Goal: Task Accomplishment & Management: Use online tool/utility

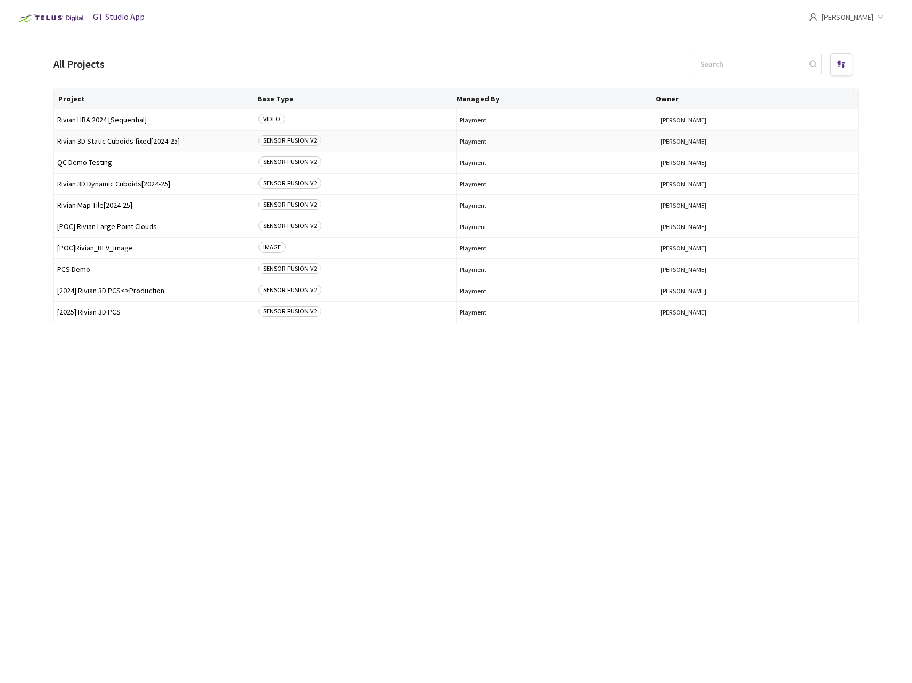
click at [128, 144] on span "Rivian 3D Static Cuboids fixed[2024-25]" at bounding box center [154, 141] width 194 height 8
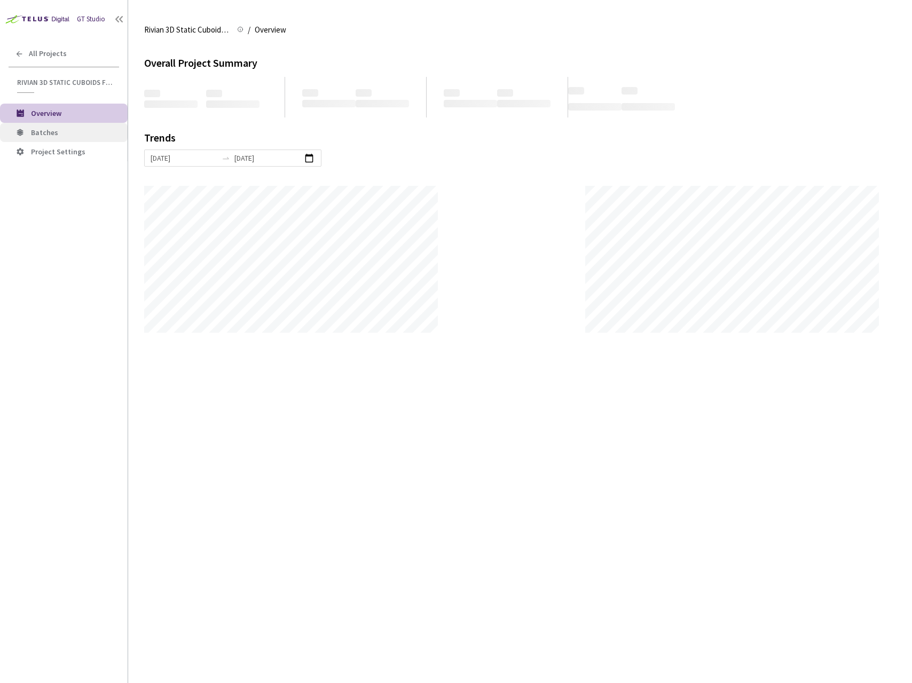
scroll to position [683, 912]
click at [59, 124] on li "Batches" at bounding box center [64, 132] width 128 height 19
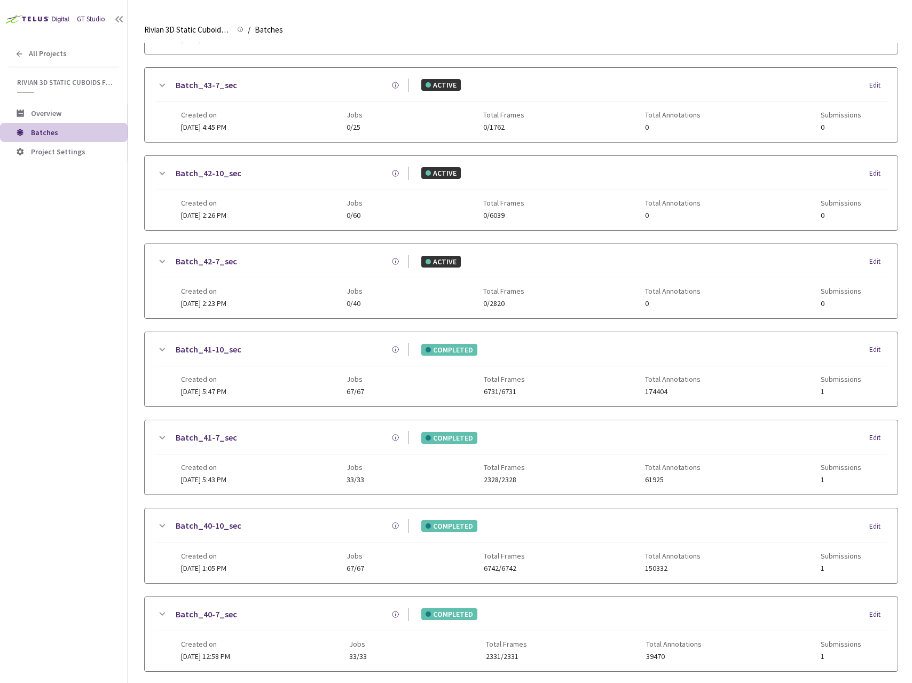
scroll to position [217, 0]
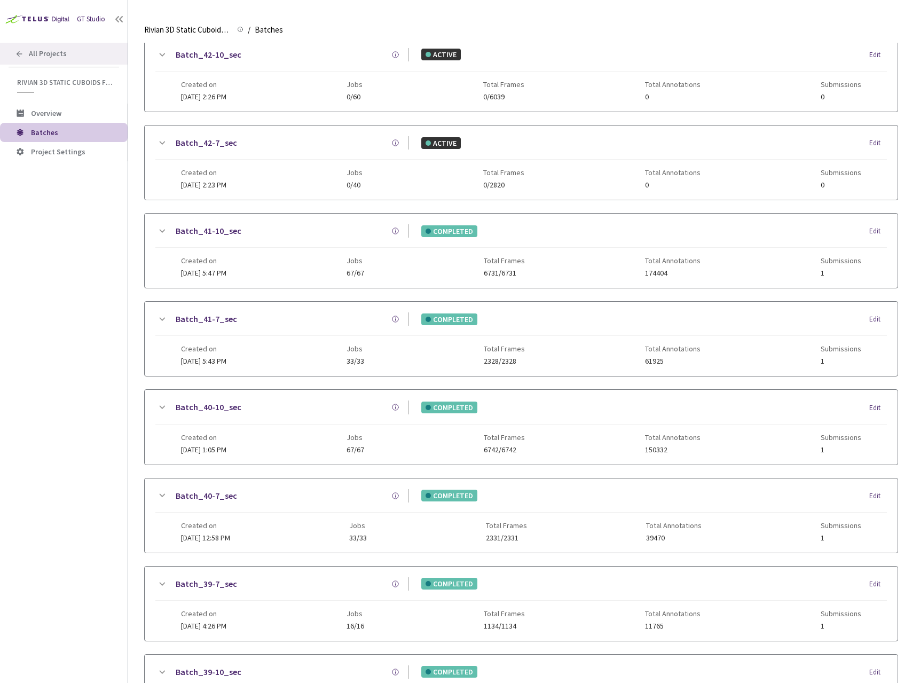
click at [52, 62] on div "All Projects" at bounding box center [64, 54] width 128 height 22
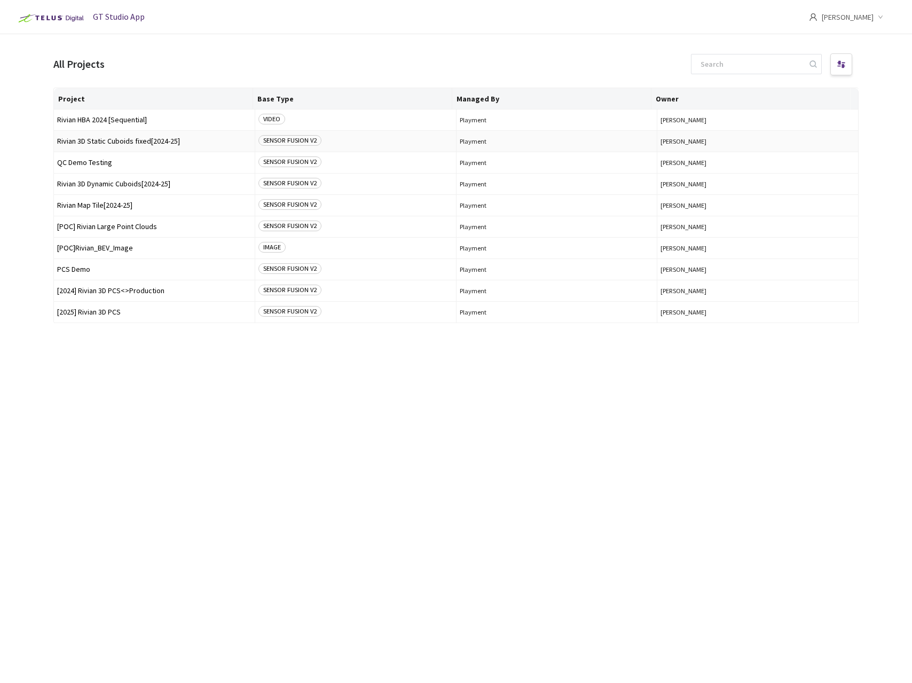
click at [89, 145] on td "Rivian 3D Static Cuboids fixed[2024-25]" at bounding box center [154, 141] width 201 height 21
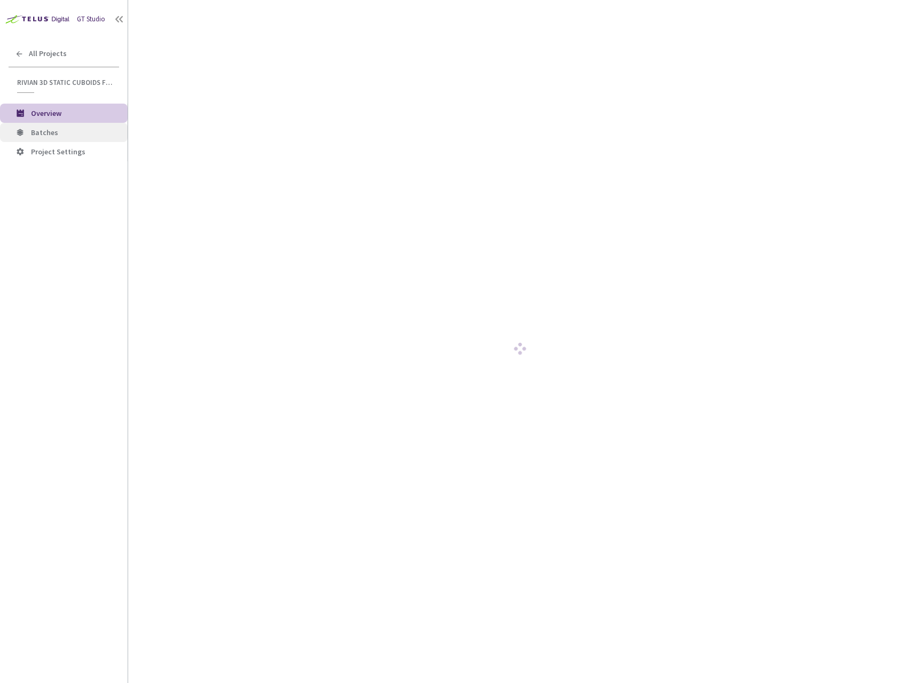
click at [32, 128] on span "Batches" at bounding box center [44, 133] width 27 height 10
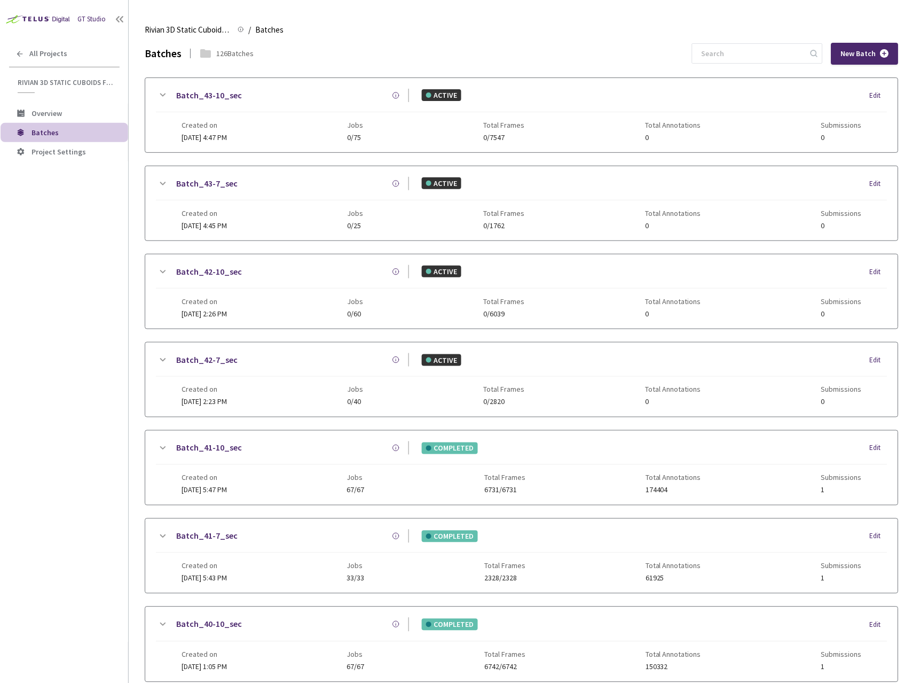
scroll to position [221, 0]
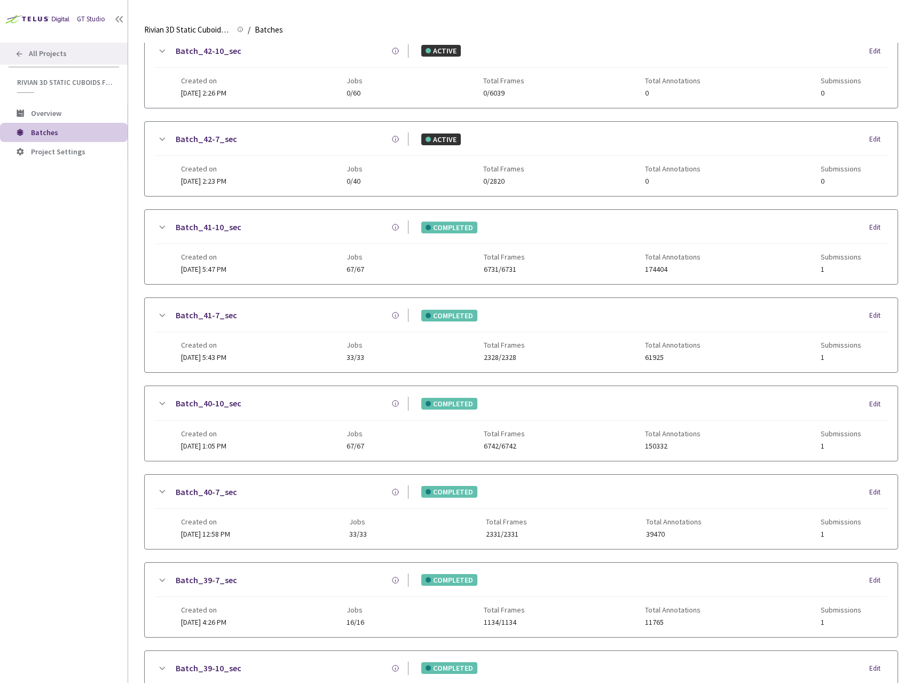
click at [38, 58] on div "All Projects" at bounding box center [64, 54] width 128 height 22
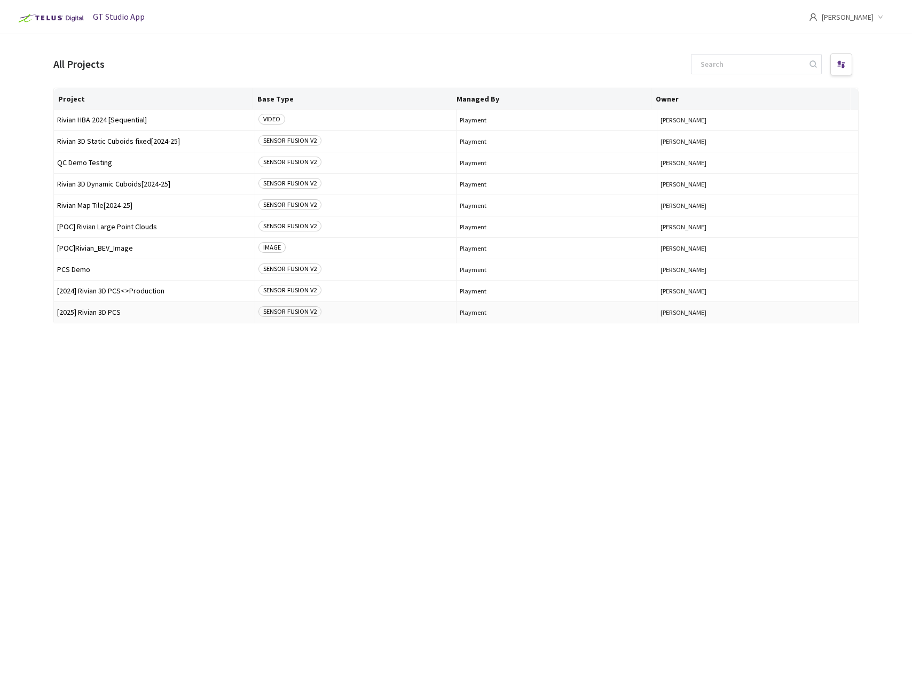
click at [96, 310] on span "[2025] Rivian 3D PCS" at bounding box center [154, 312] width 194 height 8
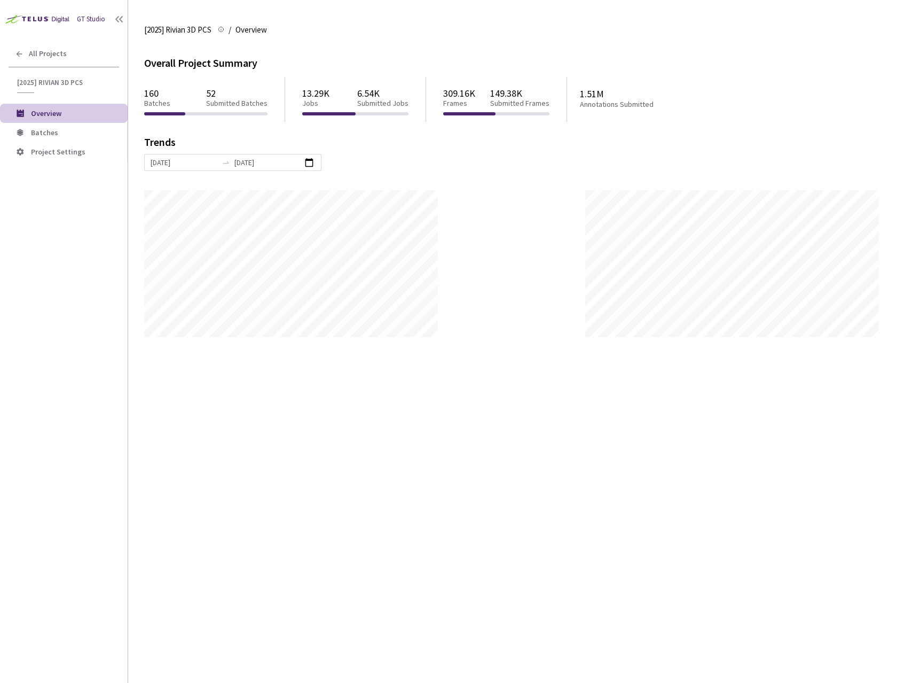
scroll to position [683, 912]
click at [42, 125] on li "Batches" at bounding box center [64, 132] width 128 height 19
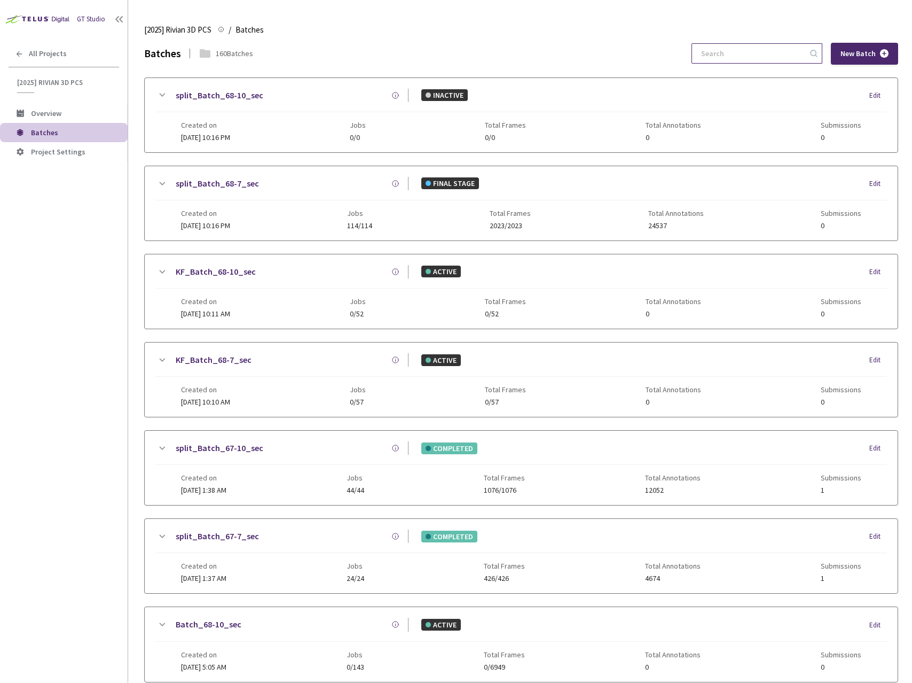
click at [736, 49] on input at bounding box center [752, 53] width 114 height 19
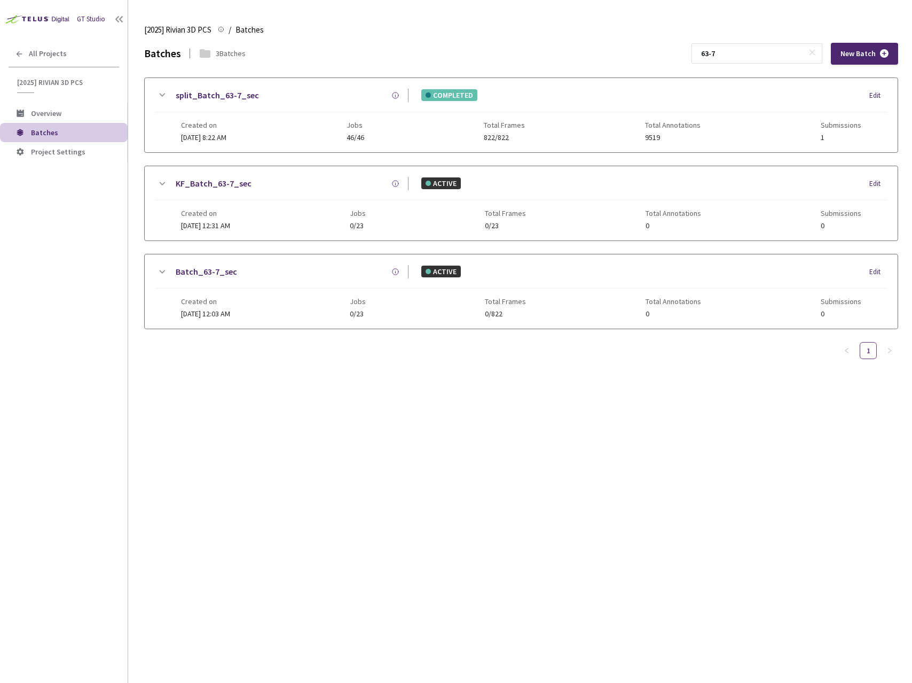
type input "63-7"
click at [158, 92] on icon at bounding box center [161, 95] width 13 height 13
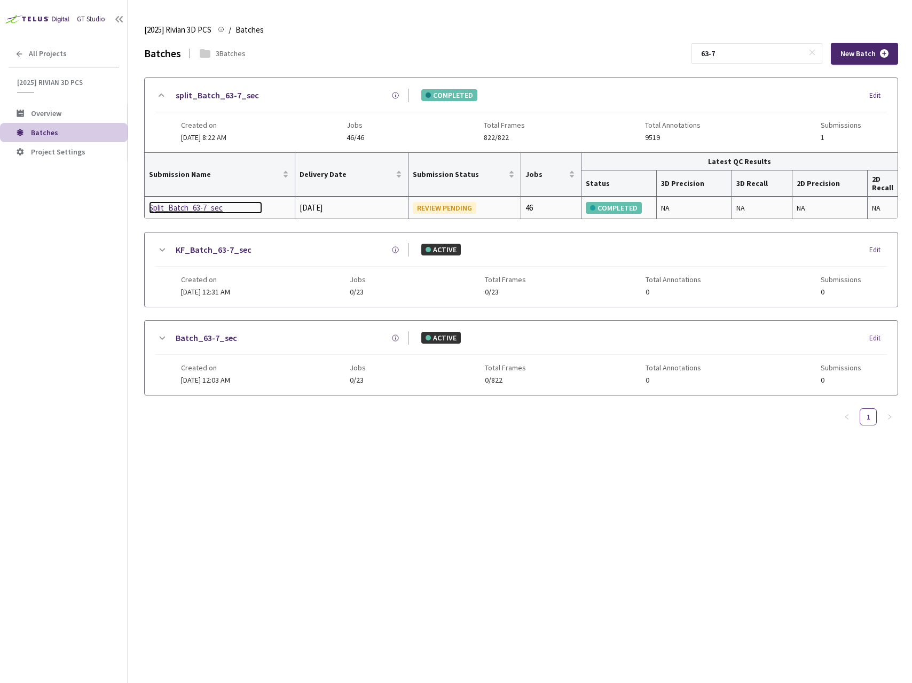
click at [187, 210] on div "Split_Batch_63-7_sec" at bounding box center [205, 207] width 113 height 13
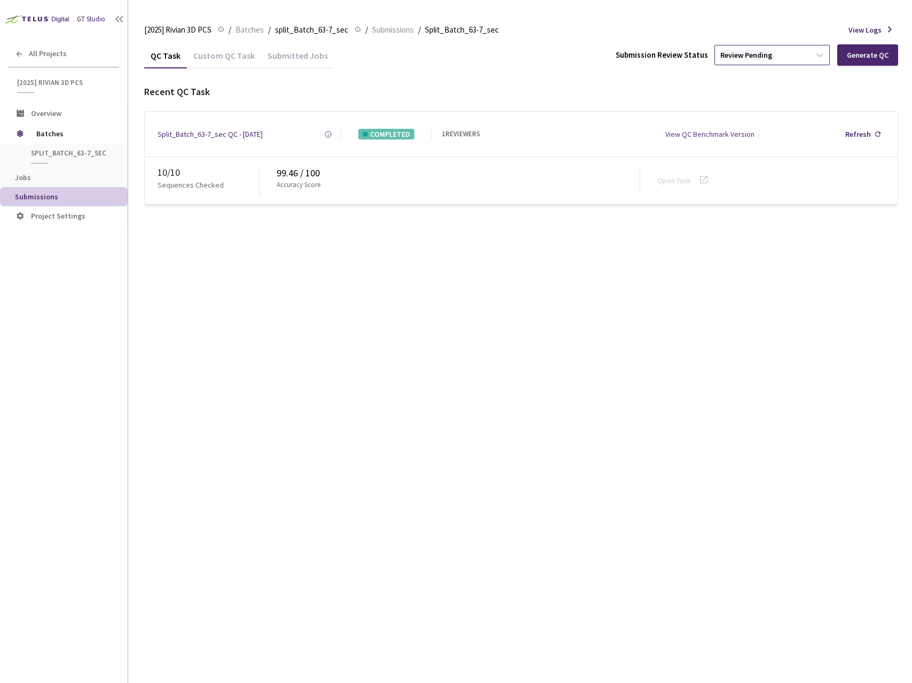
click at [756, 54] on div "Review Pending" at bounding box center [747, 55] width 52 height 10
click at [761, 118] on div "Approve Approve submission batch for export." at bounding box center [773, 121] width 115 height 29
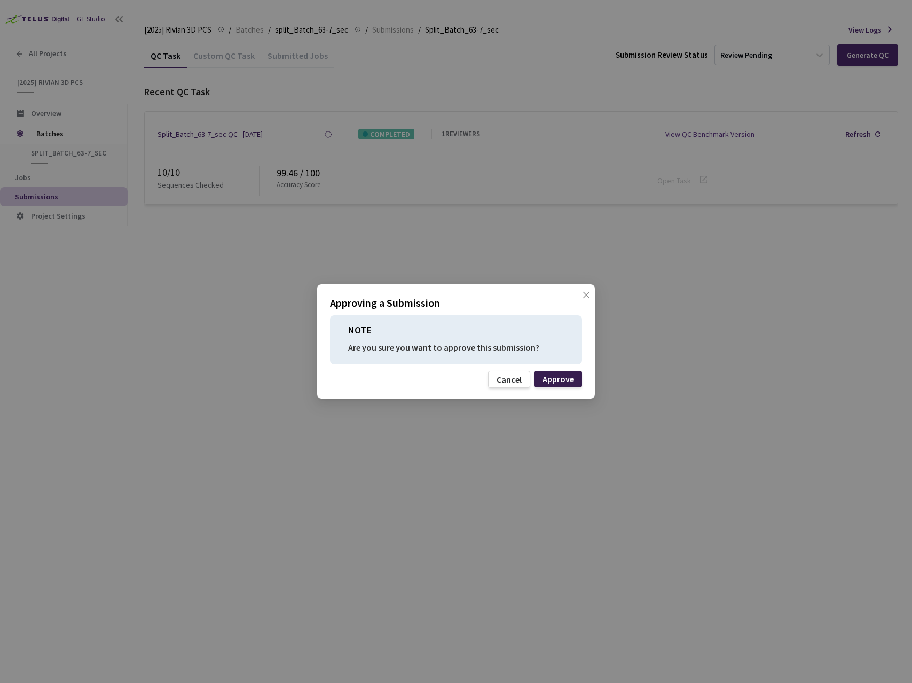
click at [564, 379] on div "Approve" at bounding box center [559, 378] width 32 height 9
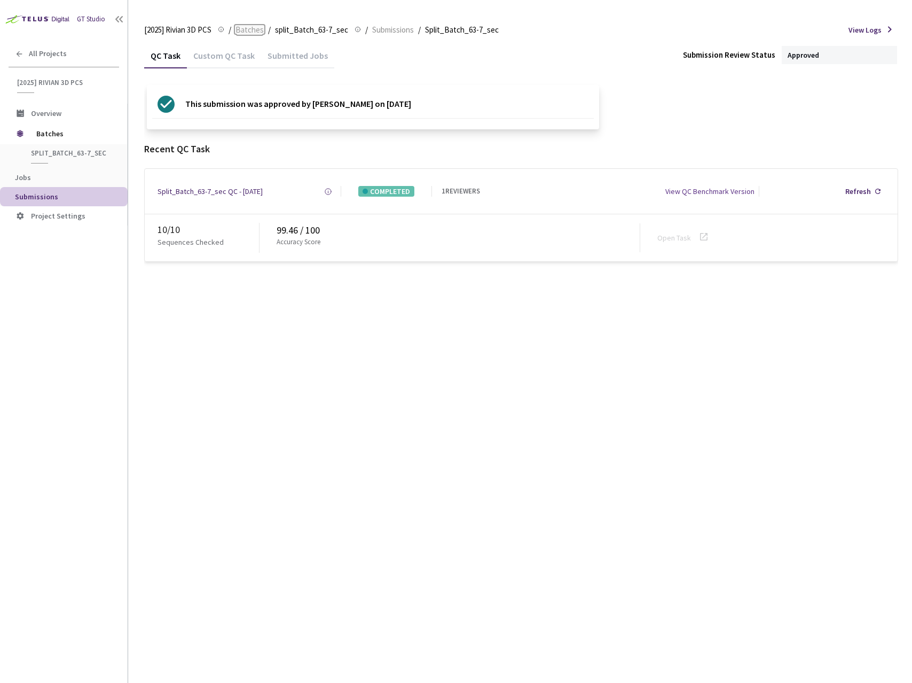
click at [253, 29] on span "Batches" at bounding box center [250, 30] width 28 height 13
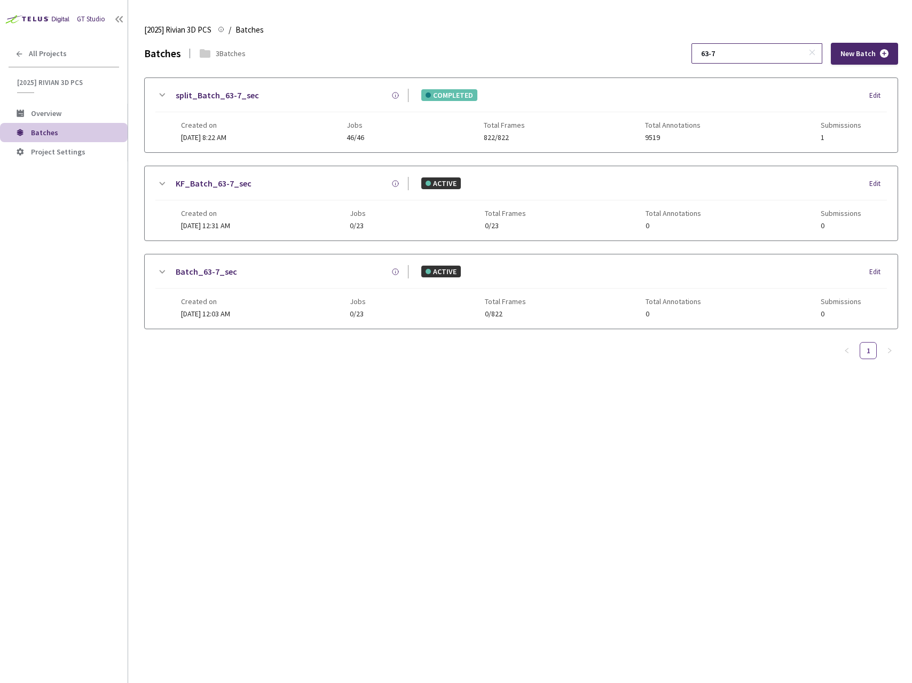
click at [760, 45] on input "63-7" at bounding box center [752, 53] width 114 height 19
type input "63-10"
click at [163, 94] on icon at bounding box center [161, 95] width 13 height 13
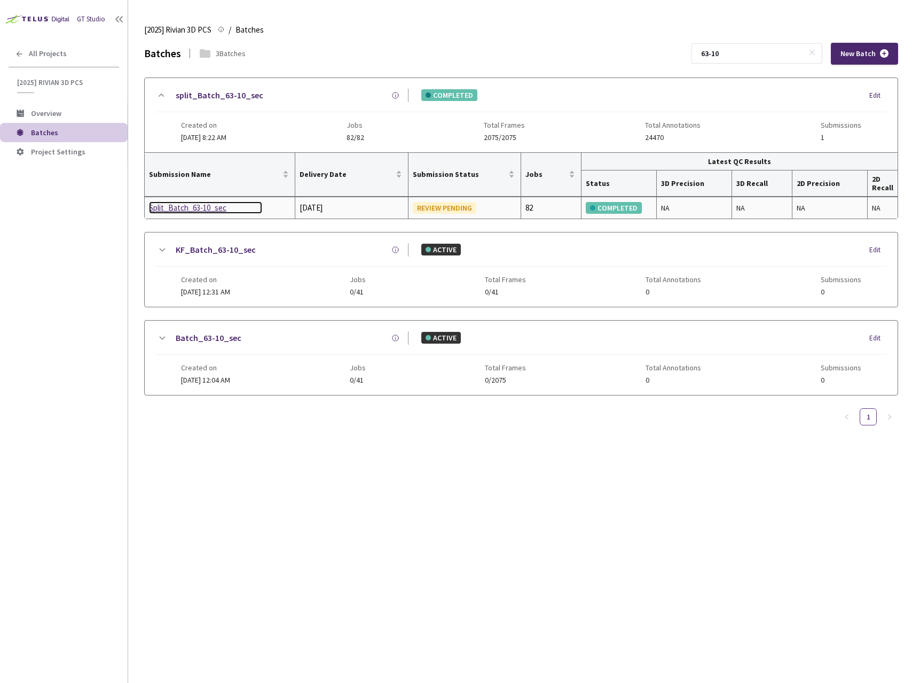
click at [196, 212] on div "Split_Batch_63-10_sec" at bounding box center [205, 207] width 113 height 13
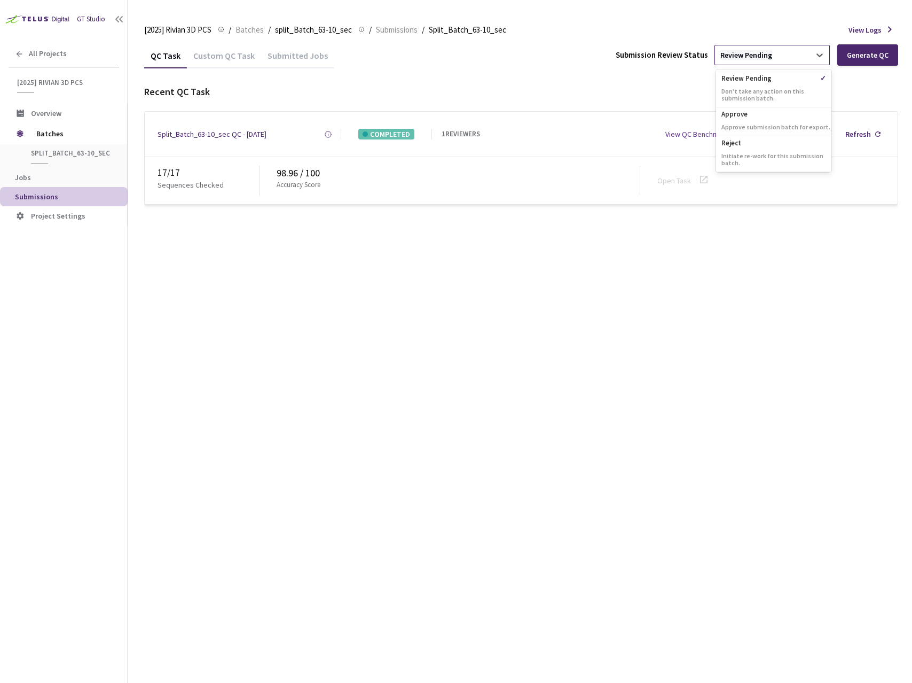
click at [768, 55] on div "Review Pending" at bounding box center [747, 55] width 52 height 10
click at [757, 115] on p "Approve" at bounding box center [773, 112] width 115 height 11
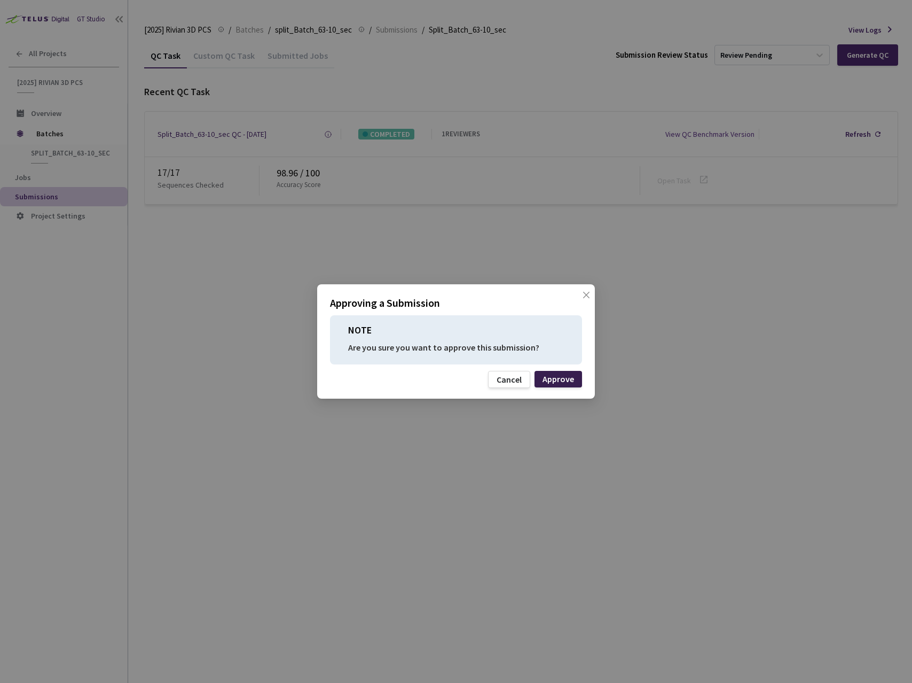
click at [552, 385] on div "Approve" at bounding box center [559, 379] width 48 height 17
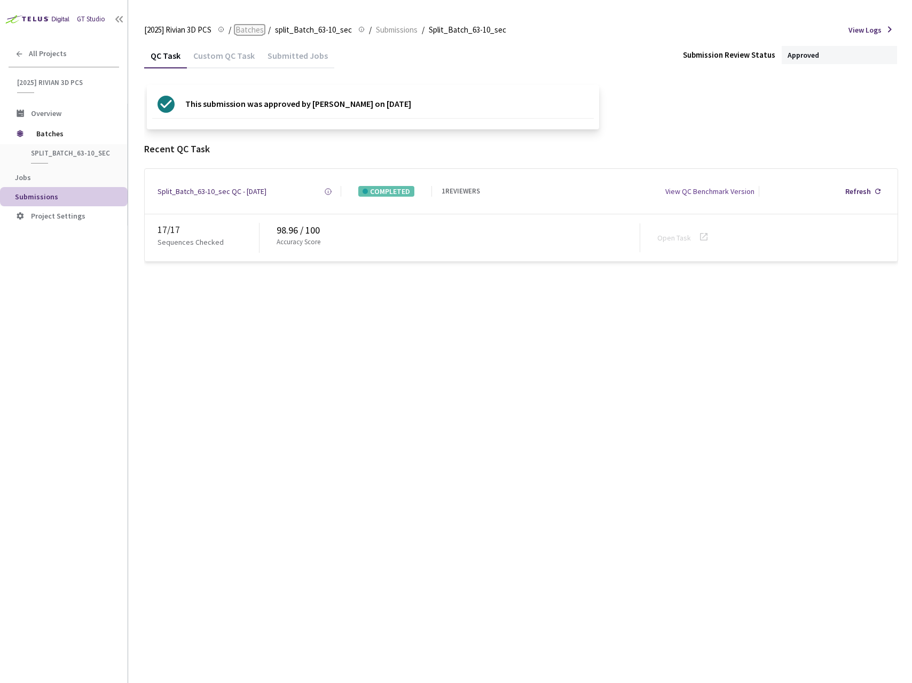
click at [251, 30] on span "Batches" at bounding box center [250, 30] width 28 height 13
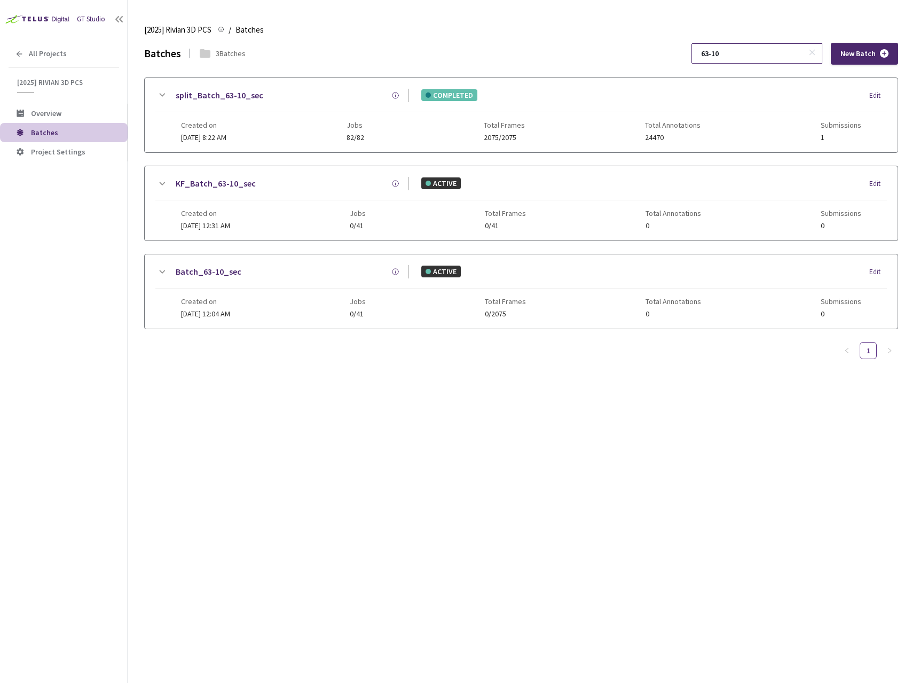
click at [756, 49] on input "63-10" at bounding box center [752, 53] width 114 height 19
type input "64-7"
click at [163, 95] on icon at bounding box center [163, 94] width 6 height 3
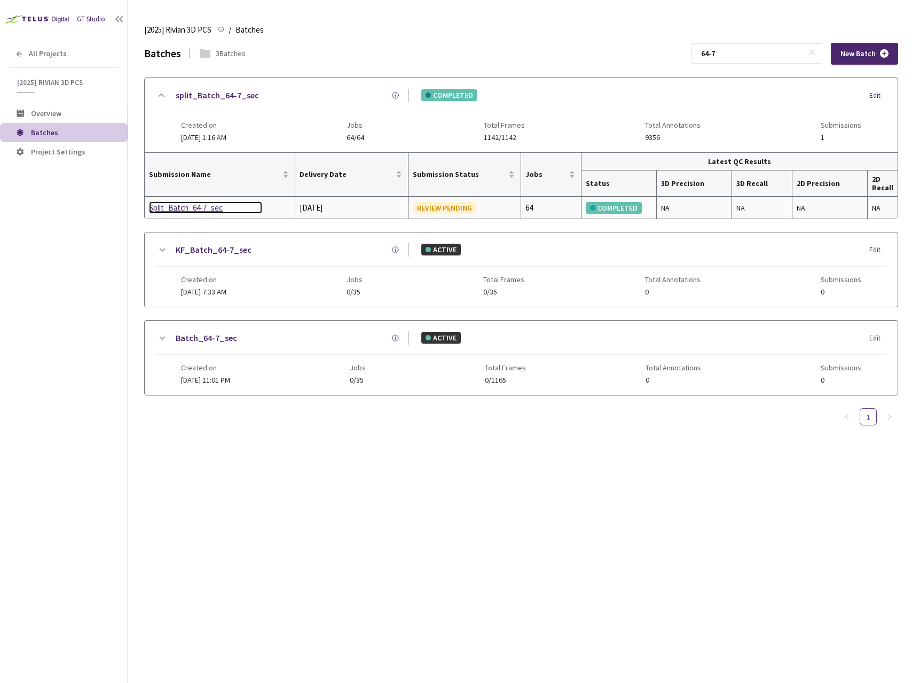
click at [195, 210] on div "Split_Batch_64-7_sec" at bounding box center [205, 207] width 113 height 13
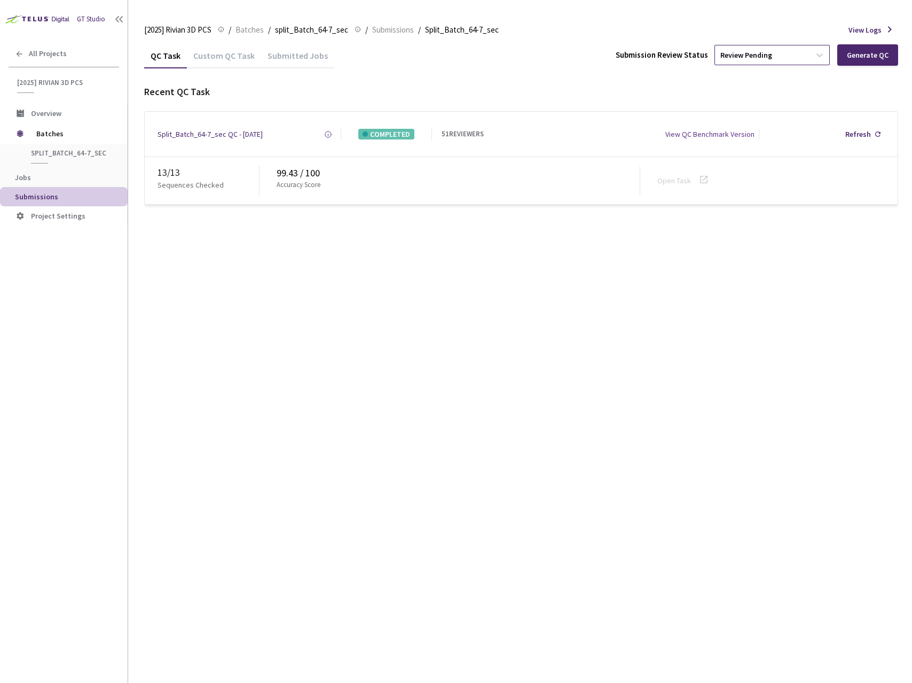
click at [776, 49] on div "Review Pending" at bounding box center [762, 54] width 95 height 17
click at [770, 123] on p "Approve submission batch for export." at bounding box center [773, 126] width 115 height 7
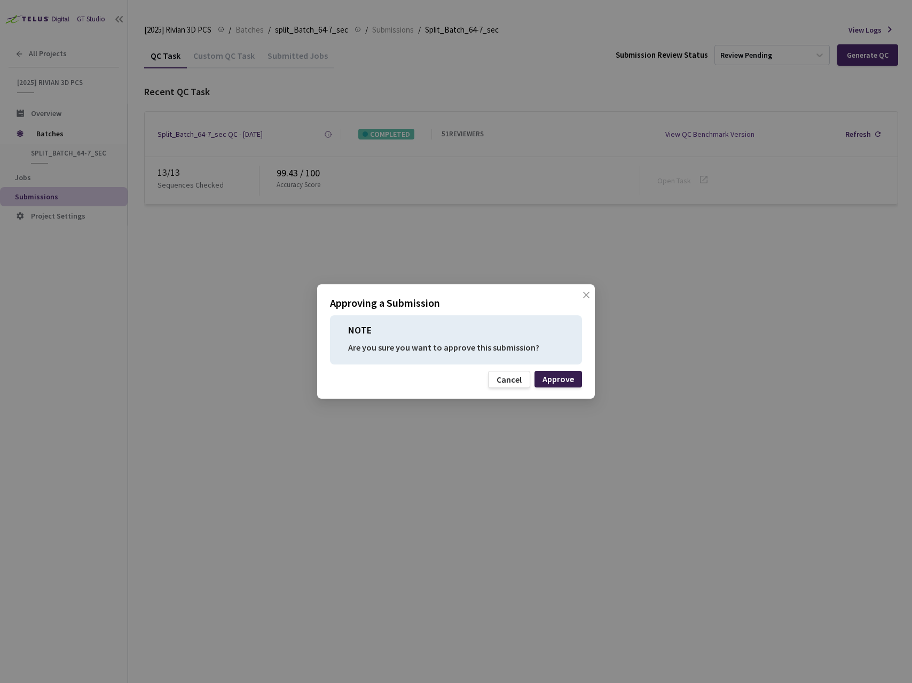
click at [566, 382] on div "Approve" at bounding box center [559, 378] width 32 height 9
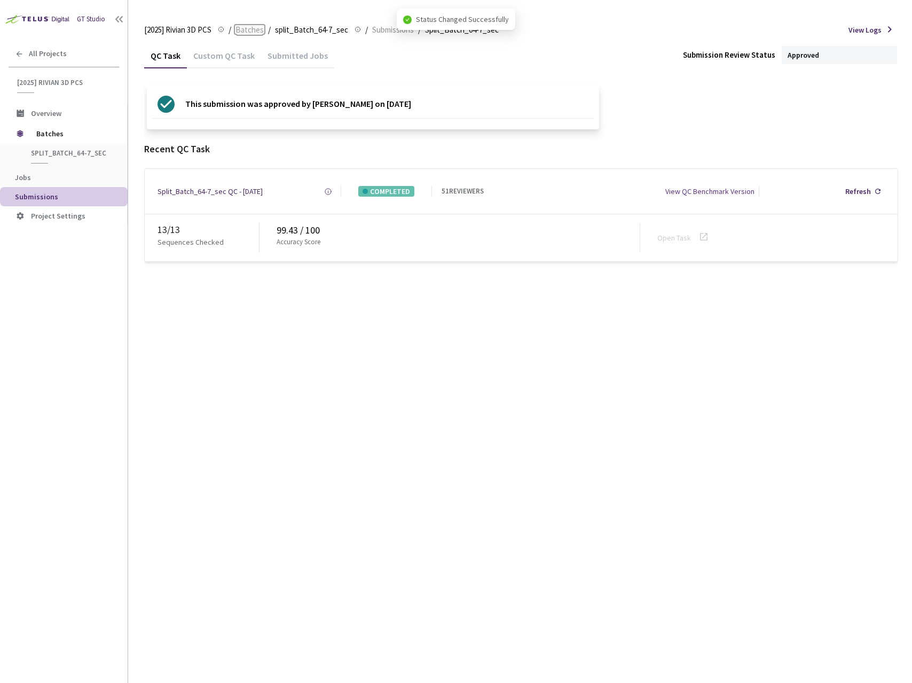
click at [251, 32] on span "Batches" at bounding box center [250, 30] width 28 height 13
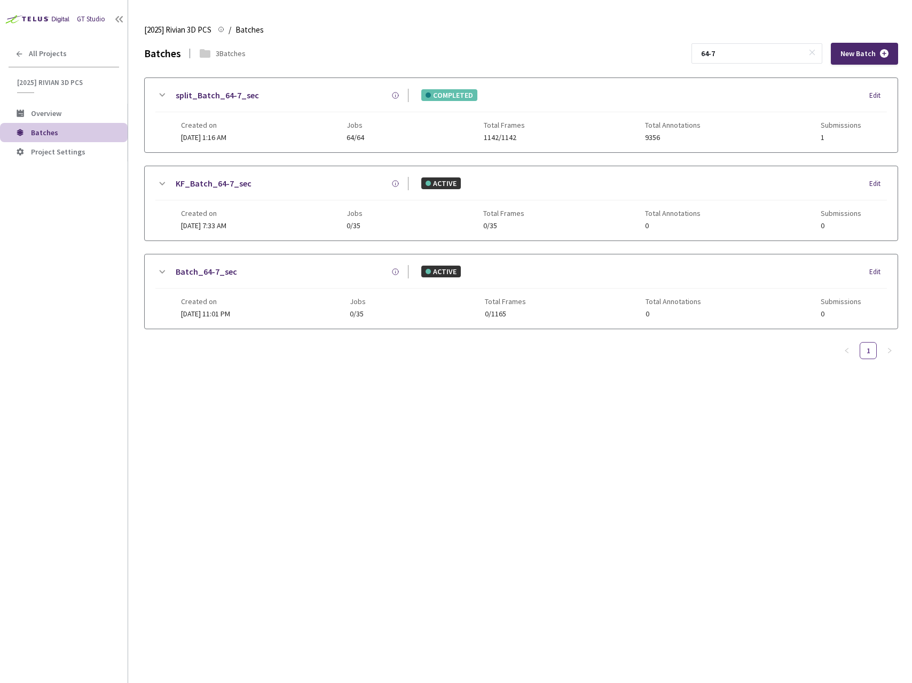
click at [166, 95] on icon at bounding box center [161, 95] width 13 height 13
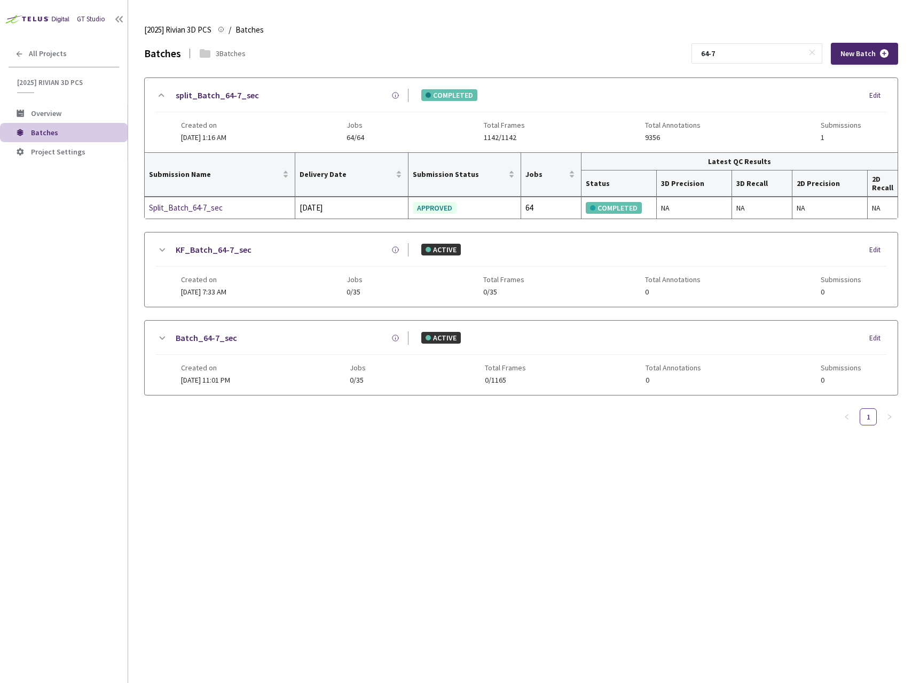
click at [166, 95] on icon at bounding box center [161, 95] width 13 height 13
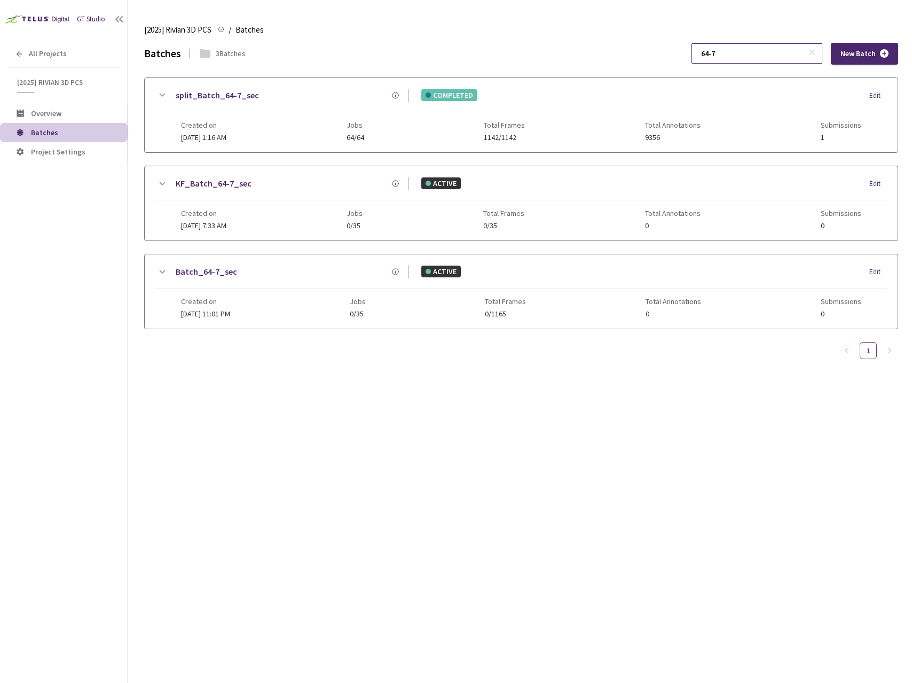
click at [754, 57] on input "64-7" at bounding box center [752, 53] width 114 height 19
type input "64-10"
drag, startPoint x: 479, startPoint y: 444, endPoint x: 419, endPoint y: 386, distance: 83.5
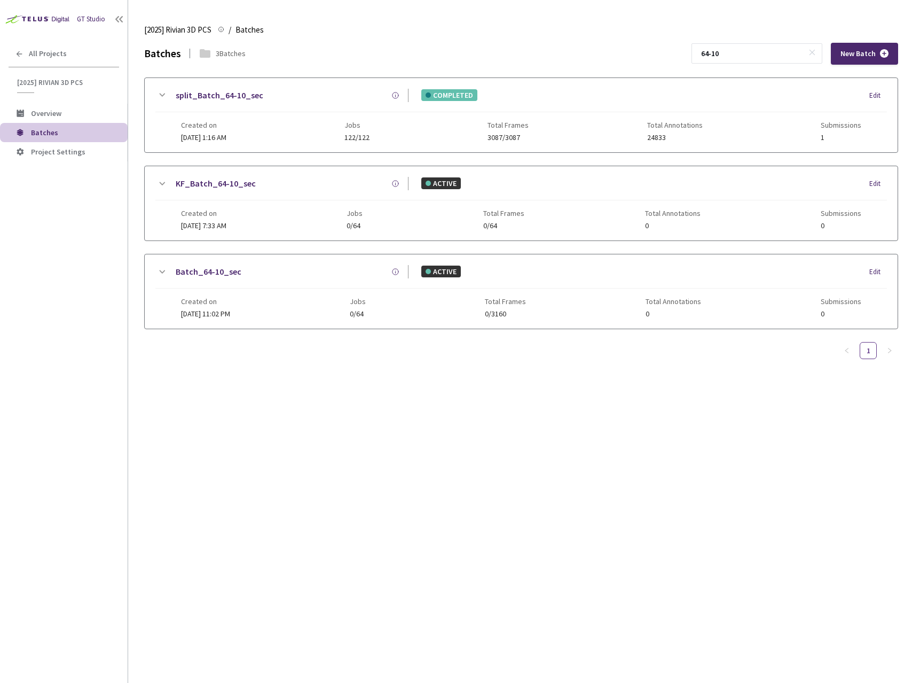
click at [479, 444] on div "Batches 3 Batches 64-10 New Batch split_Batch_64-10_sec COMPLETED Edit Created …" at bounding box center [521, 363] width 754 height 640
click at [164, 96] on icon at bounding box center [161, 95] width 13 height 13
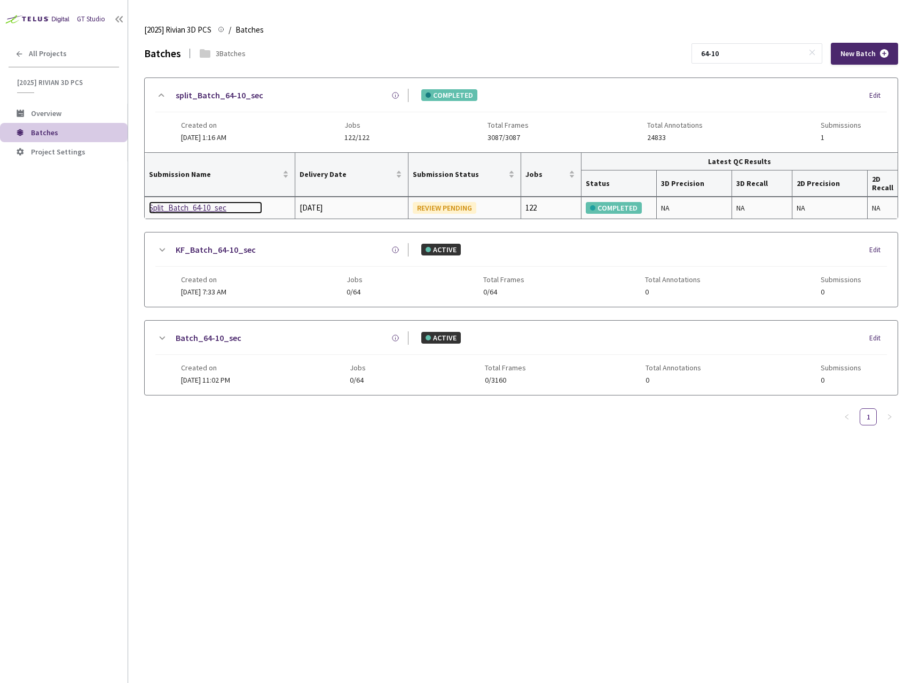
click at [195, 210] on div "Split_Batch_64-10_sec" at bounding box center [205, 207] width 113 height 13
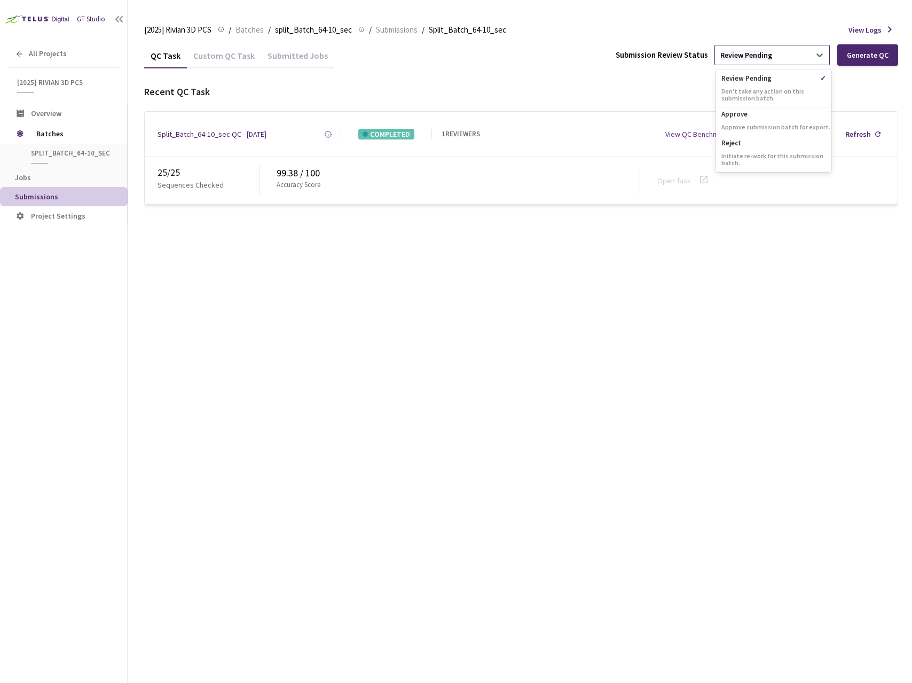
click at [754, 57] on div "Review Pending" at bounding box center [747, 55] width 52 height 10
click at [785, 113] on p "Approve" at bounding box center [773, 112] width 115 height 11
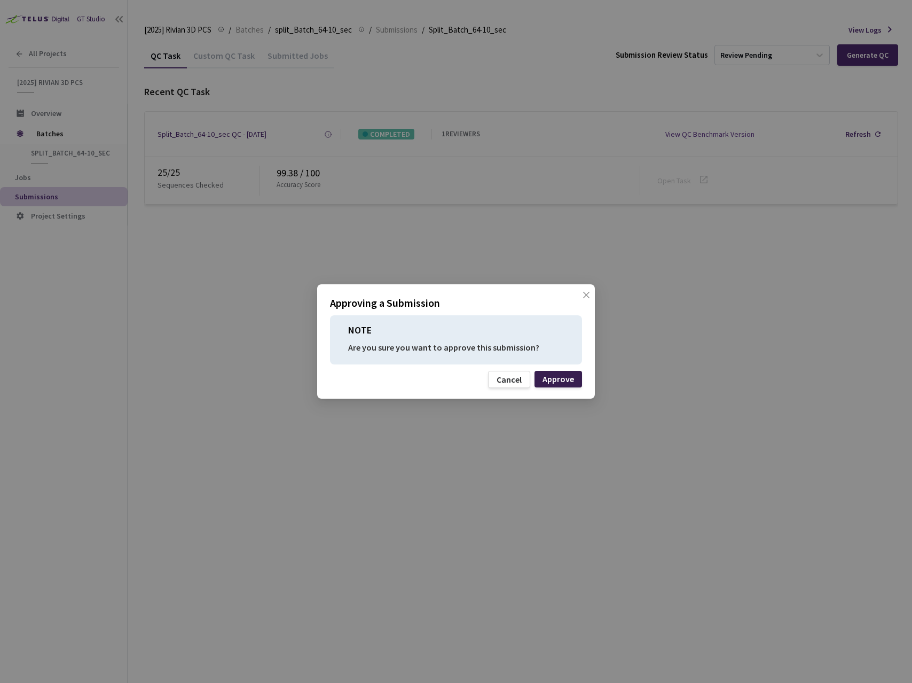
click at [552, 381] on div "Approve" at bounding box center [559, 378] width 32 height 9
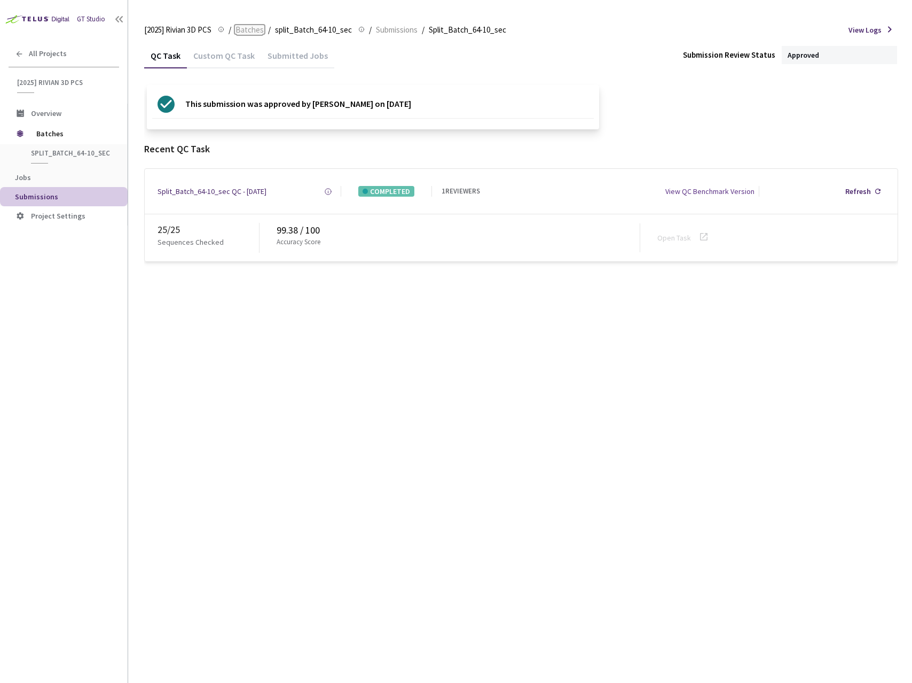
click at [250, 27] on span "Batches" at bounding box center [250, 30] width 28 height 13
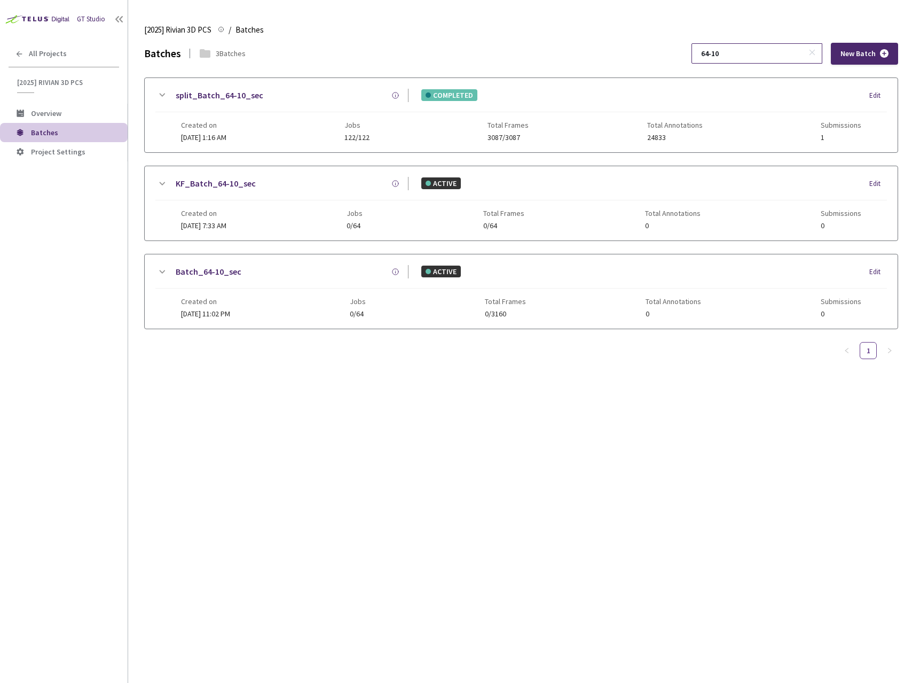
click at [760, 55] on input "64-10" at bounding box center [752, 53] width 114 height 19
type input "65-7"
click at [163, 94] on icon at bounding box center [163, 94] width 6 height 3
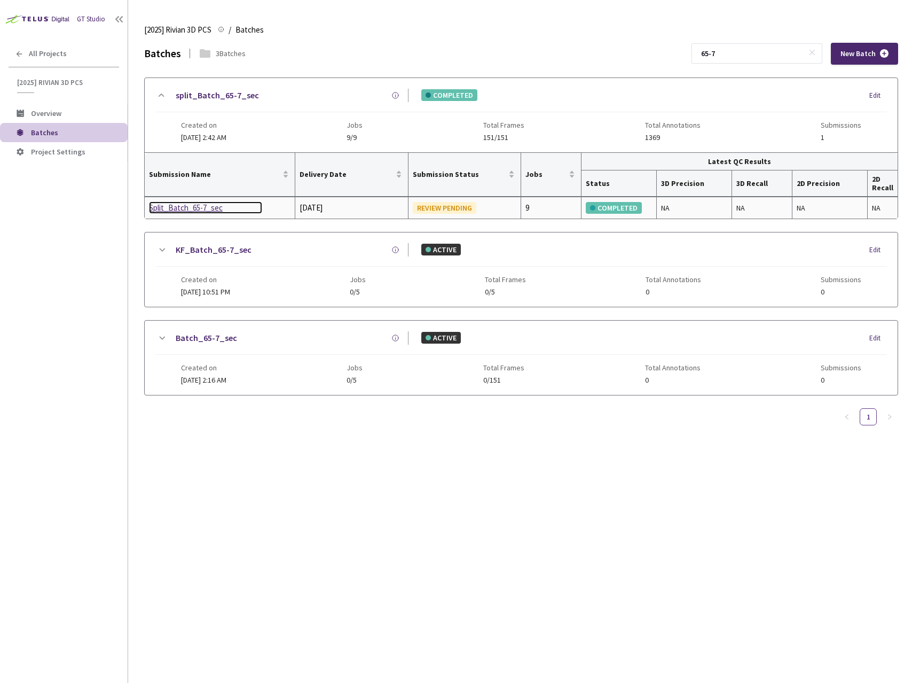
click at [178, 204] on div "Split_Batch_65-7_sec" at bounding box center [205, 207] width 113 height 13
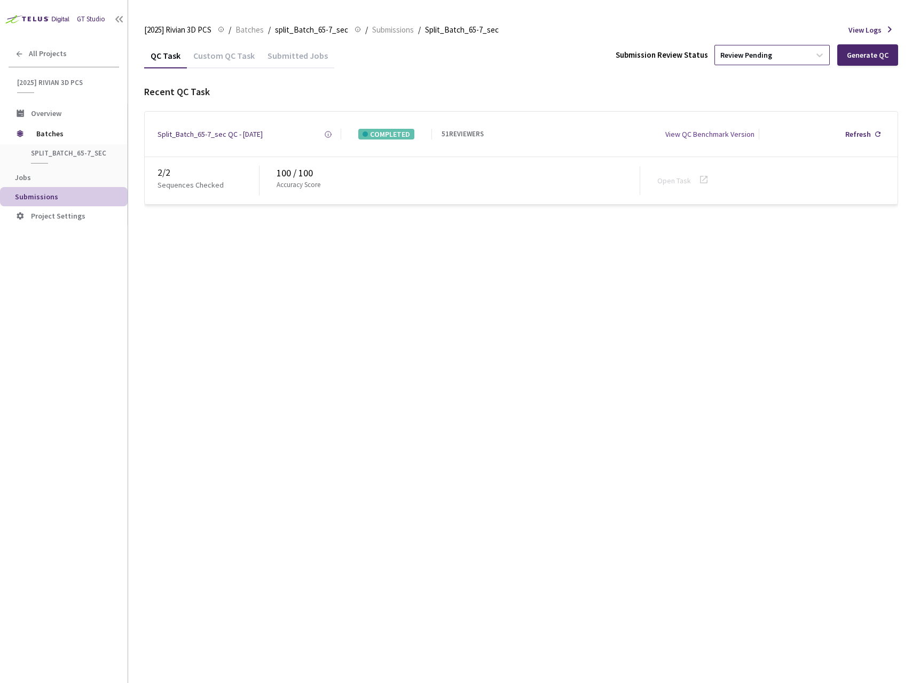
click at [749, 62] on div "Review Pending" at bounding box center [762, 54] width 95 height 17
click at [759, 116] on p "Approve" at bounding box center [773, 112] width 115 height 11
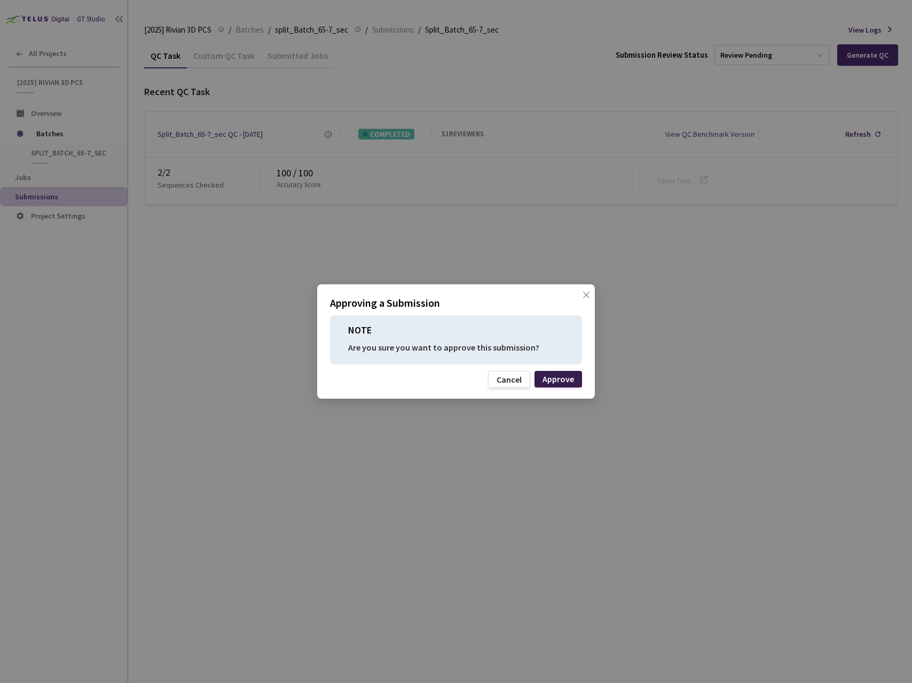
click at [561, 378] on div "Approve" at bounding box center [559, 378] width 32 height 9
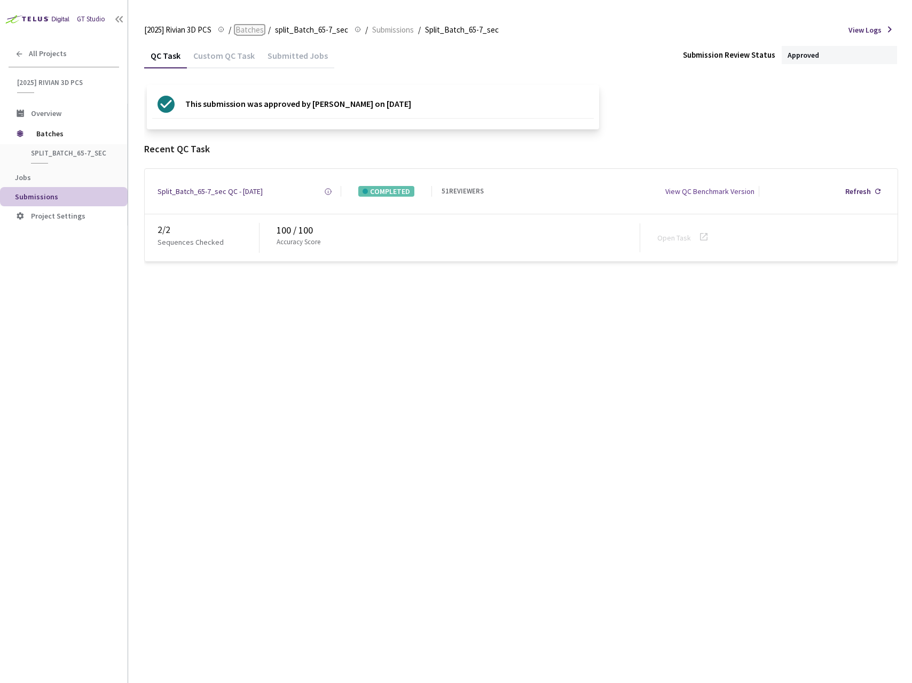
click at [245, 27] on span "Batches" at bounding box center [250, 30] width 28 height 13
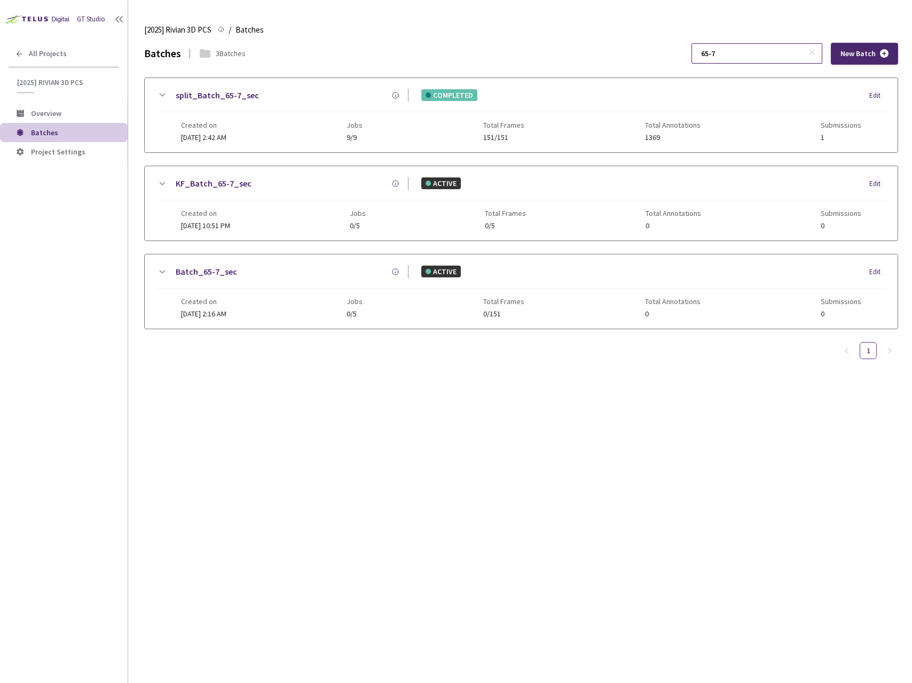
click at [755, 51] on input "65-7" at bounding box center [752, 53] width 114 height 19
type input "67-7"
click at [203, 98] on link "split_Batch_67-7_sec" at bounding box center [217, 95] width 83 height 13
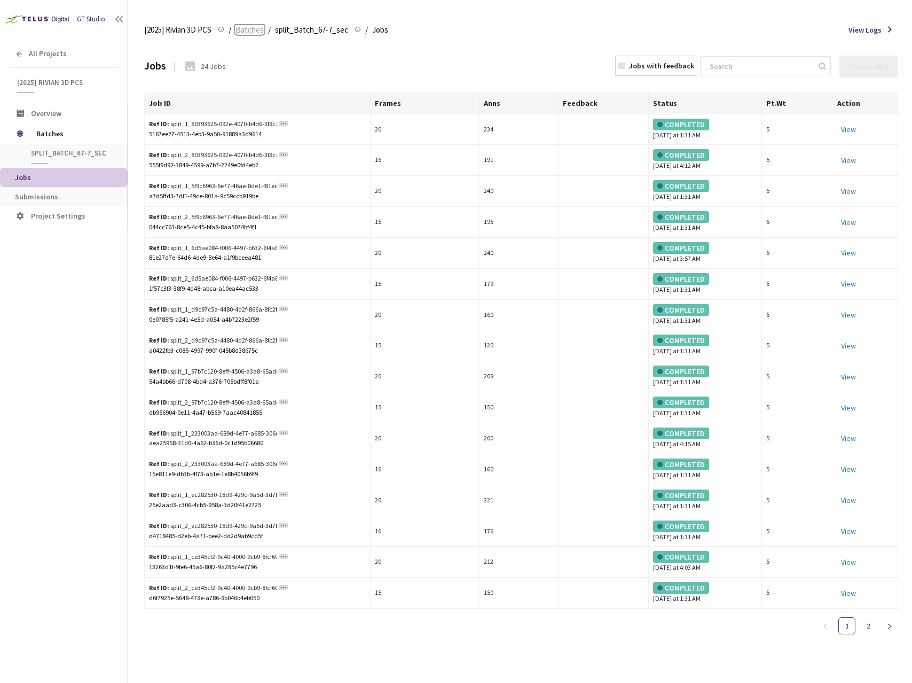
click at [241, 27] on span "Batches" at bounding box center [250, 30] width 28 height 13
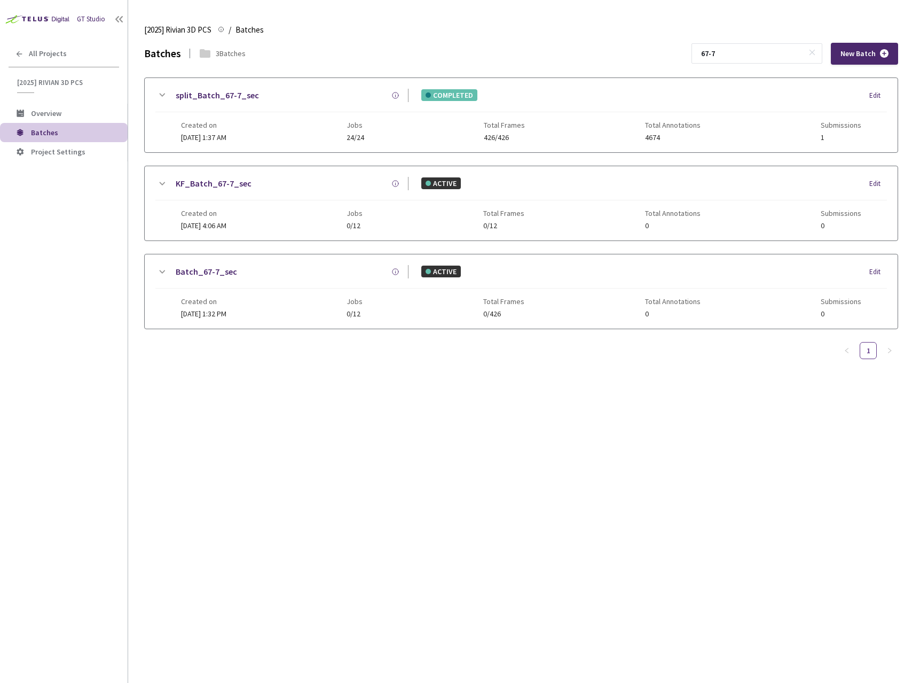
click at [158, 91] on icon at bounding box center [161, 95] width 13 height 13
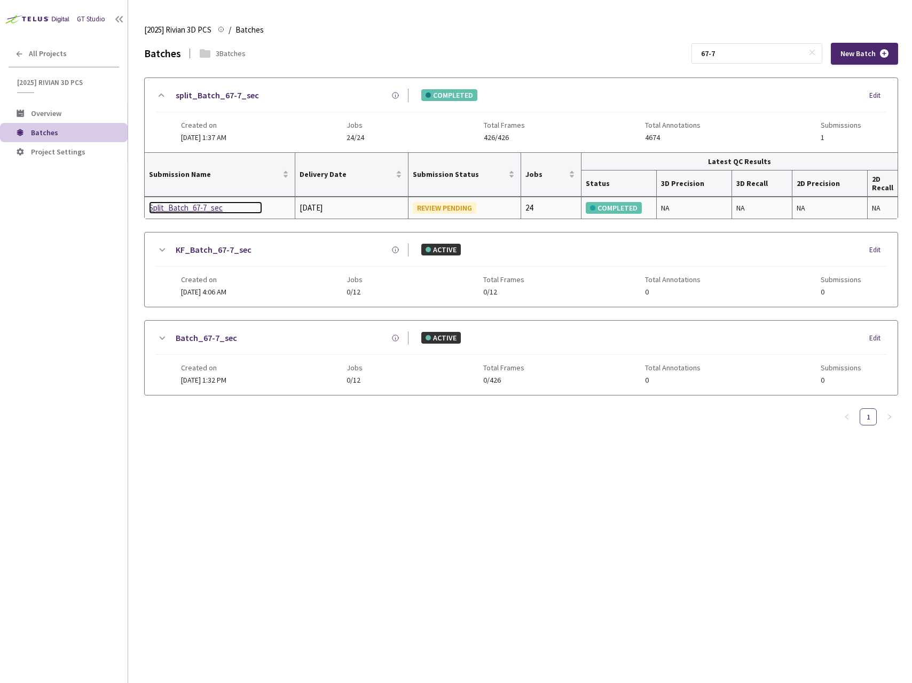
click at [200, 210] on div "Split_Batch_67-7_sec" at bounding box center [205, 207] width 113 height 13
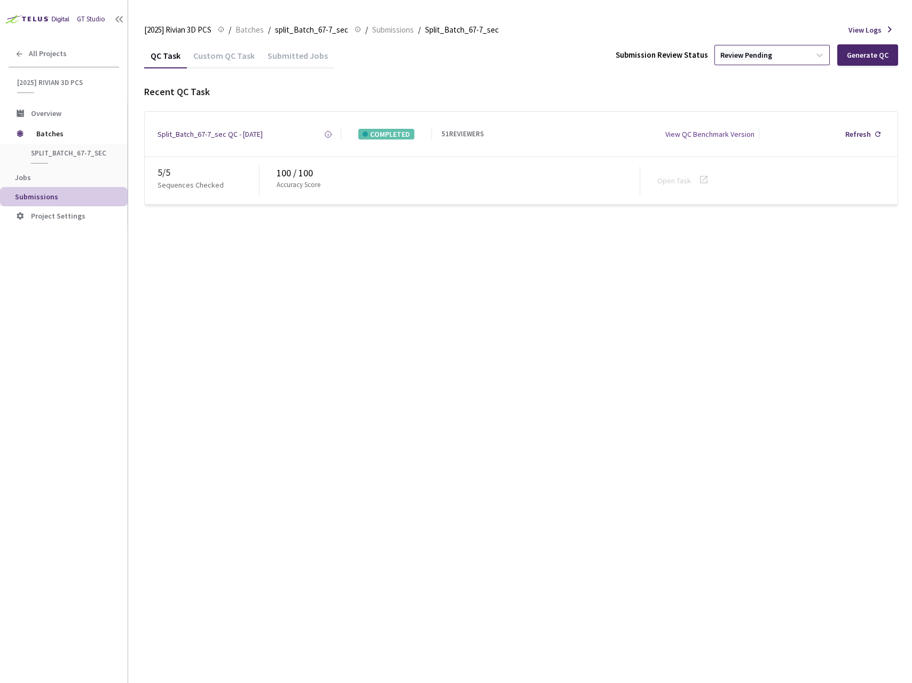
click at [734, 53] on div "Review Pending" at bounding box center [747, 55] width 52 height 10
click at [731, 121] on div "Approve Approve submission batch for export." at bounding box center [773, 121] width 115 height 29
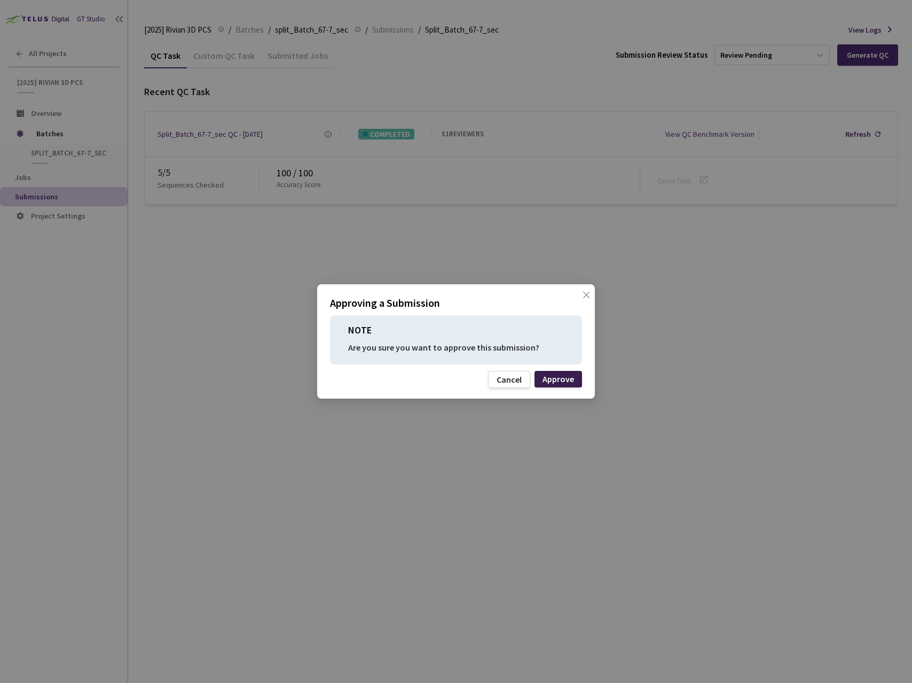
click at [567, 374] on div "Approve" at bounding box center [559, 378] width 32 height 9
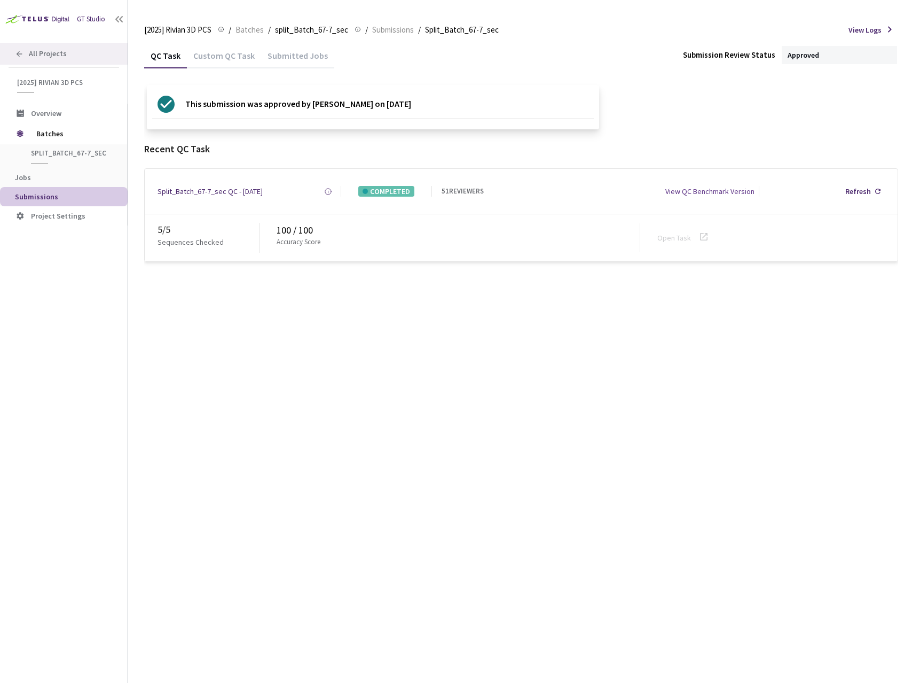
click at [44, 58] on span "All Projects" at bounding box center [48, 53] width 38 height 9
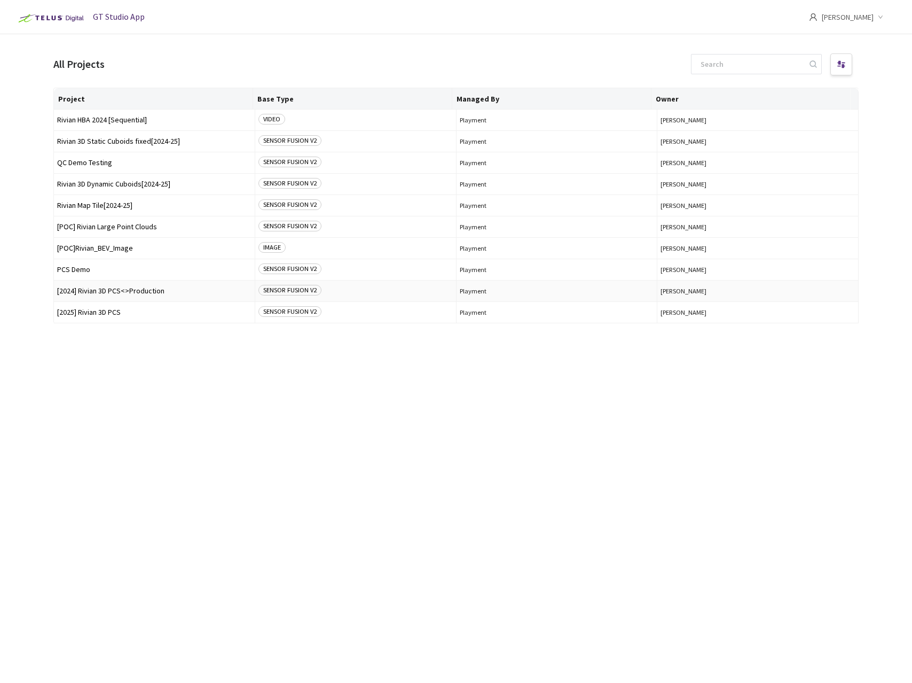
click at [103, 291] on span "[2024] Rivian 3D PCS<>Production" at bounding box center [154, 291] width 194 height 8
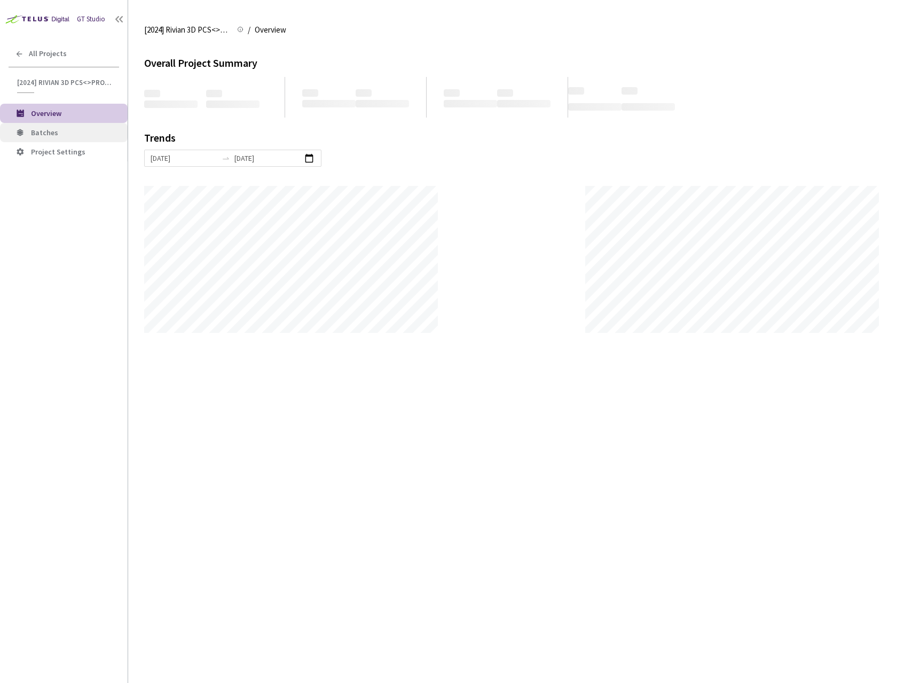
scroll to position [683, 912]
click at [47, 135] on span "Batches" at bounding box center [44, 133] width 27 height 10
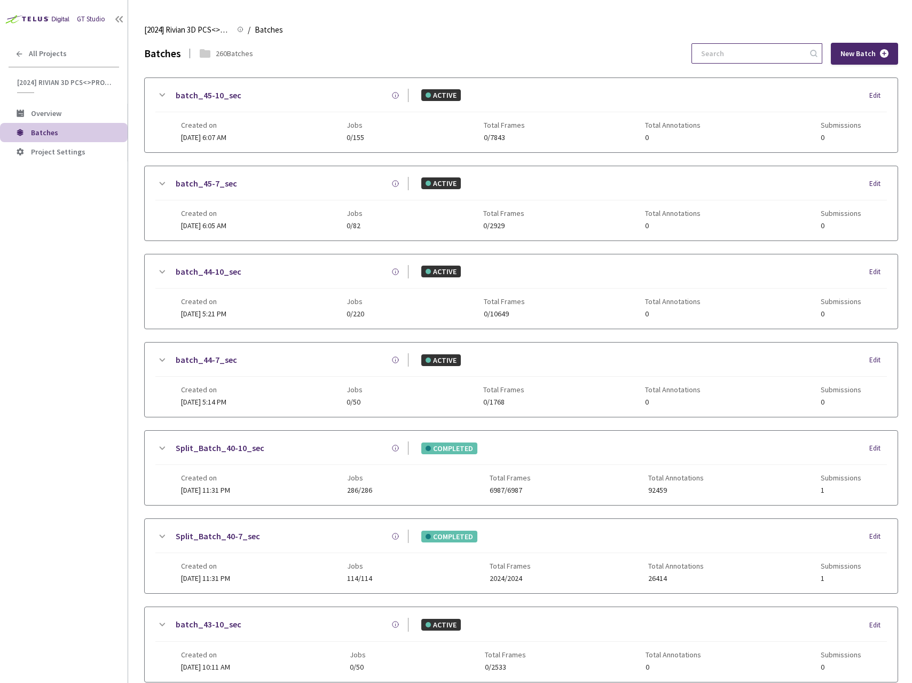
click at [761, 60] on input at bounding box center [752, 53] width 114 height 19
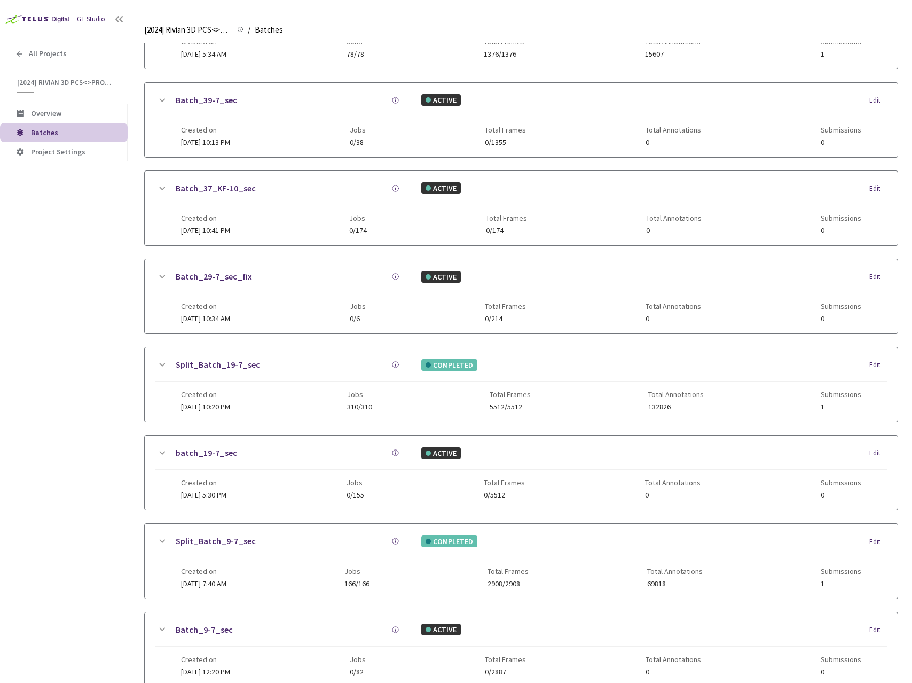
scroll to position [142, 0]
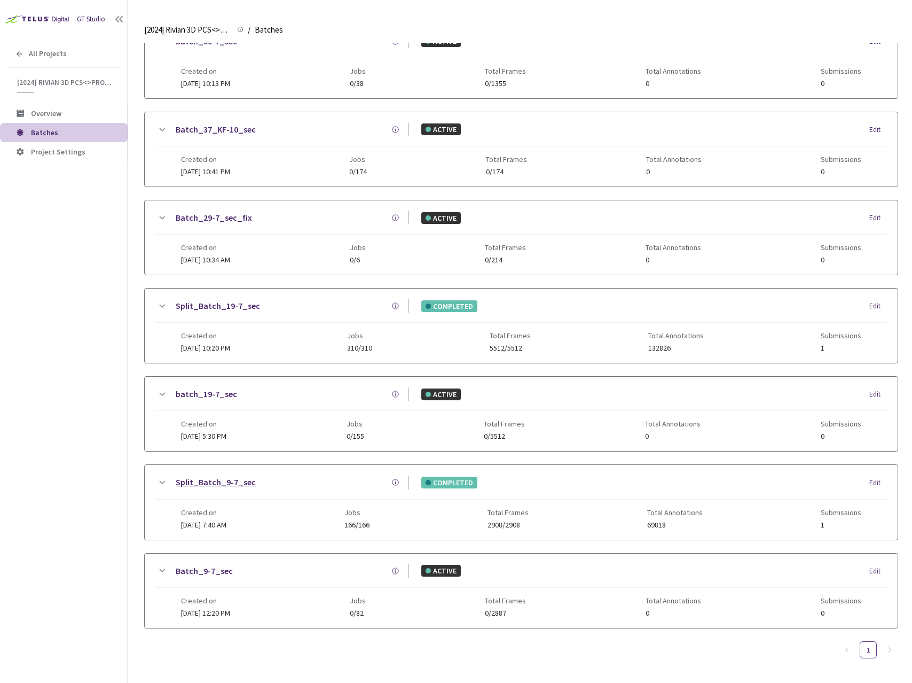
type input "9-7"
click at [187, 483] on link "Split_Batch_9-7_sec" at bounding box center [216, 481] width 80 height 13
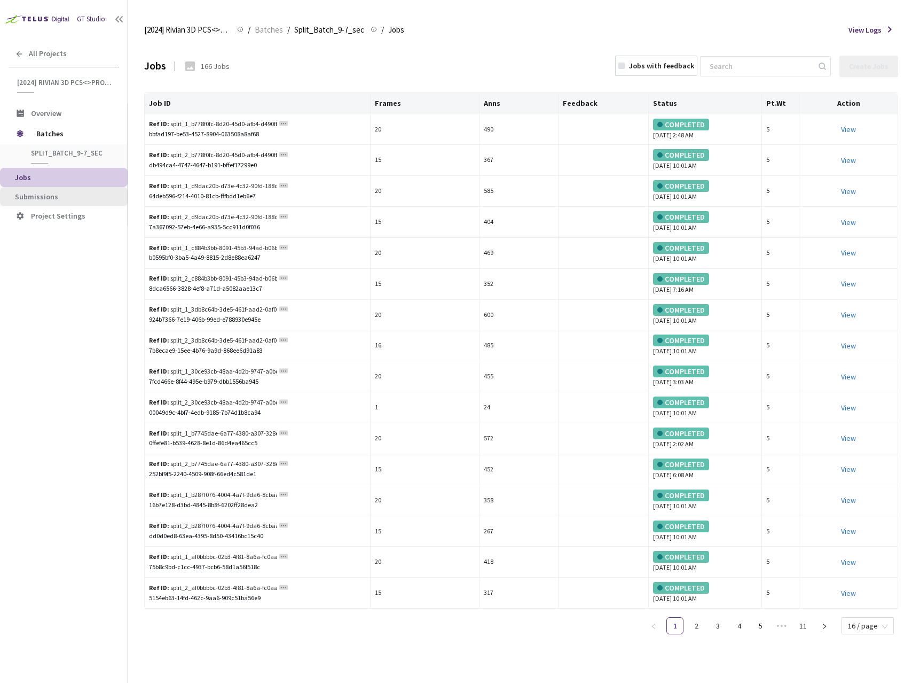
click at [57, 192] on span "Submissions" at bounding box center [67, 196] width 104 height 9
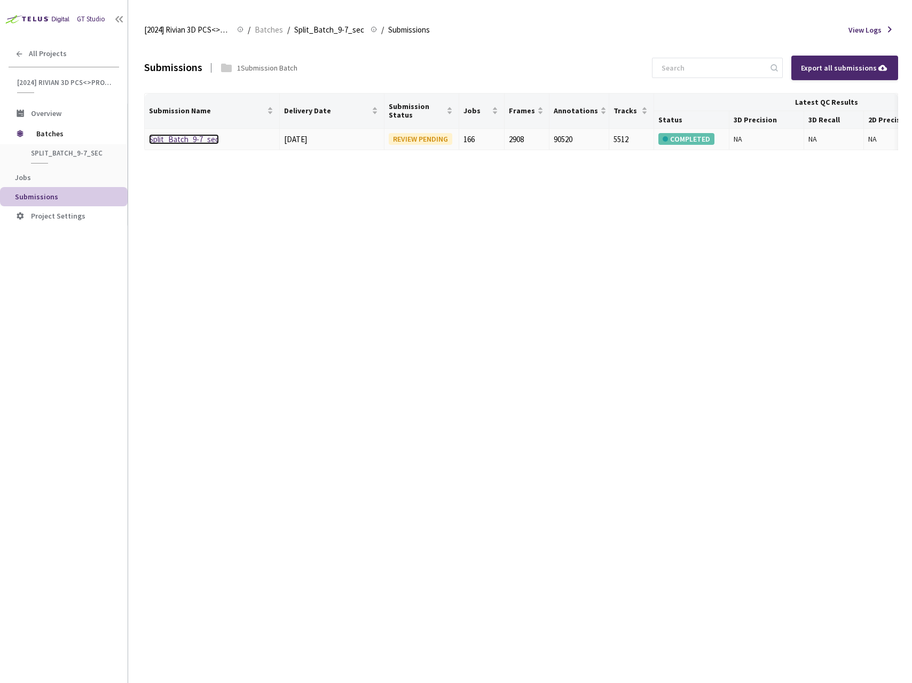
click at [187, 140] on link "Split_Batch_9-7_sec" at bounding box center [184, 139] width 70 height 10
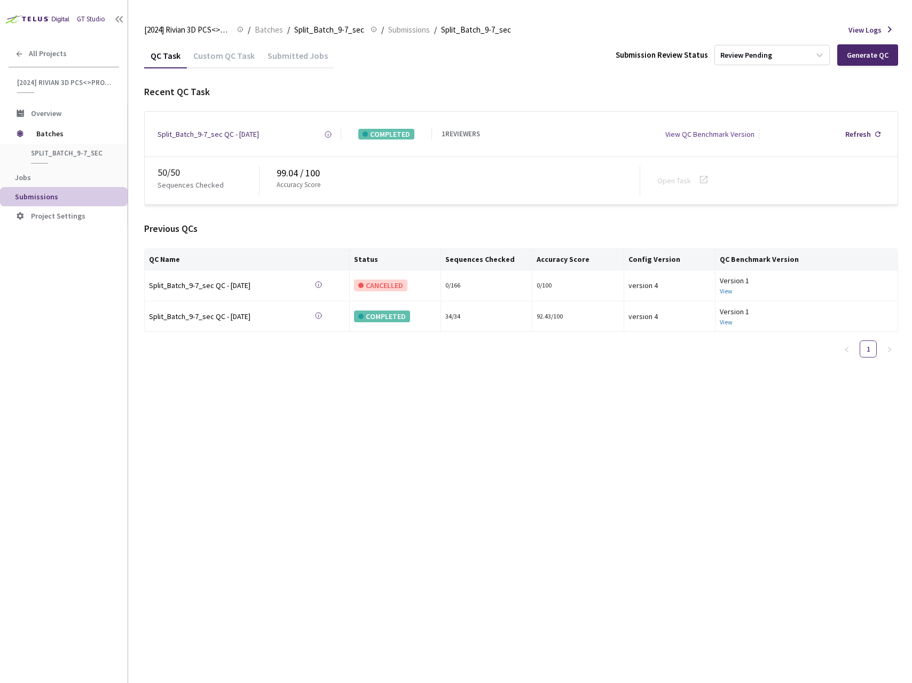
click at [259, 395] on div "QC Task Custom QC Task Submitted Jobs Submission Review Status Review Pending G…" at bounding box center [521, 363] width 754 height 640
click at [216, 59] on div "Custom QC Task" at bounding box center [224, 59] width 74 height 18
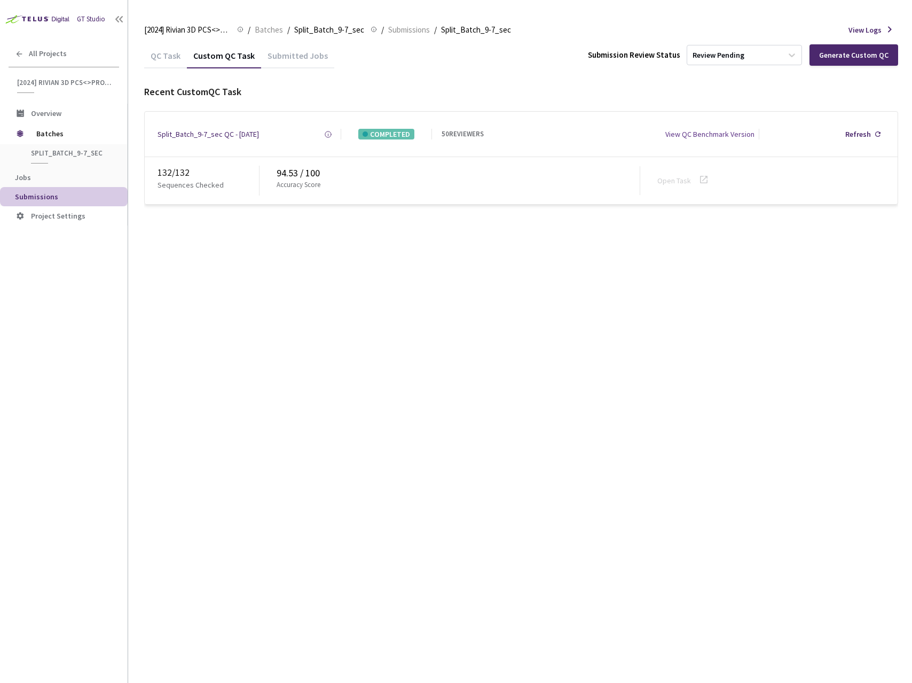
click at [167, 58] on div "QC Task" at bounding box center [165, 59] width 43 height 18
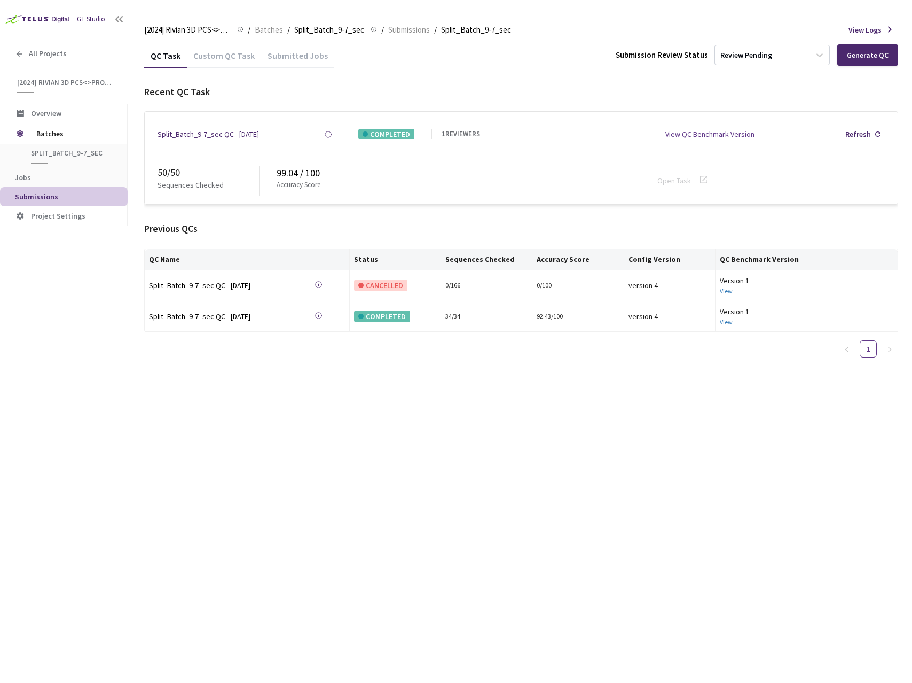
click at [353, 531] on div "QC Task Custom QC Task Submitted Jobs Submission Review Status Review Pending G…" at bounding box center [521, 363] width 754 height 640
click at [762, 48] on div "Review Pending" at bounding box center [762, 54] width 95 height 17
click at [754, 117] on p "Approve" at bounding box center [773, 112] width 115 height 11
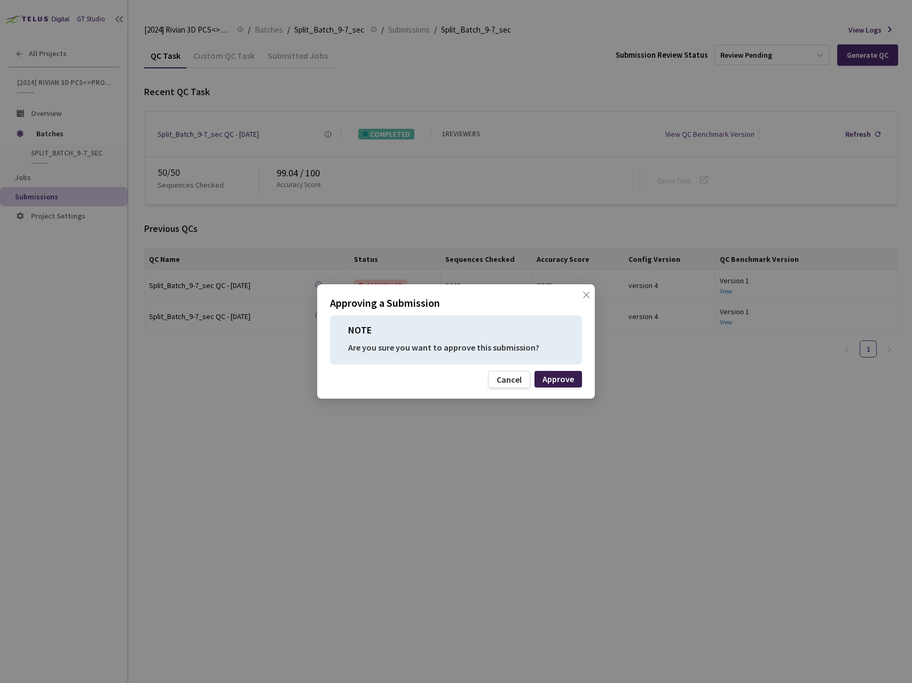
click at [560, 383] on div "Approve" at bounding box center [559, 378] width 32 height 9
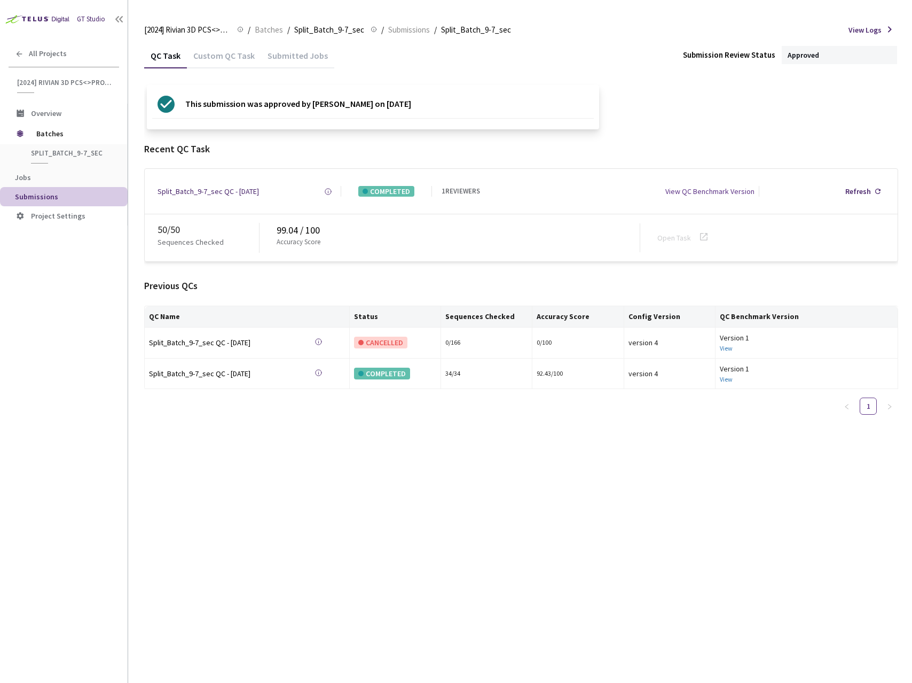
click at [301, 467] on div "QC Task Custom QC Task Submitted Jobs Submission Review Status Approved This su…" at bounding box center [521, 363] width 754 height 640
click at [267, 33] on span "Batches" at bounding box center [269, 30] width 28 height 13
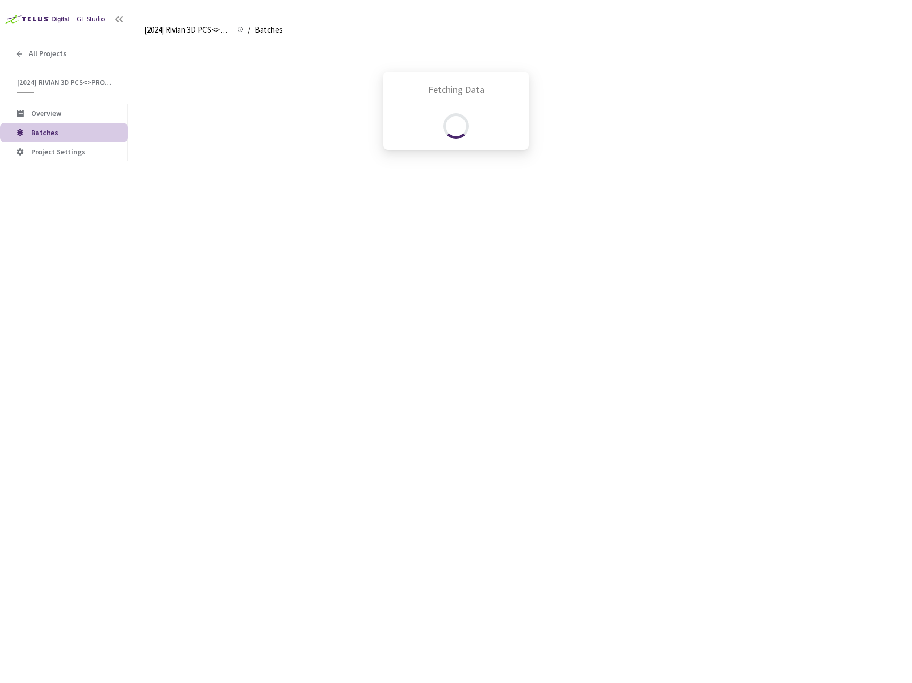
scroll to position [150, 0]
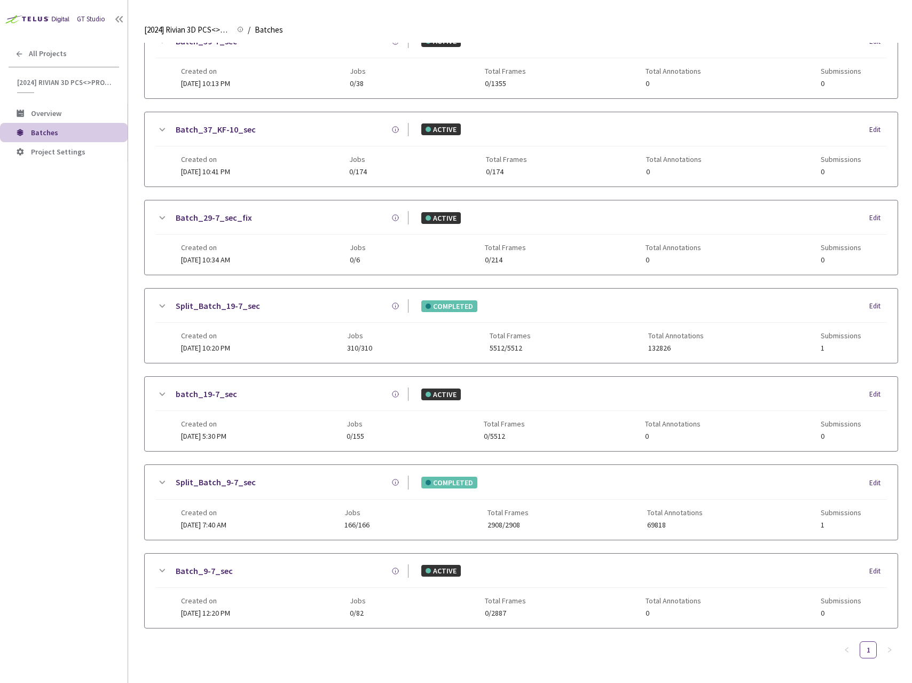
click at [75, 282] on div "GT Studio All Projects [2024] Rivian 3D PCS<>Production [2024] Rivian 3D PCS<>P…" at bounding box center [64, 321] width 128 height 642
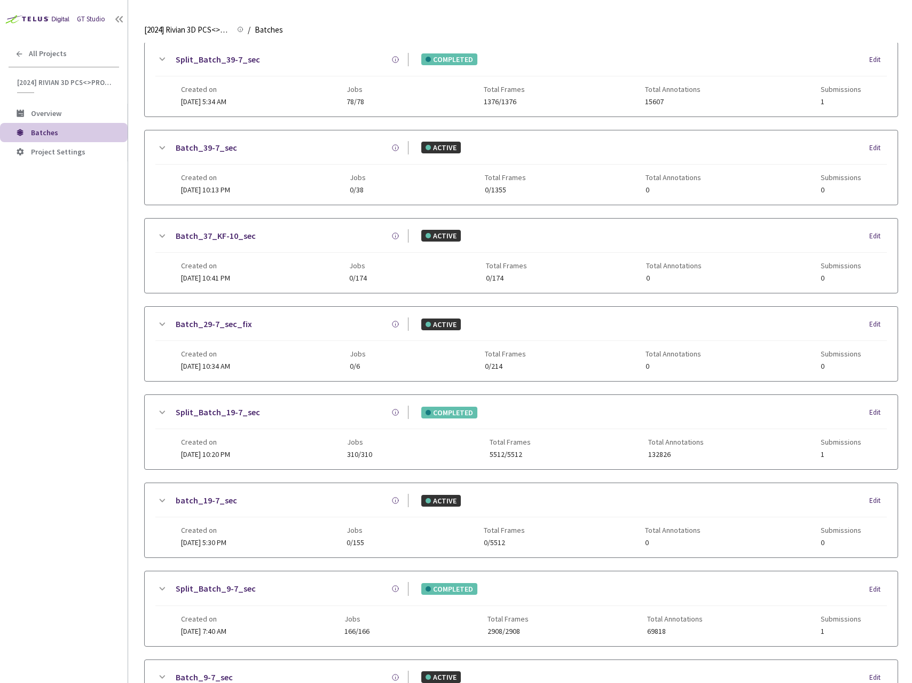
scroll to position [0, 0]
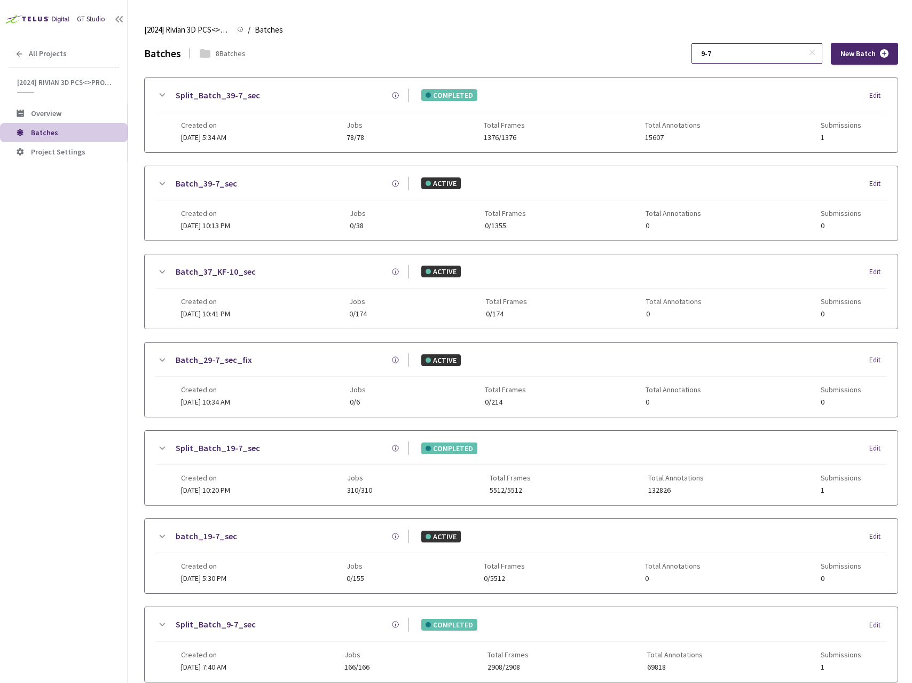
click at [811, 54] on rect at bounding box center [813, 53] width 6 height 6
click at [745, 54] on input at bounding box center [752, 53] width 114 height 19
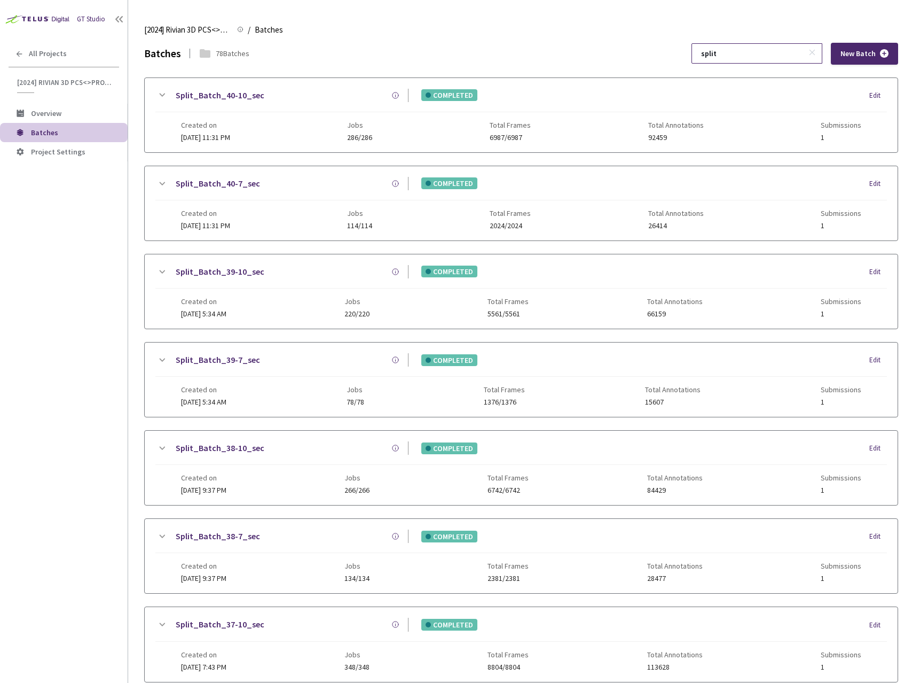
type input "split"
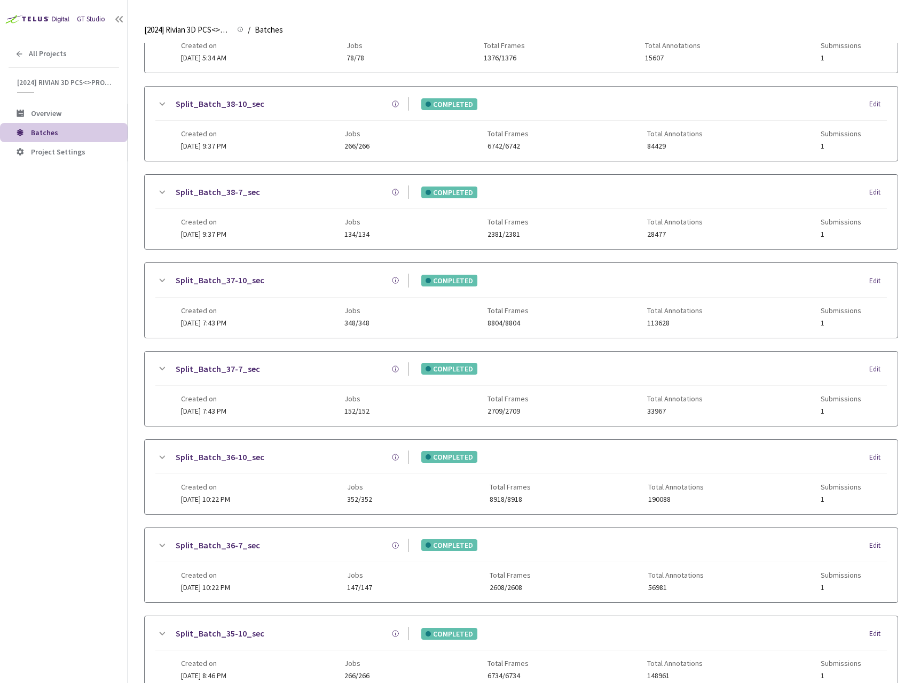
scroll to position [848, 0]
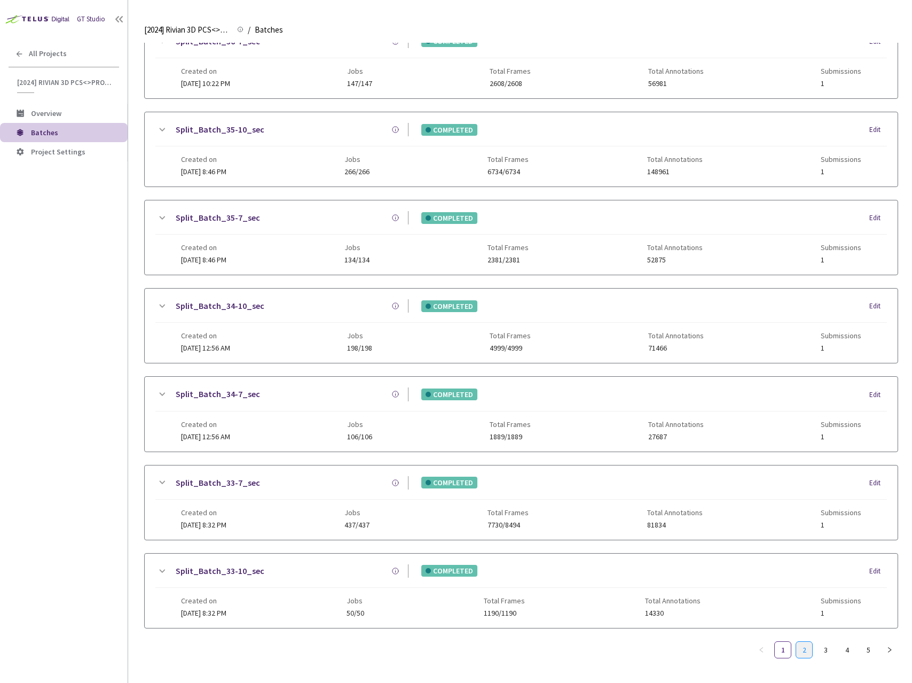
click at [808, 647] on link "2" at bounding box center [804, 650] width 16 height 16
click at [783, 648] on link "1" at bounding box center [783, 650] width 16 height 16
click at [825, 651] on link "3" at bounding box center [826, 650] width 16 height 16
click at [805, 652] on link "2" at bounding box center [804, 650] width 16 height 16
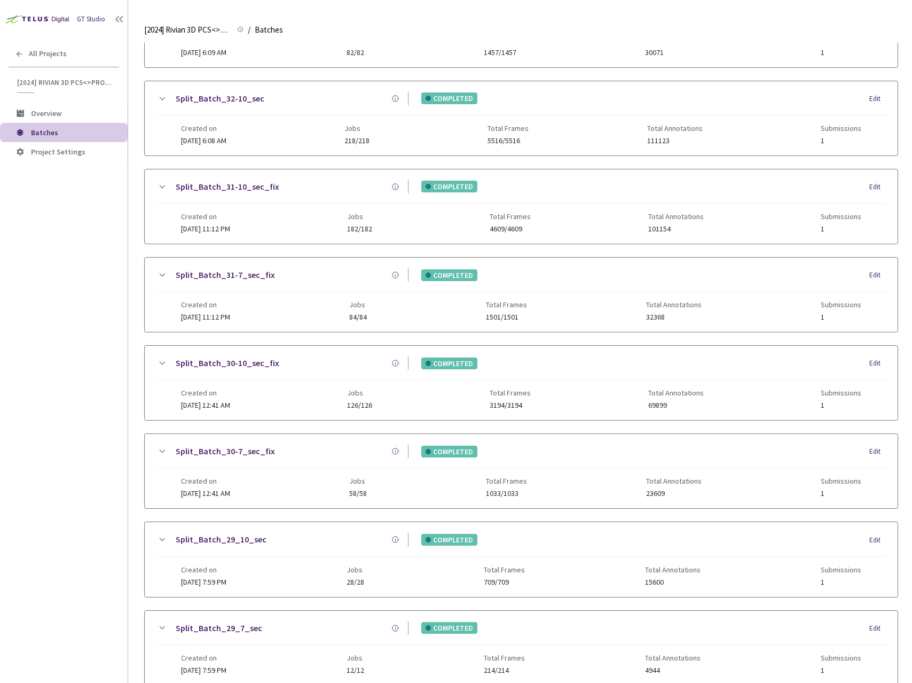
scroll to position [0, 0]
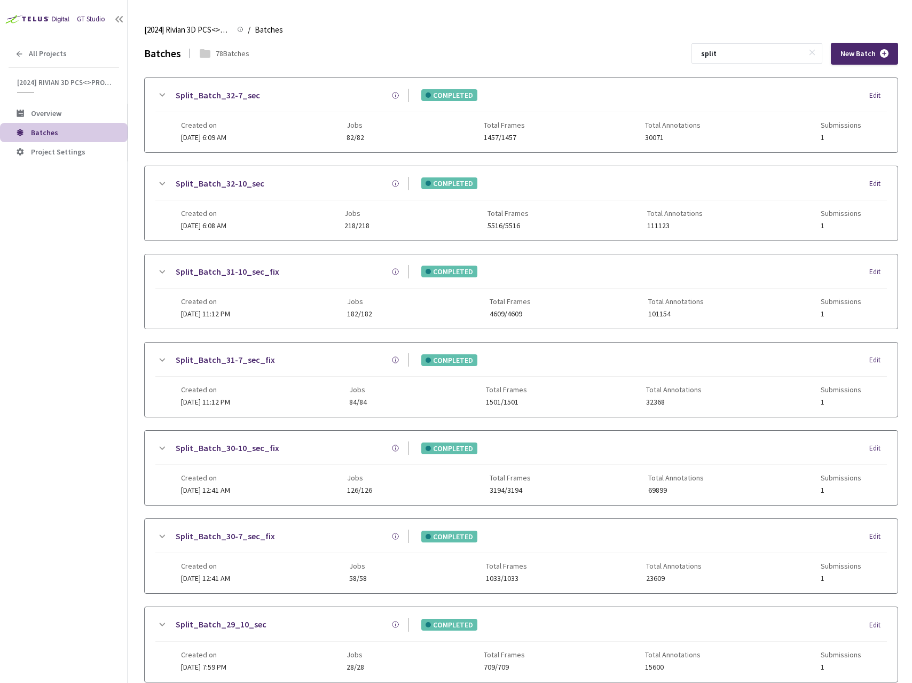
click at [814, 55] on icon at bounding box center [812, 52] width 7 height 7
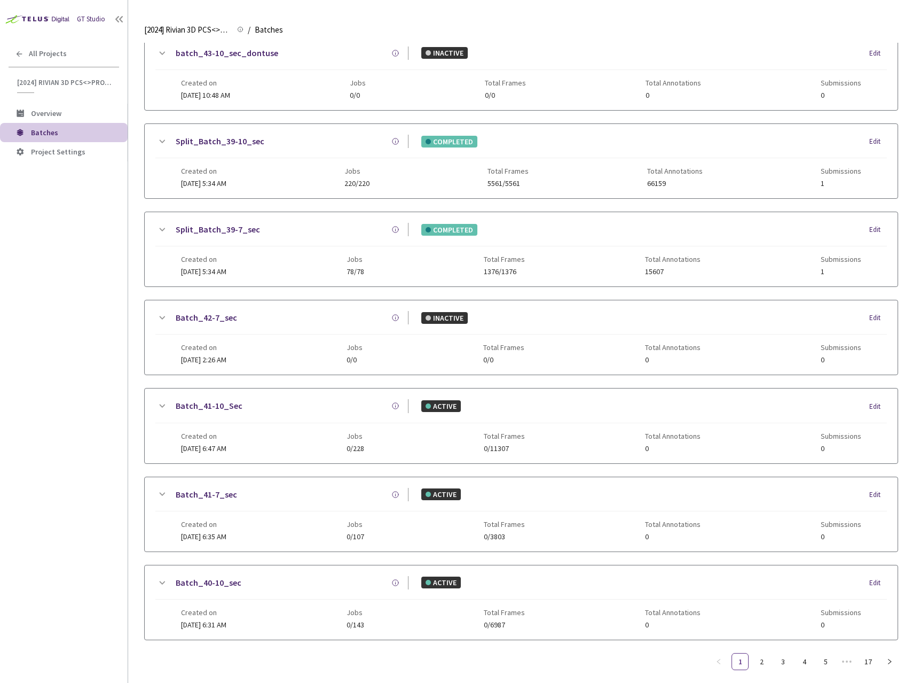
scroll to position [848, 0]
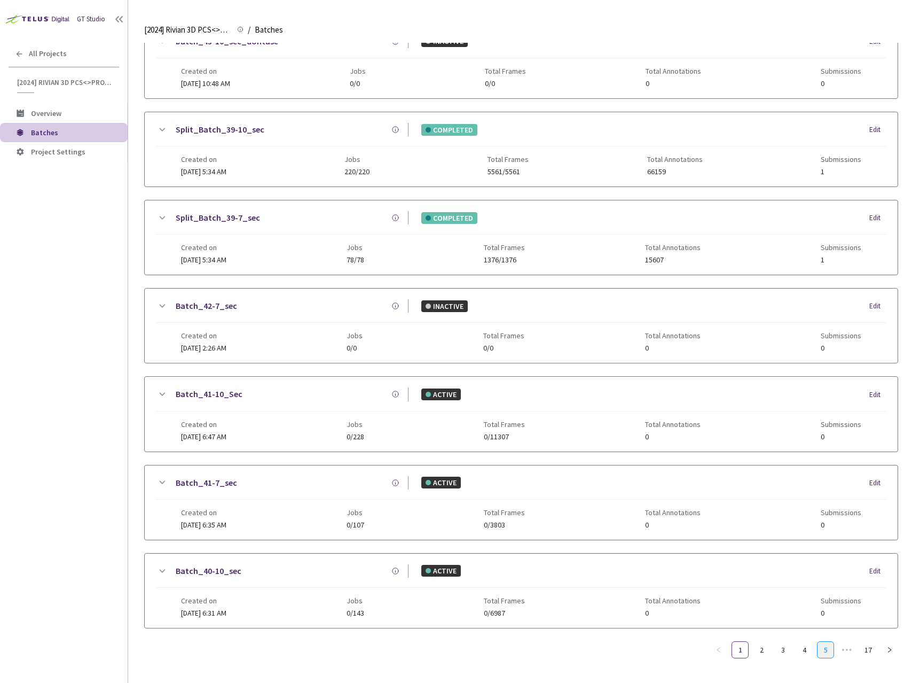
click at [823, 655] on link "5" at bounding box center [826, 650] width 16 height 16
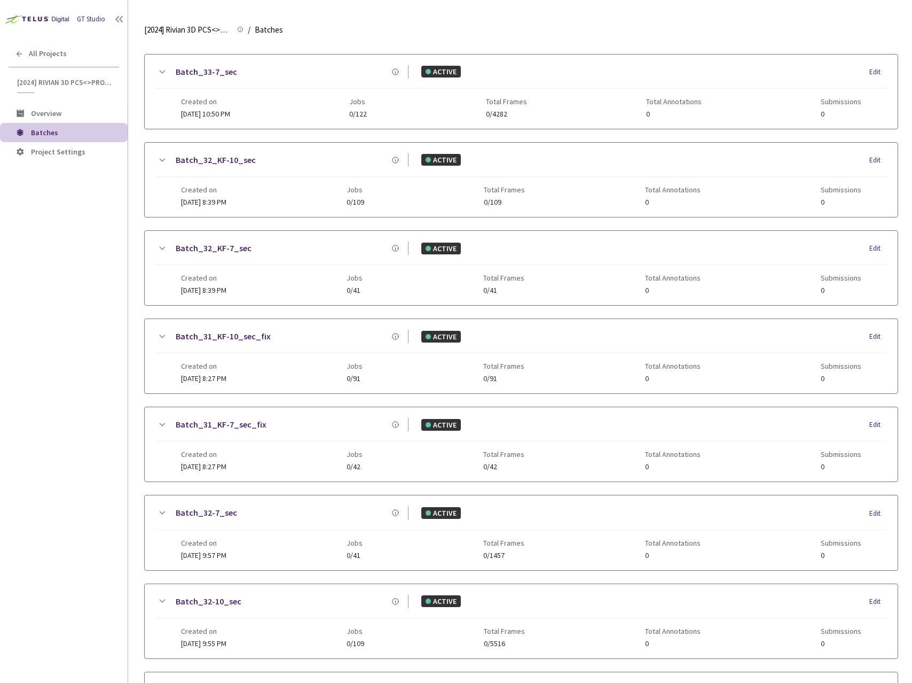
scroll to position [0, 0]
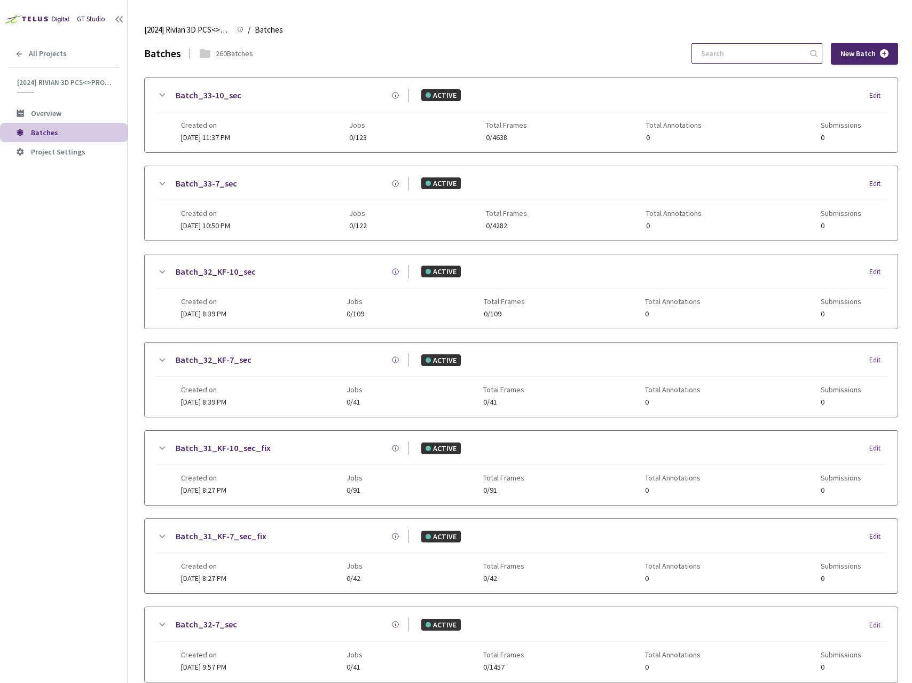
click at [740, 55] on input at bounding box center [752, 53] width 114 height 19
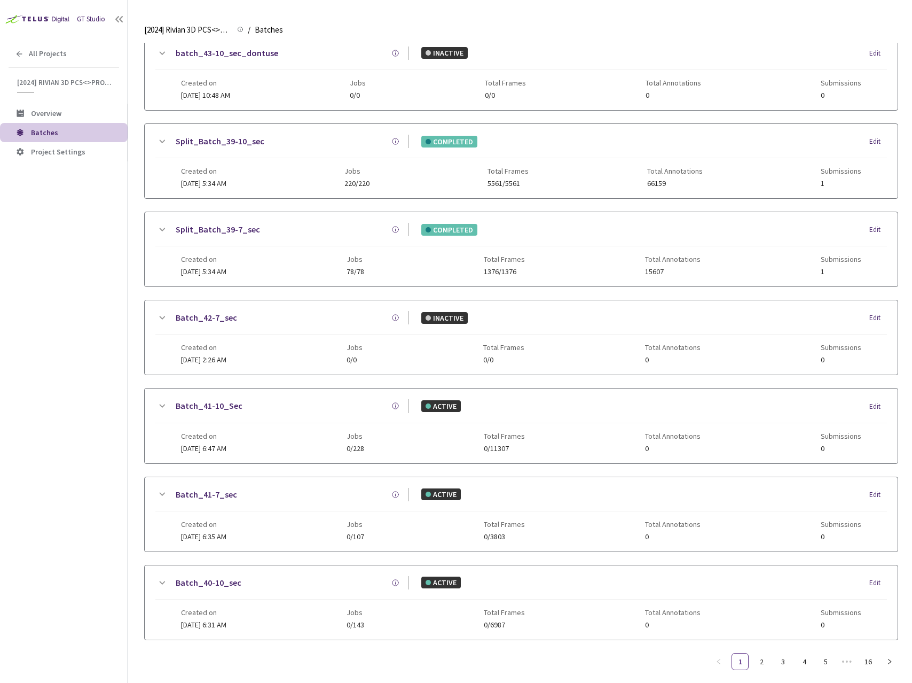
scroll to position [848, 0]
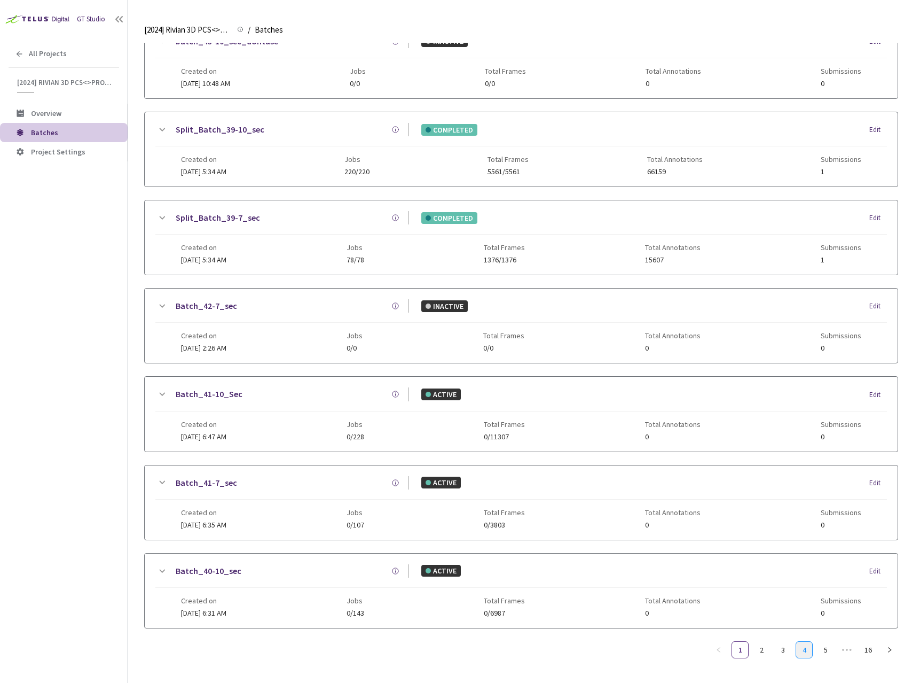
click at [811, 652] on link "4" at bounding box center [804, 650] width 16 height 16
click at [808, 651] on link "5" at bounding box center [804, 650] width 16 height 16
click at [809, 651] on link "6" at bounding box center [804, 650] width 16 height 16
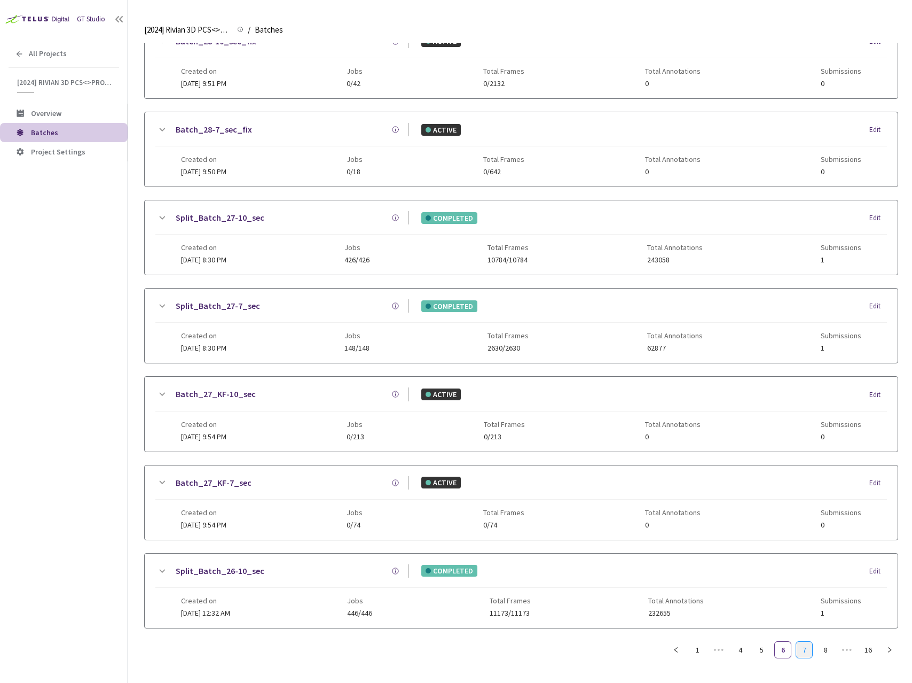
click at [810, 655] on link "7" at bounding box center [804, 650] width 16 height 16
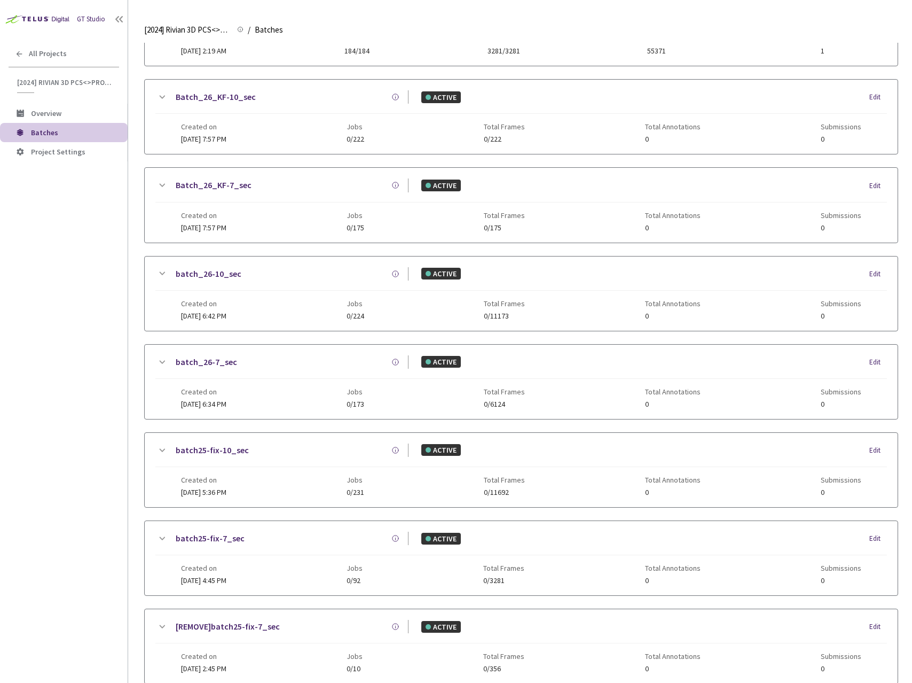
scroll to position [0, 0]
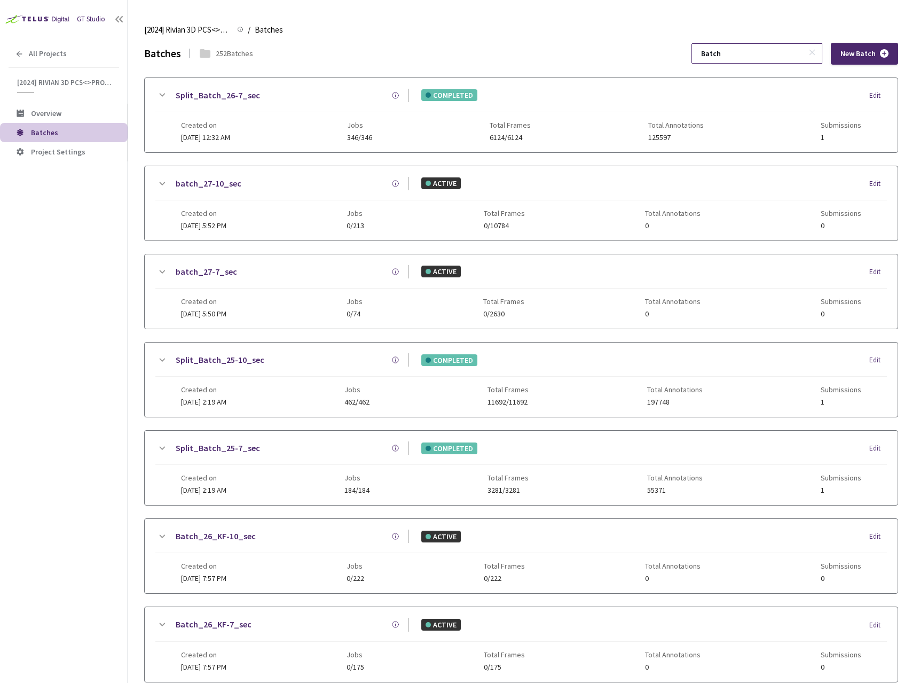
click at [764, 55] on input "Batch" at bounding box center [752, 53] width 114 height 19
click at [773, 56] on input "Batch_31" at bounding box center [752, 53] width 114 height 19
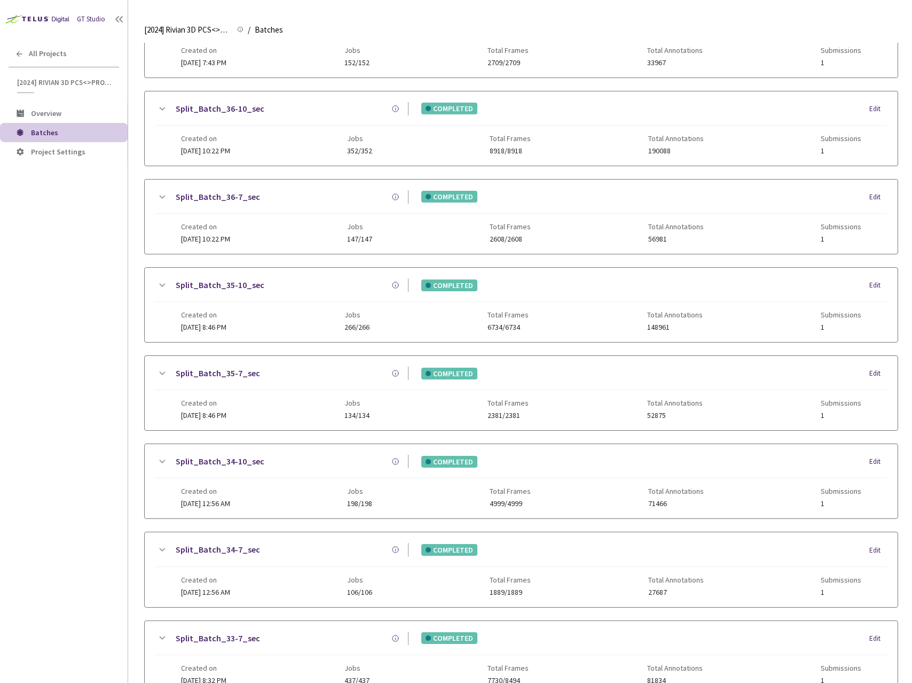
scroll to position [848, 0]
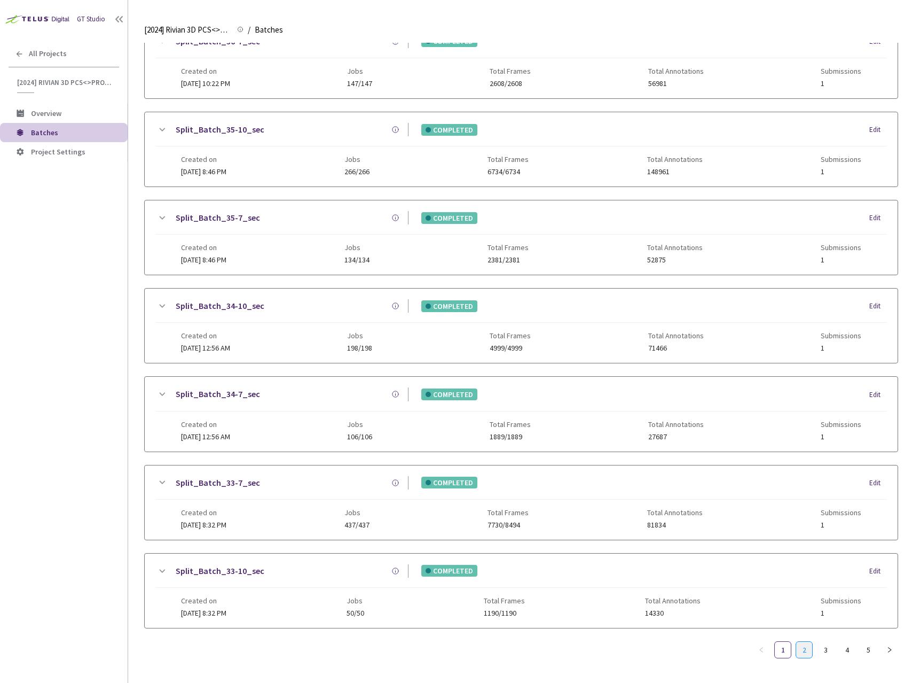
click at [810, 646] on link "2" at bounding box center [804, 650] width 16 height 16
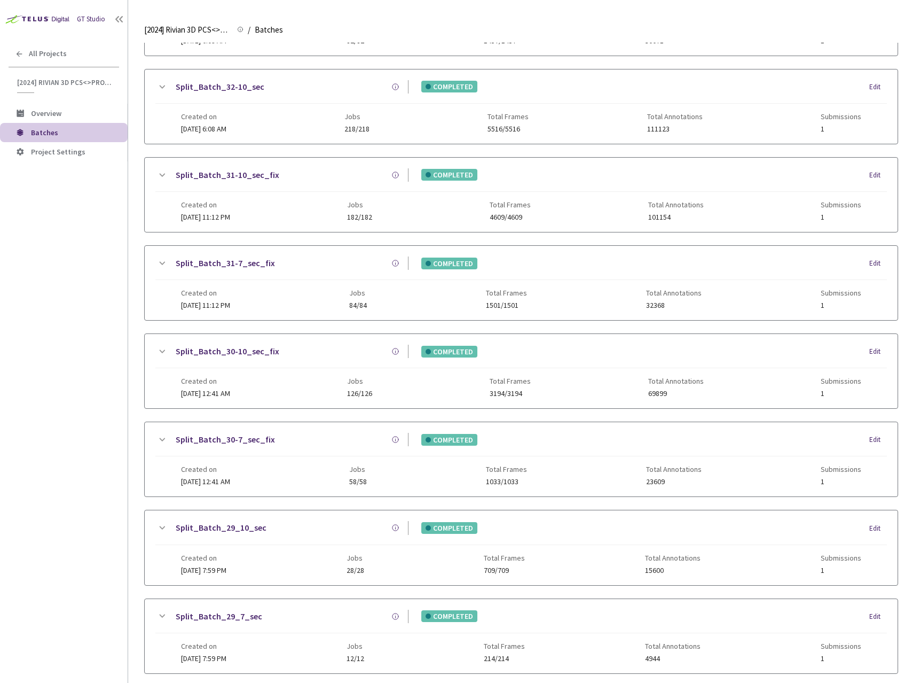
scroll to position [0, 0]
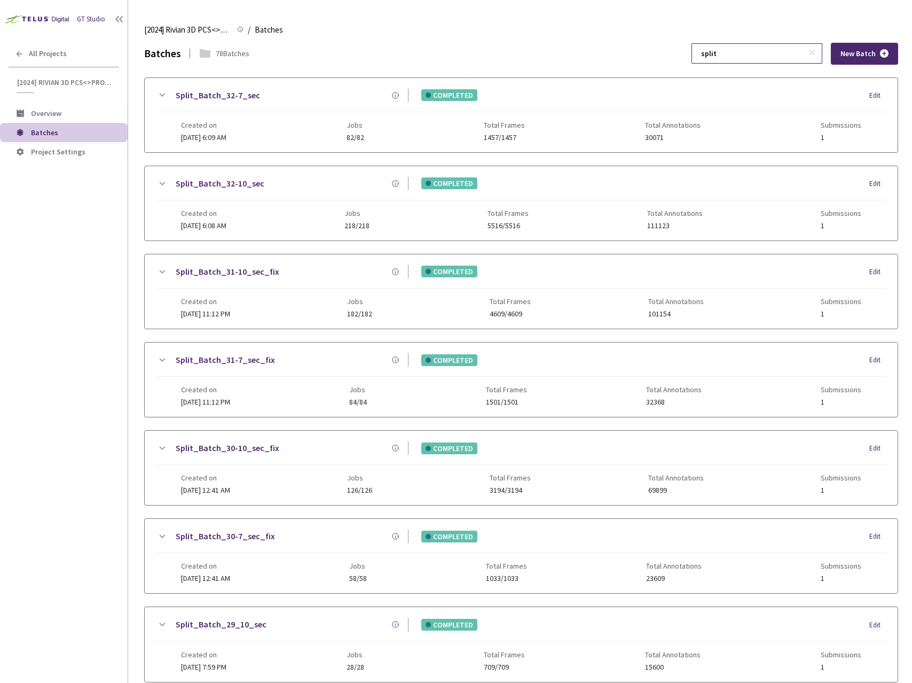
click at [745, 52] on input "split" at bounding box center [752, 53] width 114 height 19
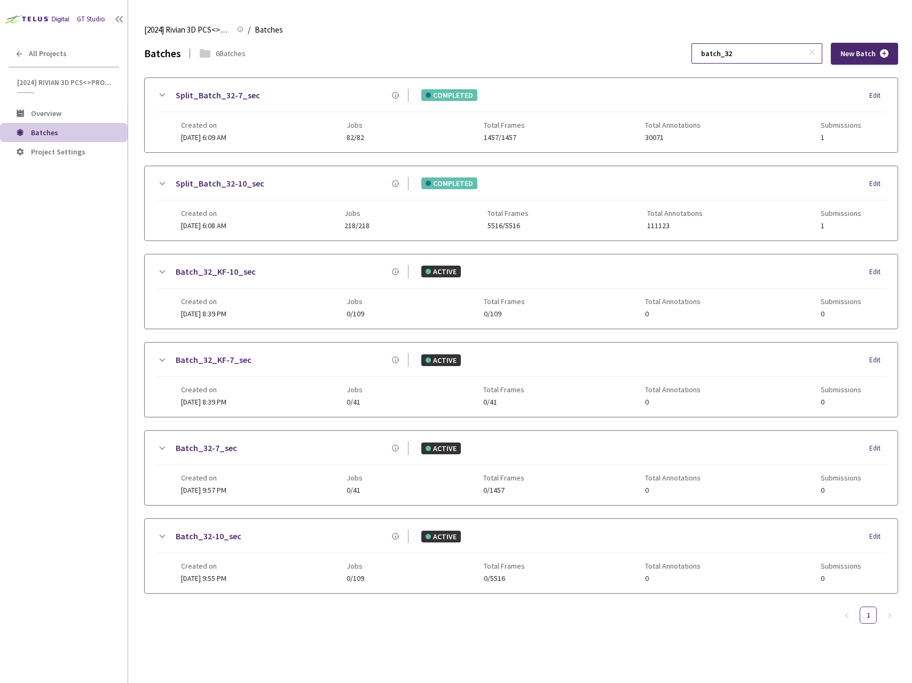
click at [769, 59] on input "batch_32" at bounding box center [752, 53] width 114 height 19
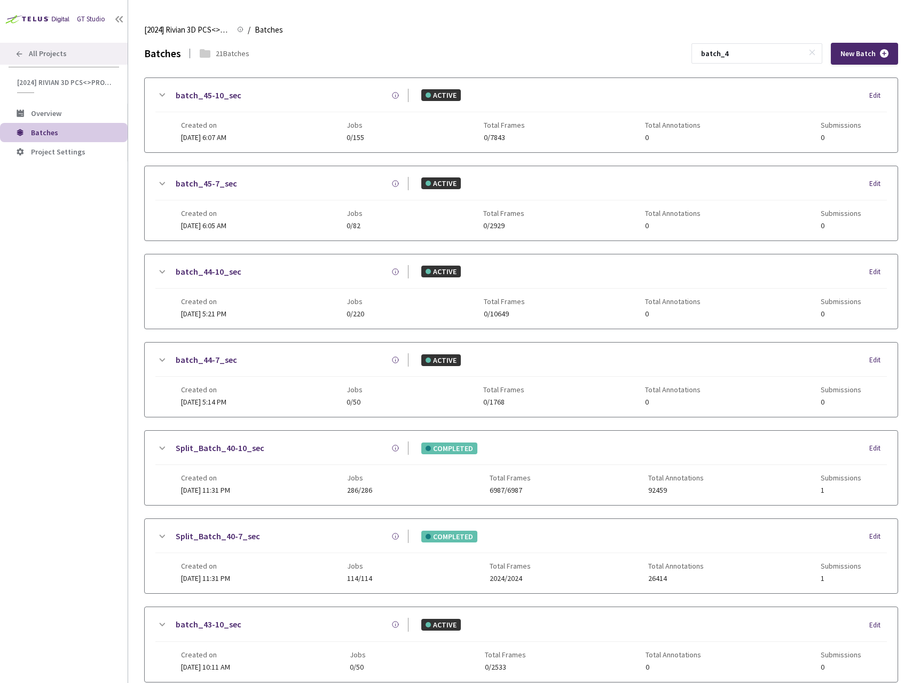
type input "batch_4"
click at [56, 59] on div "All Projects" at bounding box center [64, 54] width 128 height 22
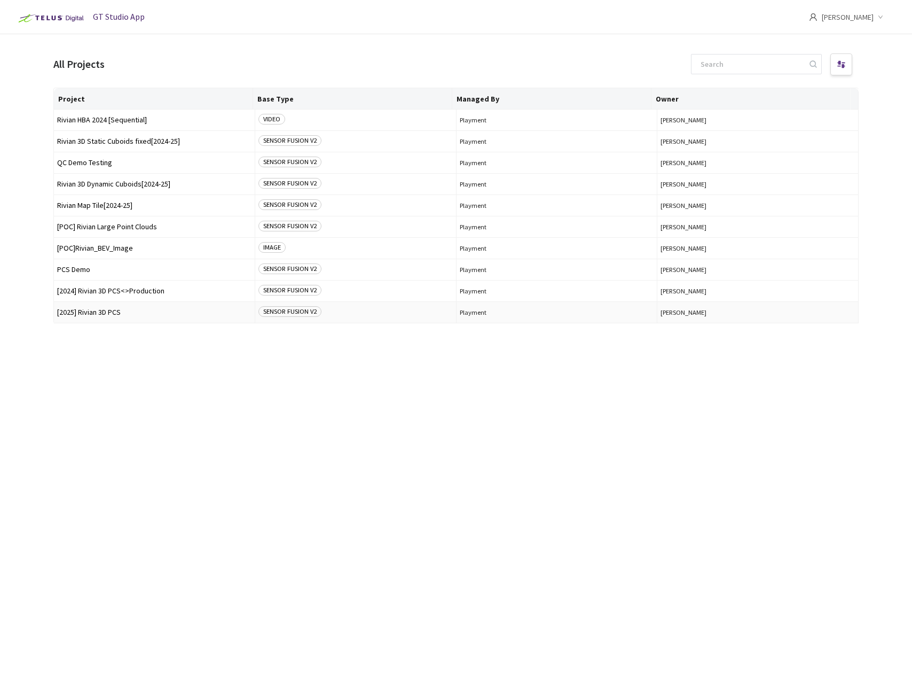
click at [101, 310] on span "[2025] Rivian 3D PCS" at bounding box center [154, 312] width 194 height 8
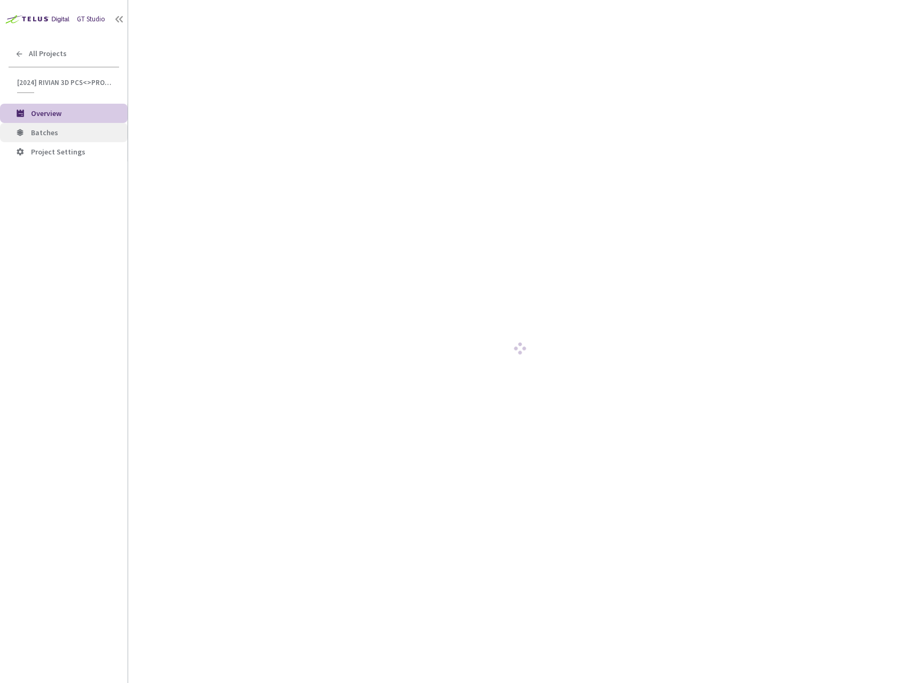
click at [54, 130] on span "Batches" at bounding box center [44, 133] width 27 height 10
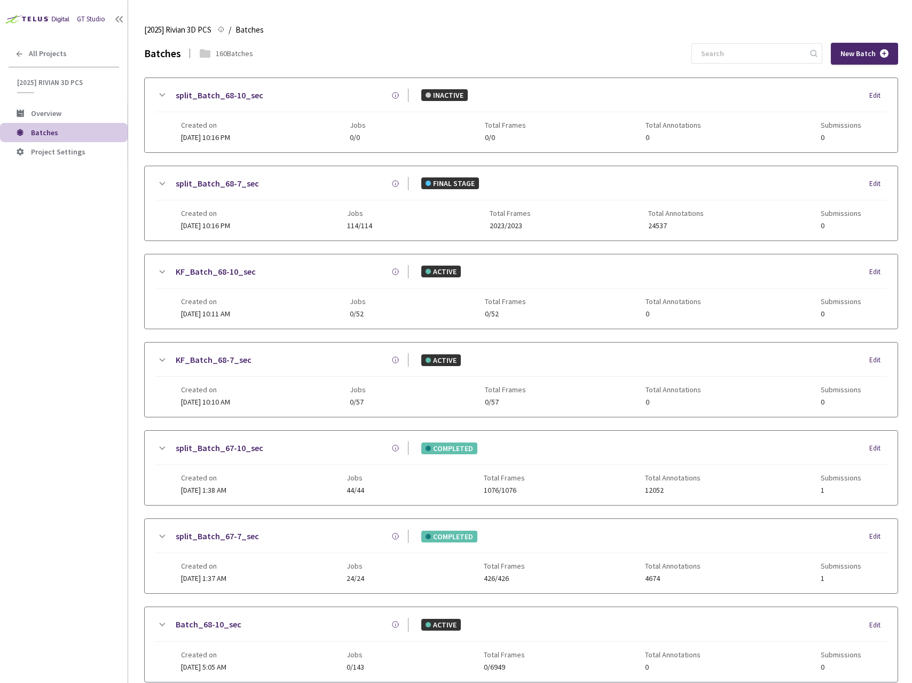
click at [779, 36] on div "[2025] Rivian 3D PCS [2025] Rivian 3D PCS / Batches Batches" at bounding box center [521, 30] width 754 height 26
click at [765, 48] on input at bounding box center [752, 53] width 114 height 19
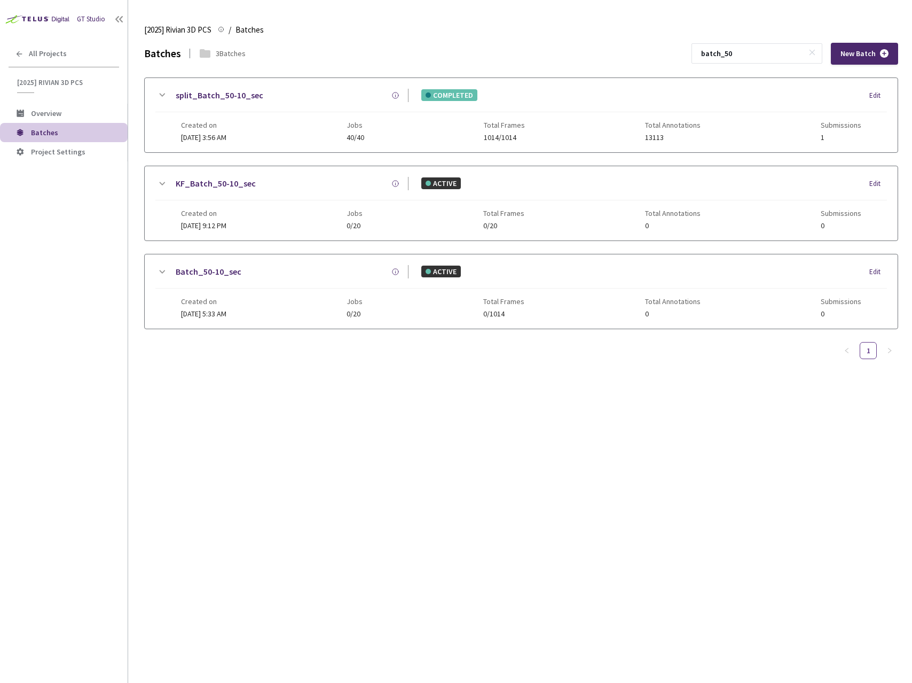
click at [600, 522] on div "Batches 3 Batches batch_50 New Batch split_Batch_50-10_sec COMPLETED Edit Creat…" at bounding box center [521, 363] width 754 height 640
click at [760, 57] on input "batch_50" at bounding box center [752, 53] width 114 height 19
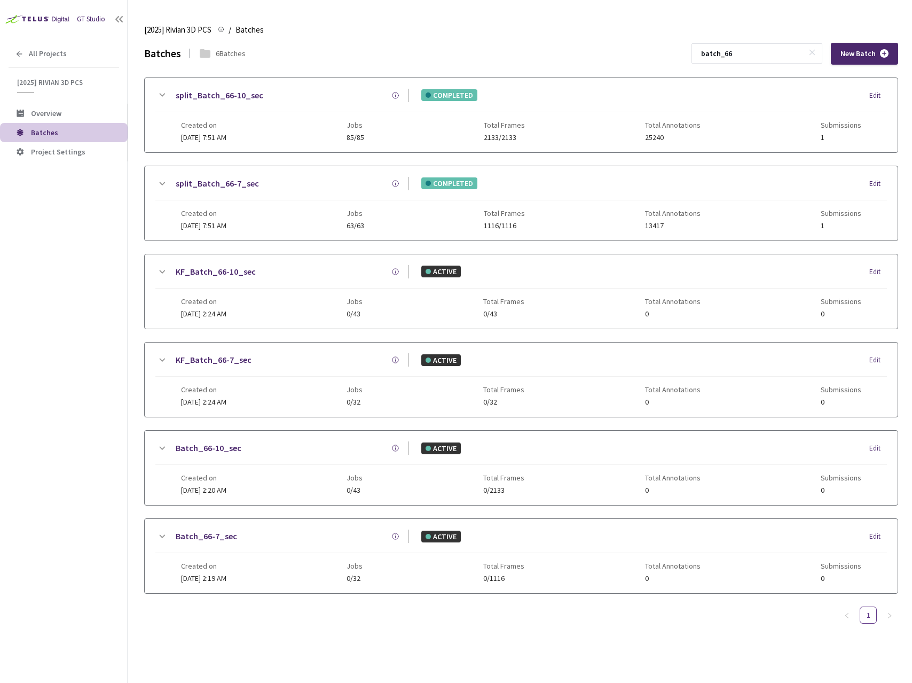
type input "batch_66"
click at [52, 51] on span "All Projects" at bounding box center [48, 53] width 38 height 9
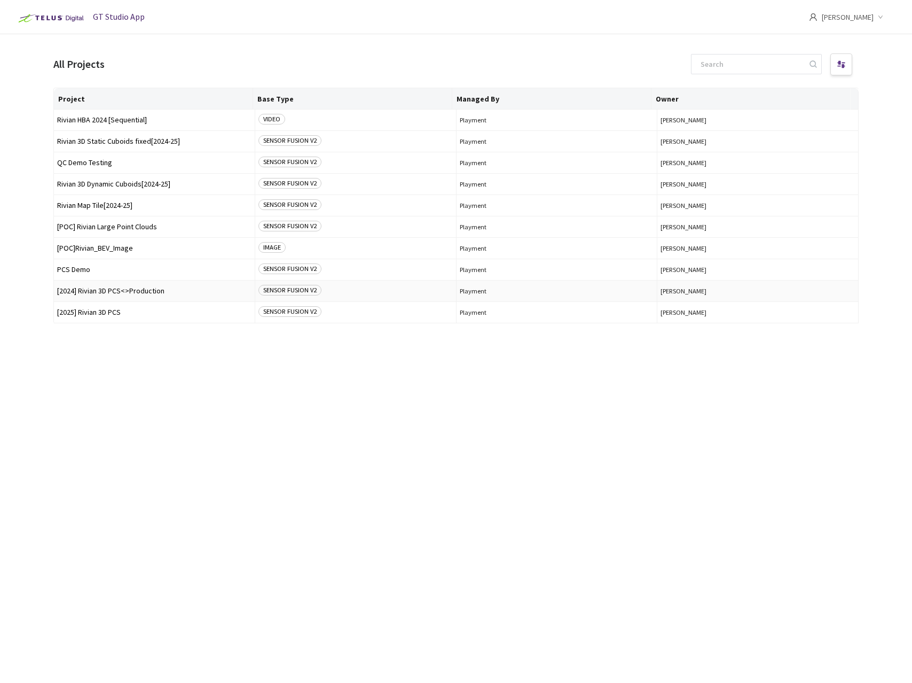
click at [111, 293] on span "[2024] Rivian 3D PCS<>Production" at bounding box center [154, 291] width 194 height 8
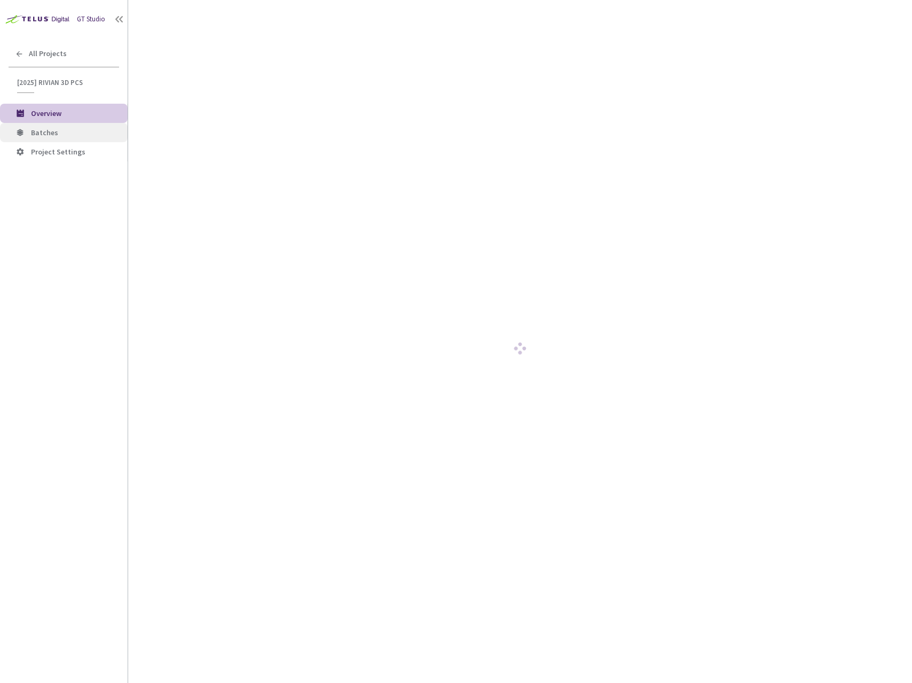
click at [38, 129] on span "Batches" at bounding box center [44, 133] width 27 height 10
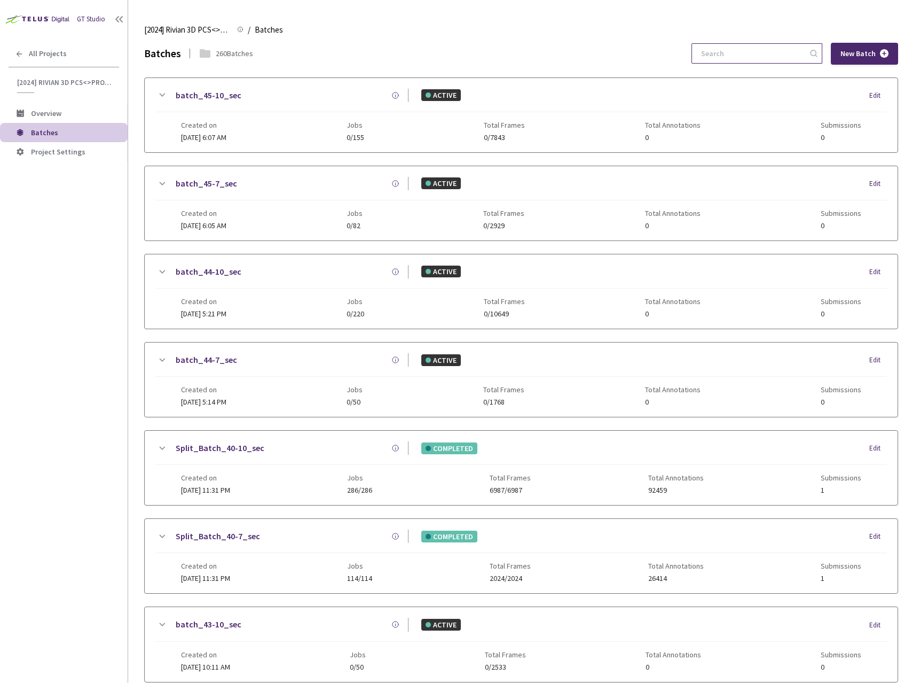
click at [744, 50] on input at bounding box center [752, 53] width 114 height 19
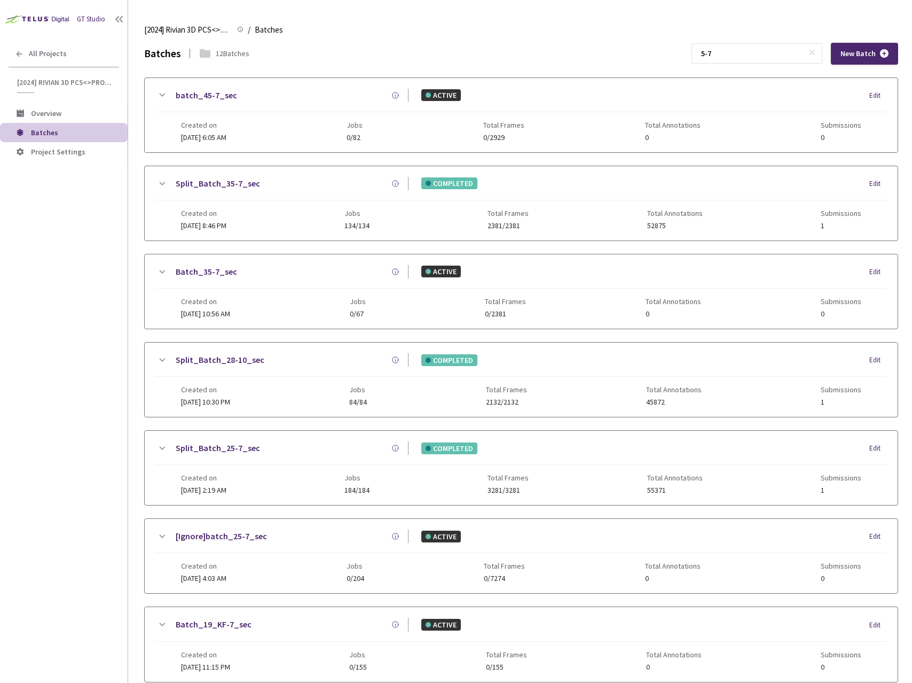
scroll to position [495, 0]
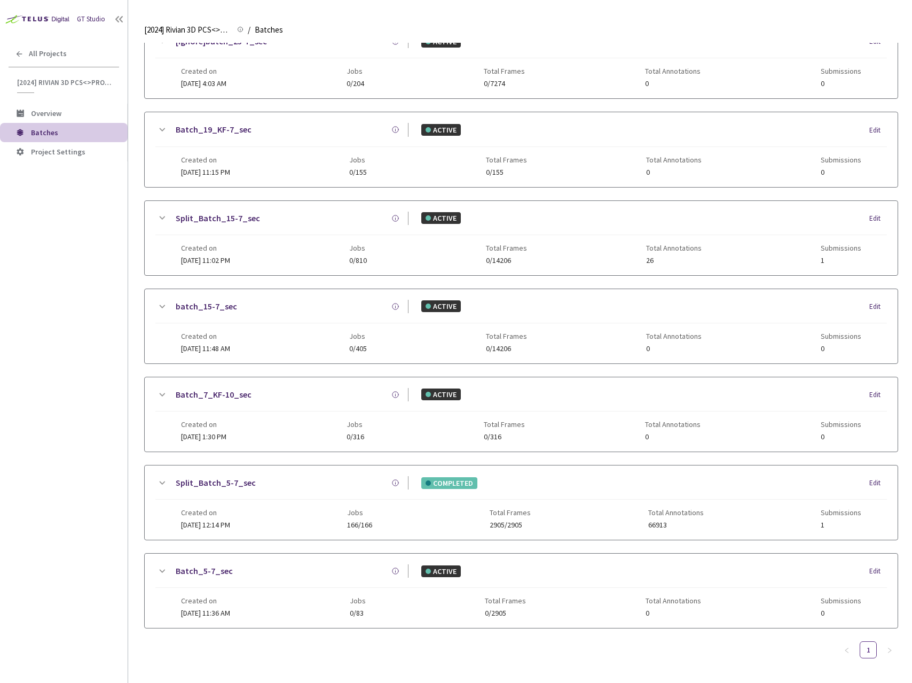
type input "5-7"
click at [162, 480] on icon at bounding box center [161, 482] width 13 height 13
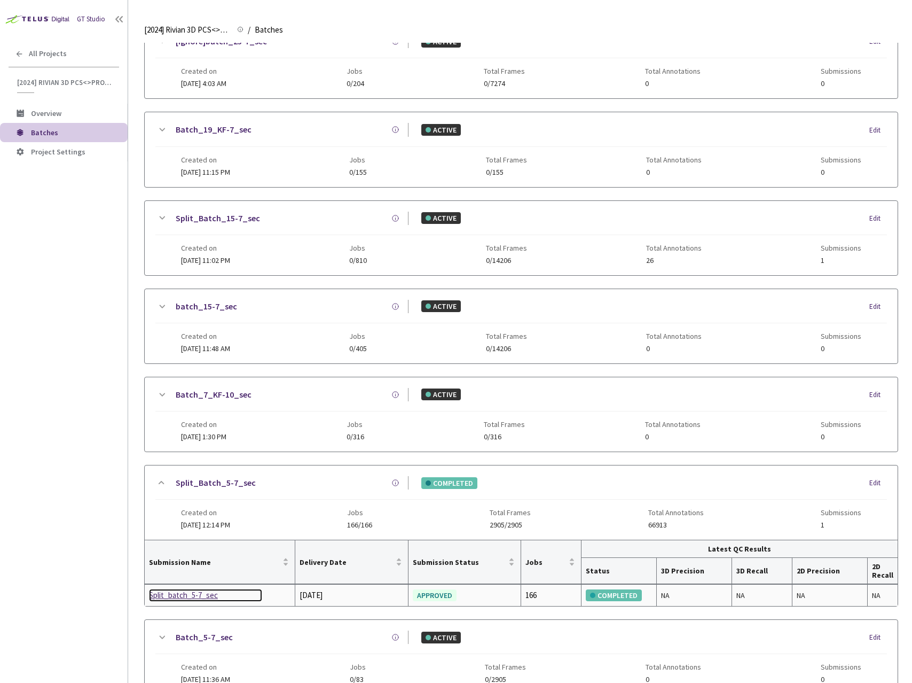
click at [192, 596] on div "Split_batch_5-7_sec" at bounding box center [205, 595] width 113 height 13
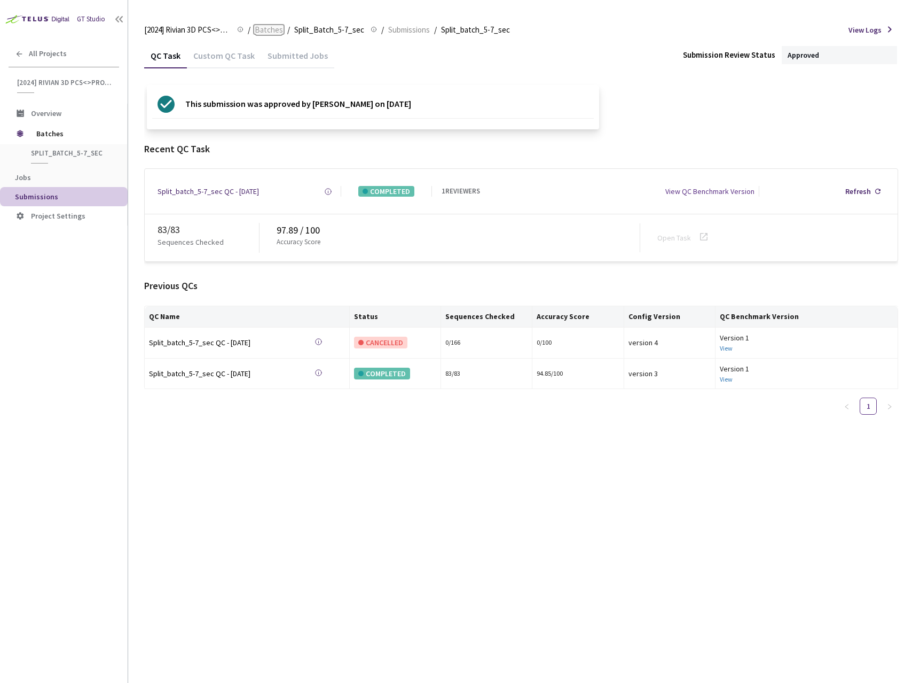
click at [256, 30] on span "Batches" at bounding box center [269, 30] width 28 height 13
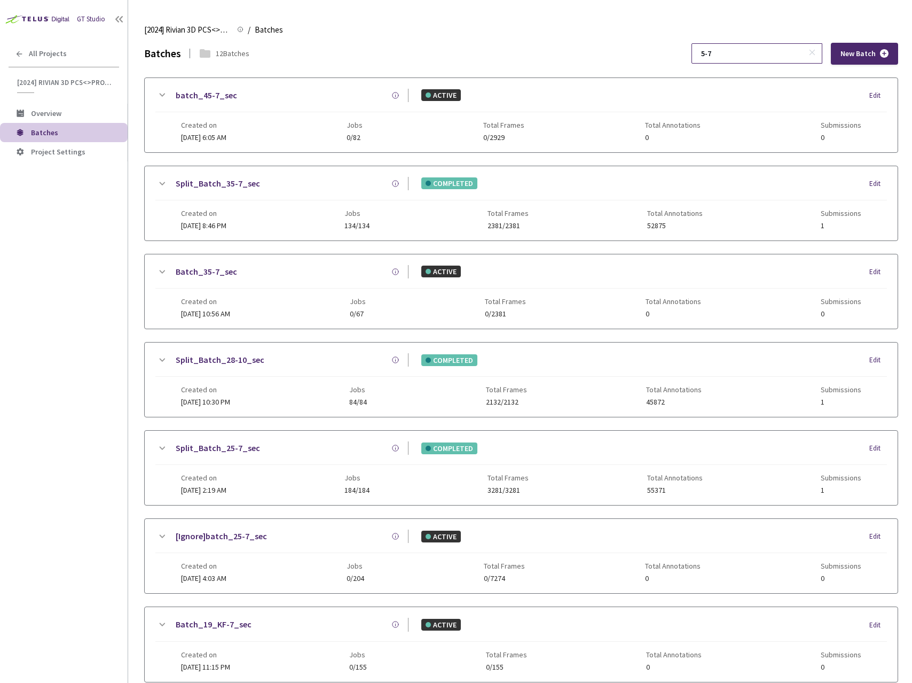
click at [749, 57] on input "5-7" at bounding box center [752, 53] width 114 height 19
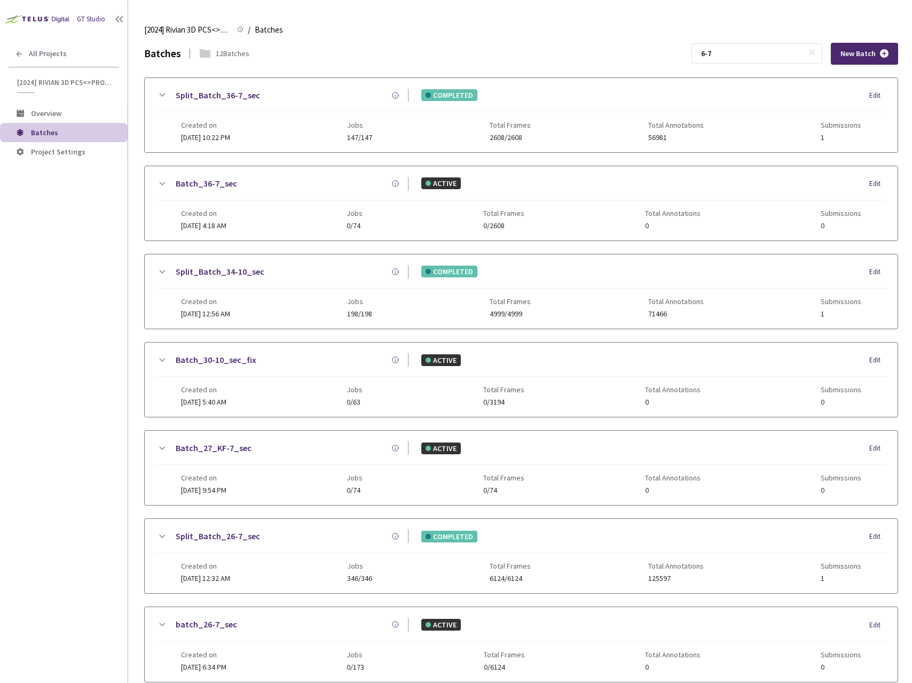
scroll to position [495, 0]
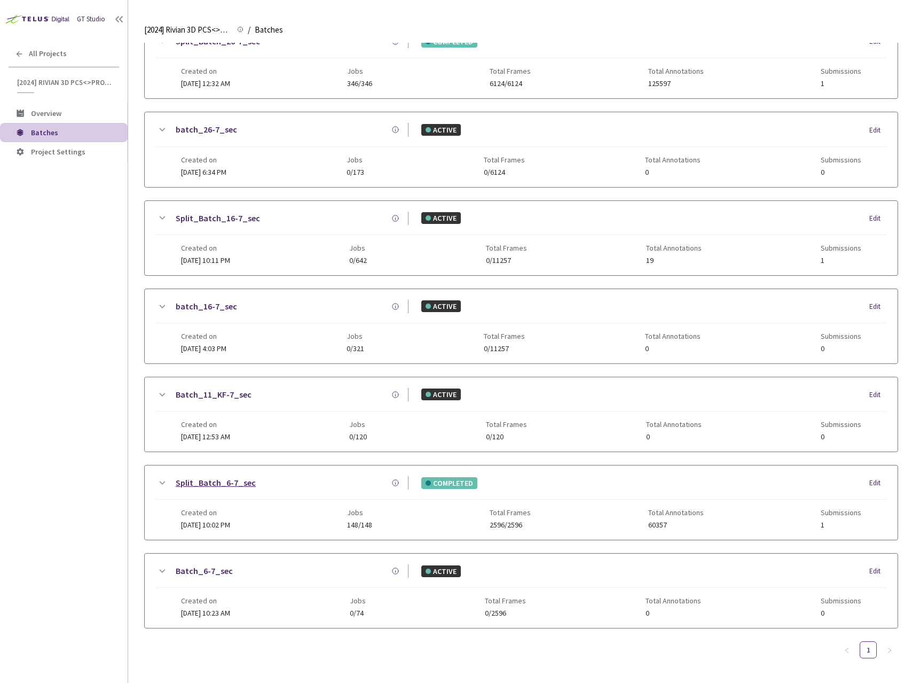
type input "6-7"
click at [241, 486] on link "Split_Batch_6-7_sec" at bounding box center [216, 482] width 80 height 13
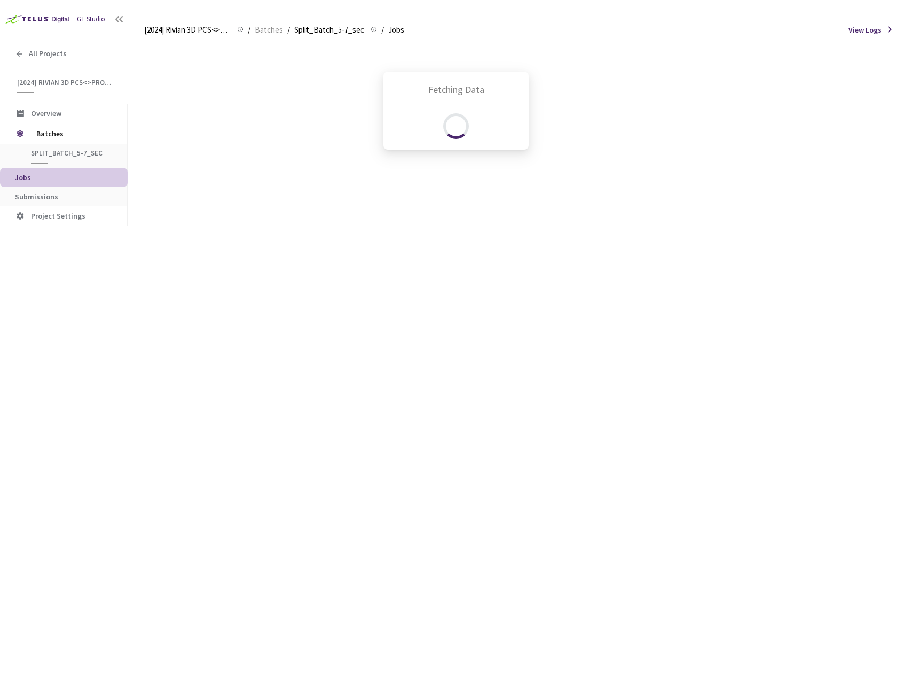
click at [42, 195] on div "Fetching Data" at bounding box center [456, 341] width 912 height 683
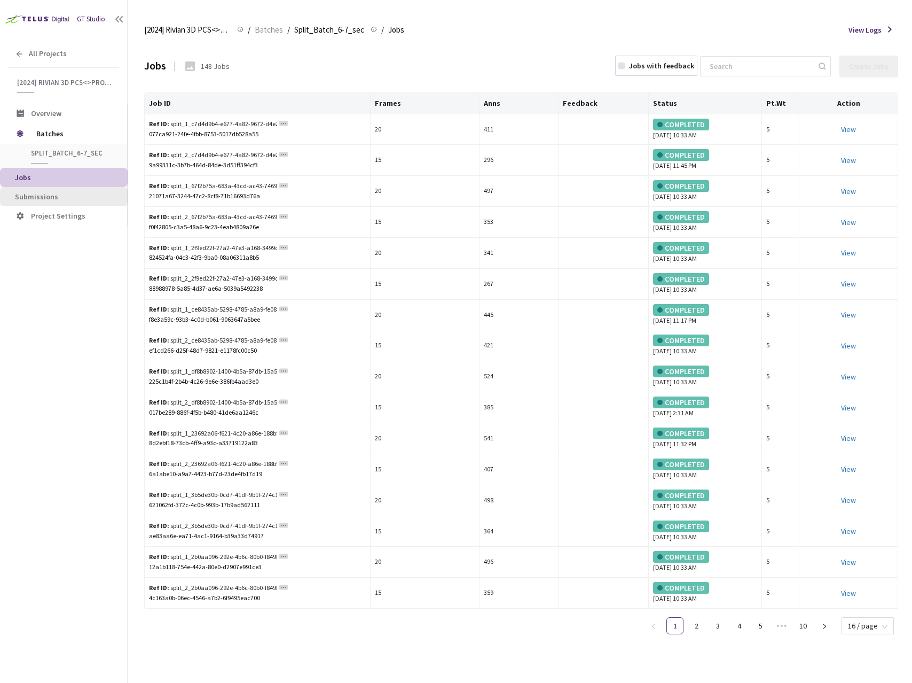
click at [41, 197] on span "Submissions" at bounding box center [36, 197] width 43 height 10
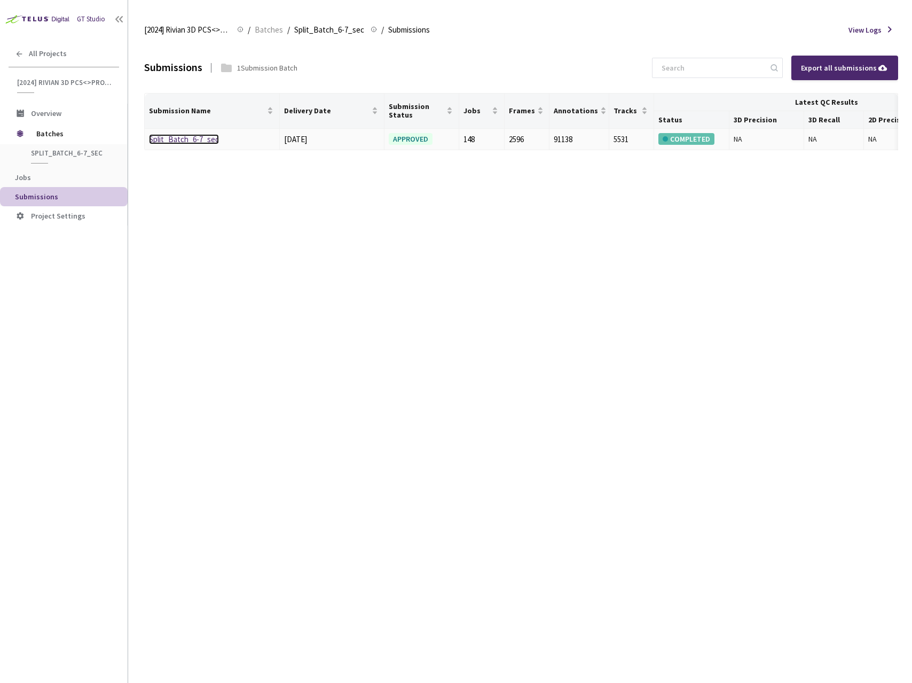
click at [197, 140] on link "Split_Batch_6-7_sec" at bounding box center [184, 139] width 70 height 10
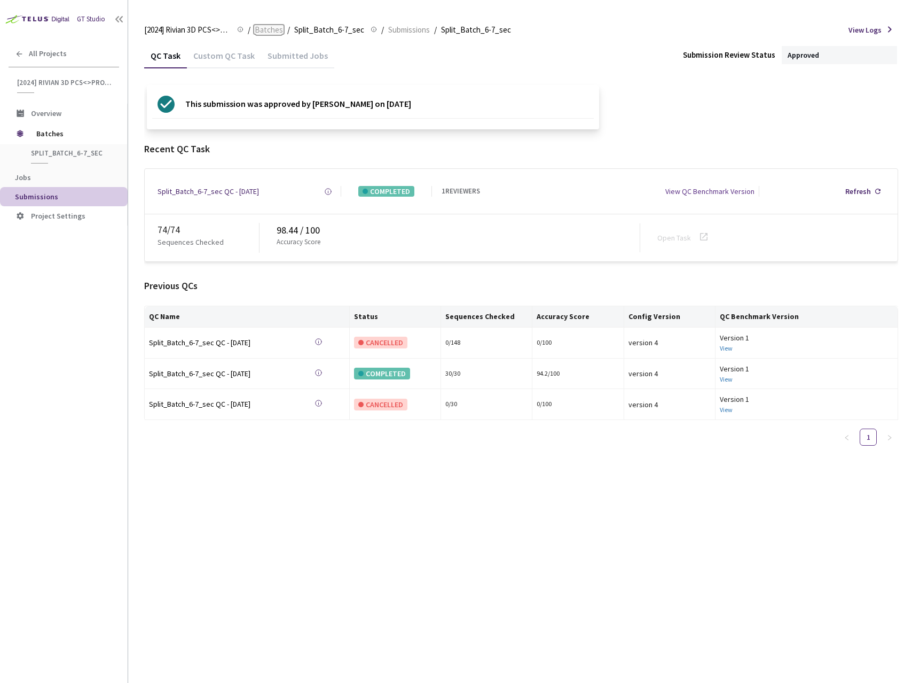
click at [277, 29] on span "Batches" at bounding box center [269, 30] width 28 height 13
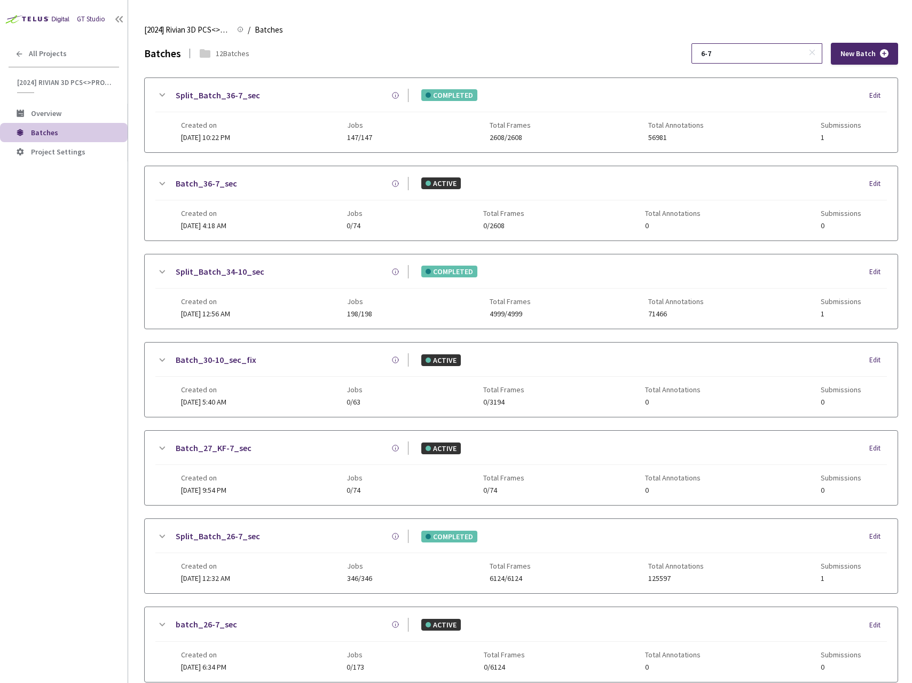
click at [753, 61] on input "6-7" at bounding box center [752, 53] width 114 height 19
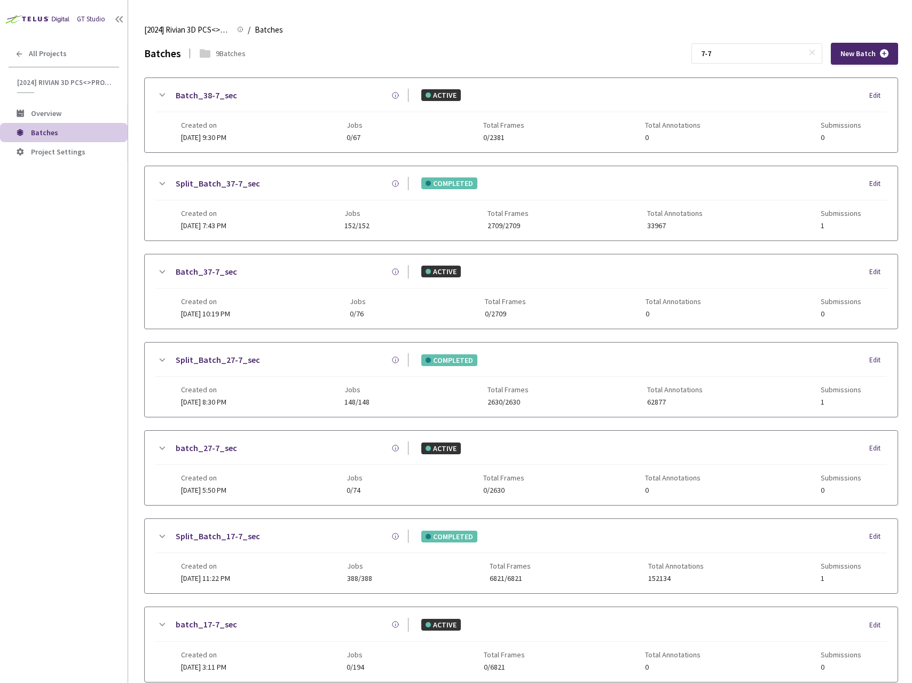
scroll to position [230, 0]
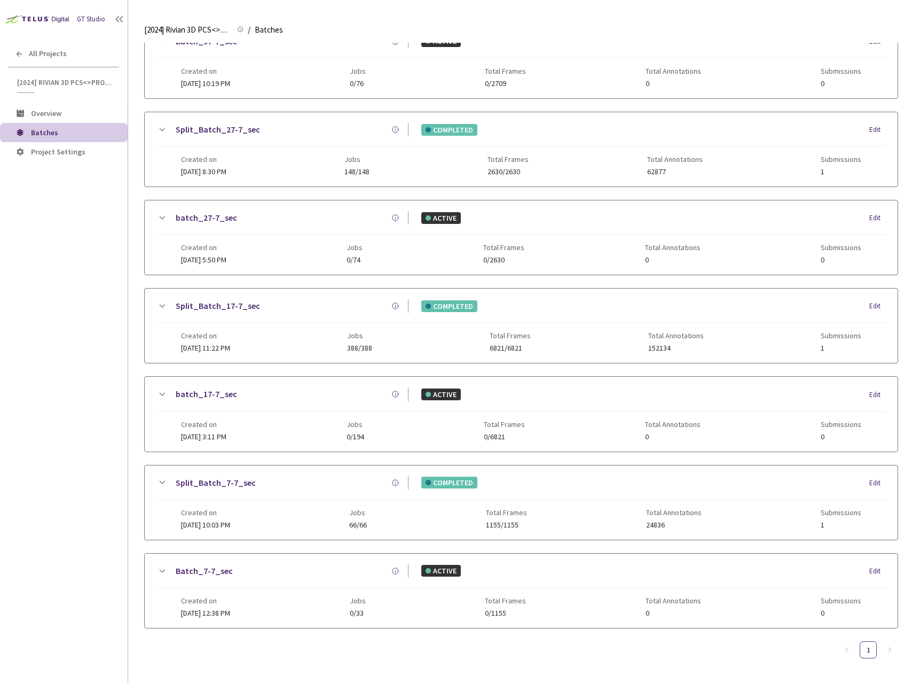
type input "7-7"
click at [166, 482] on icon at bounding box center [161, 482] width 13 height 13
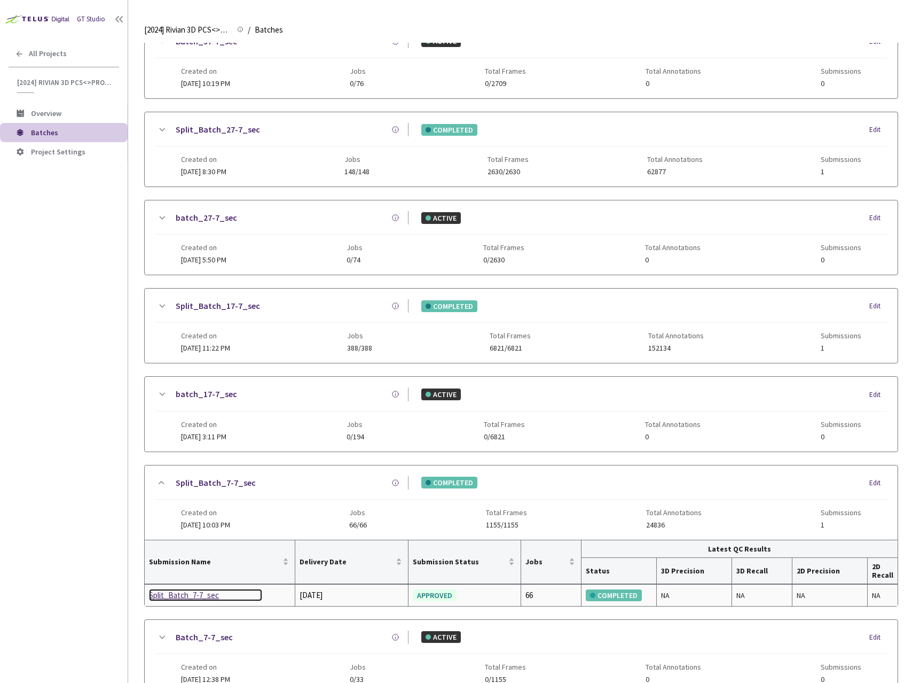
click at [200, 598] on div "Split_Batch_7-7_sec" at bounding box center [205, 595] width 113 height 13
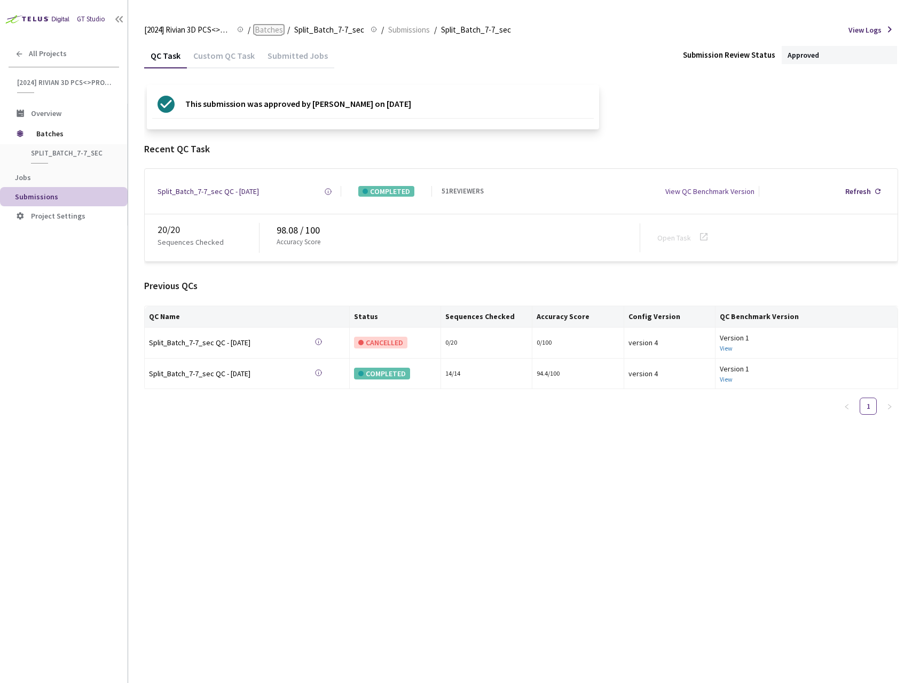
click at [256, 30] on span "Batches" at bounding box center [269, 30] width 28 height 13
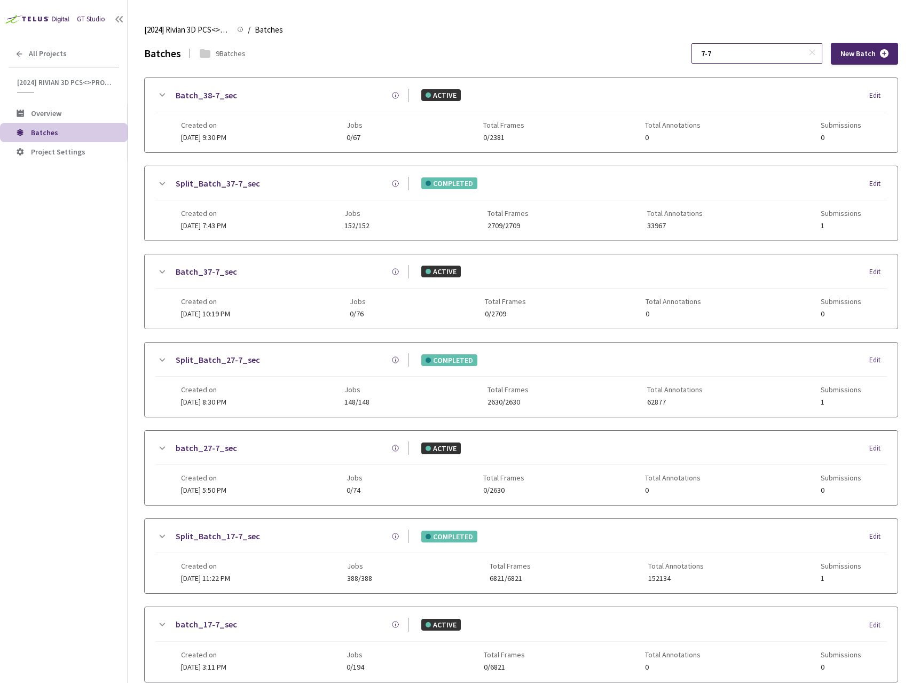
click at [773, 54] on input "7-7" at bounding box center [752, 53] width 114 height 19
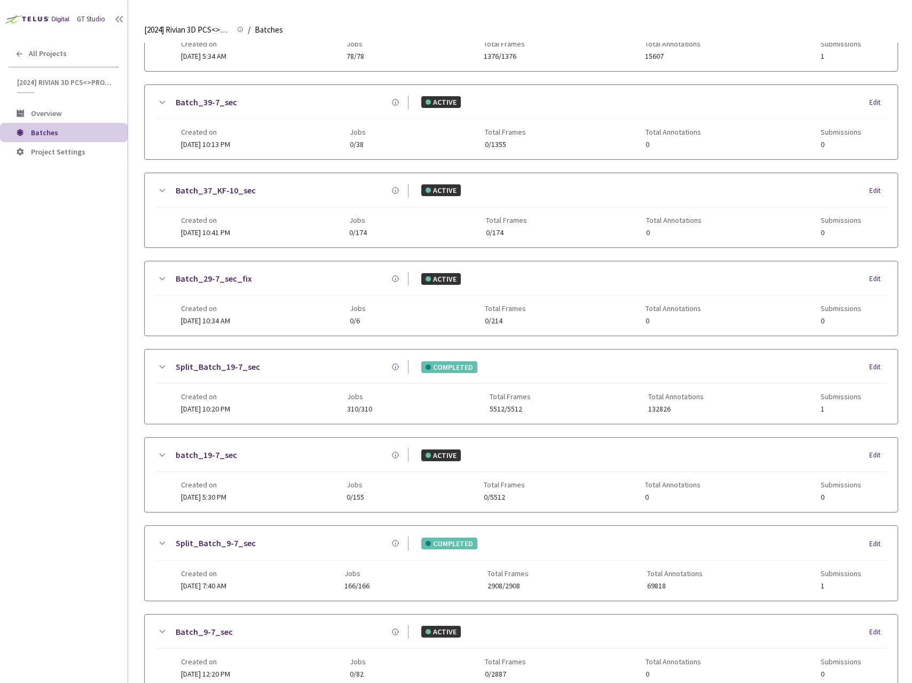
scroll to position [142, 0]
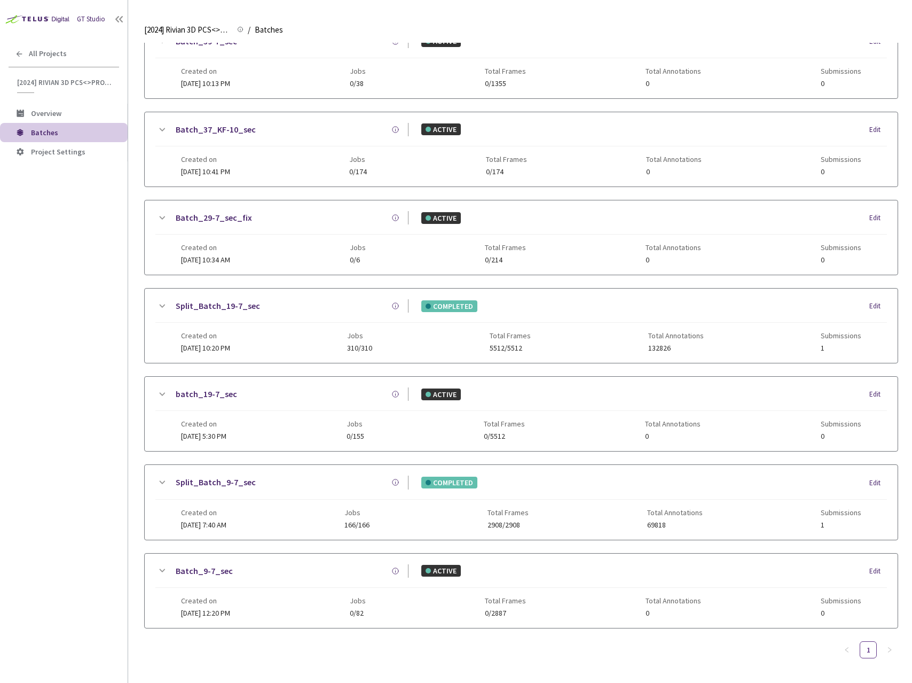
type input "9-7"
click at [166, 483] on icon at bounding box center [161, 482] width 13 height 13
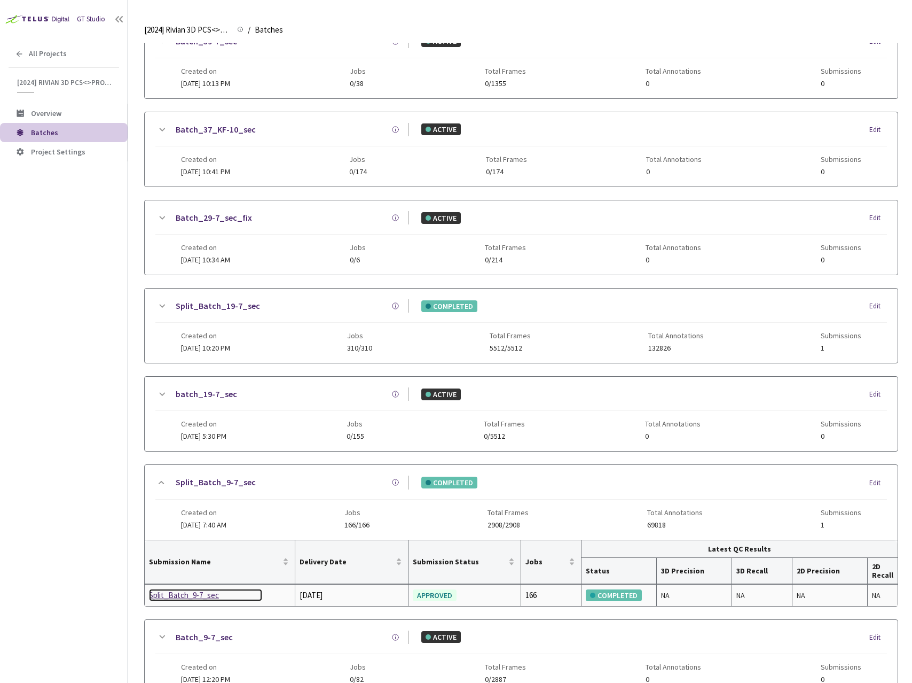
click at [194, 593] on div "Split_Batch_9-7_sec" at bounding box center [205, 595] width 113 height 13
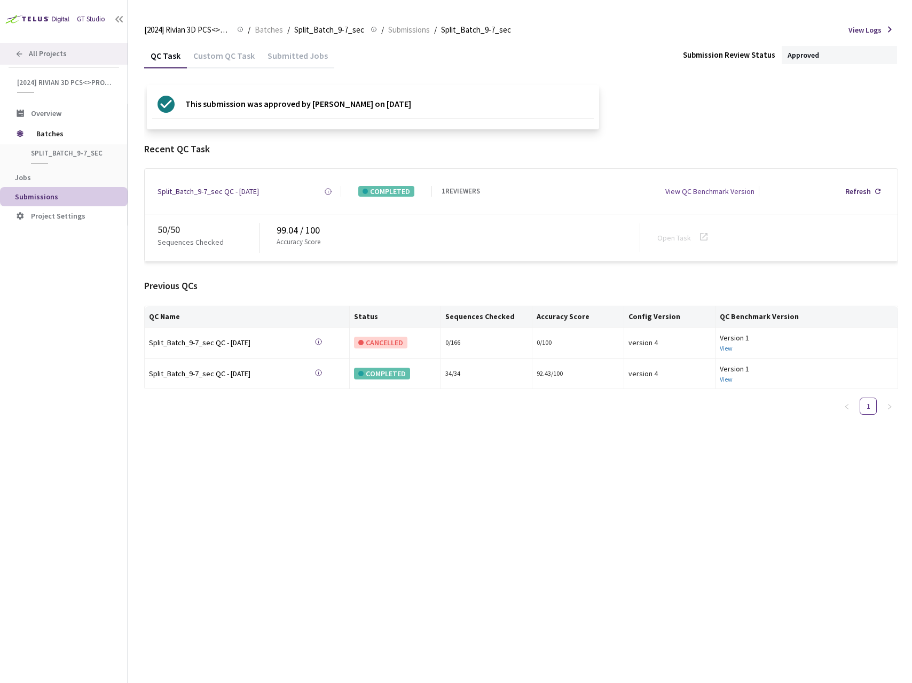
click at [90, 52] on div "All Projects" at bounding box center [64, 54] width 128 height 22
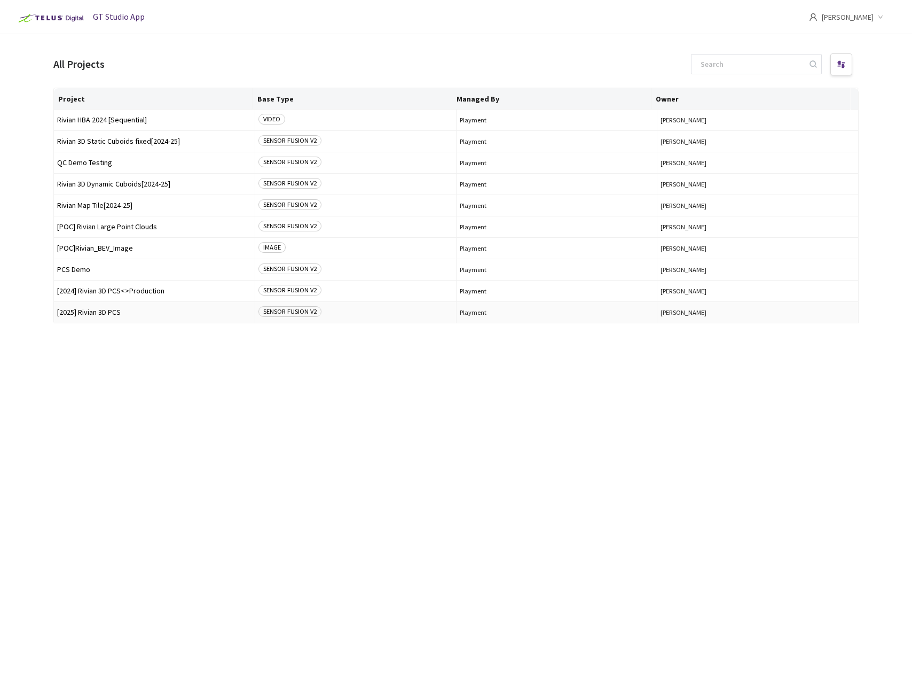
click at [110, 311] on span "[2025] Rivian 3D PCS" at bounding box center [154, 312] width 194 height 8
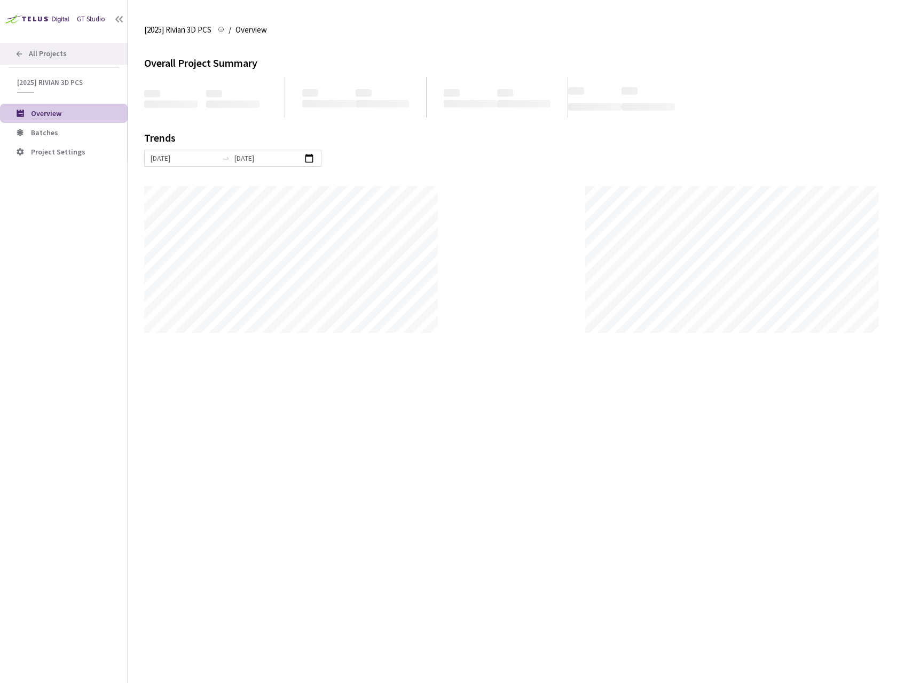
scroll to position [683, 912]
click at [22, 58] on div "All Projects" at bounding box center [64, 54] width 128 height 22
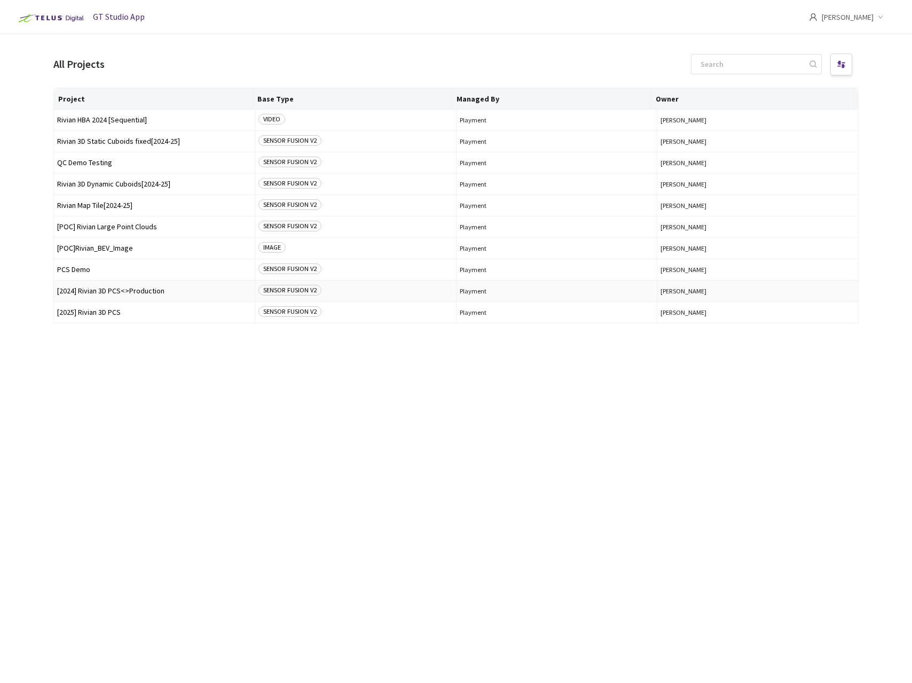
click at [95, 293] on span "[2024] Rivian 3D PCS<>Production" at bounding box center [154, 291] width 194 height 8
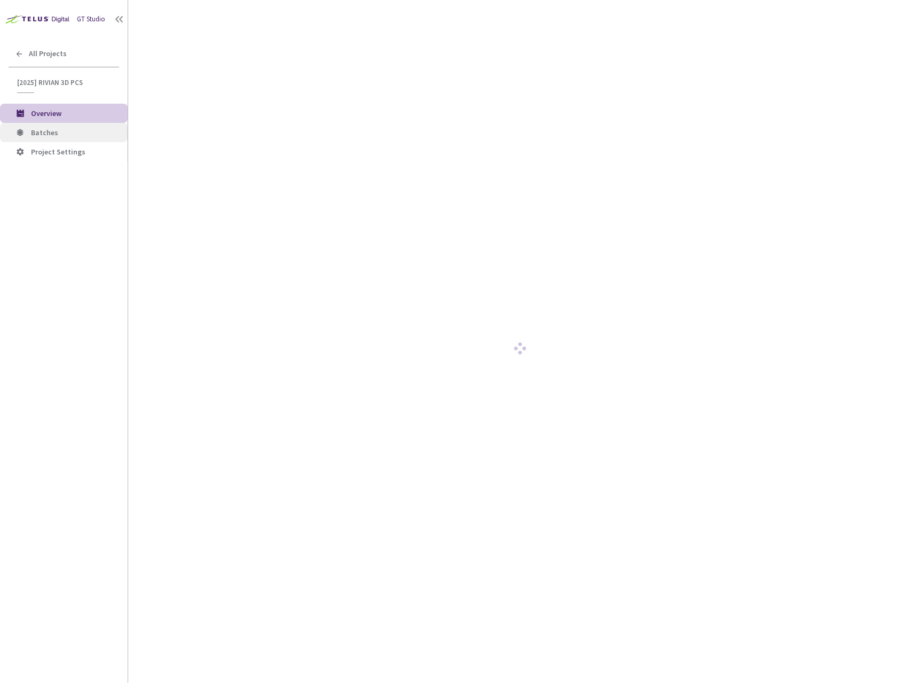
click at [54, 137] on li "Batches" at bounding box center [64, 132] width 128 height 19
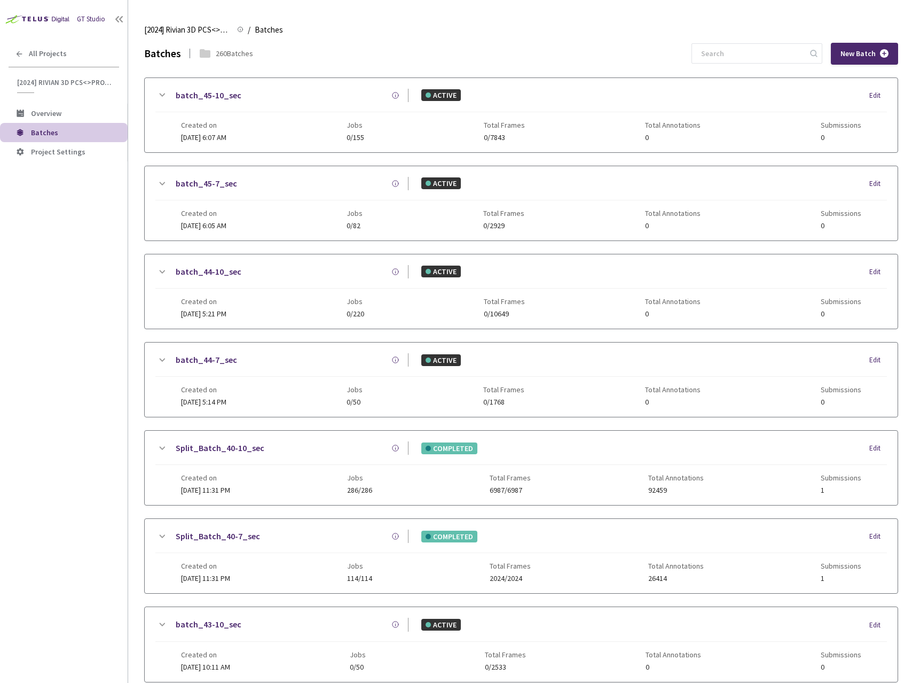
click at [750, 57] on input at bounding box center [752, 53] width 114 height 19
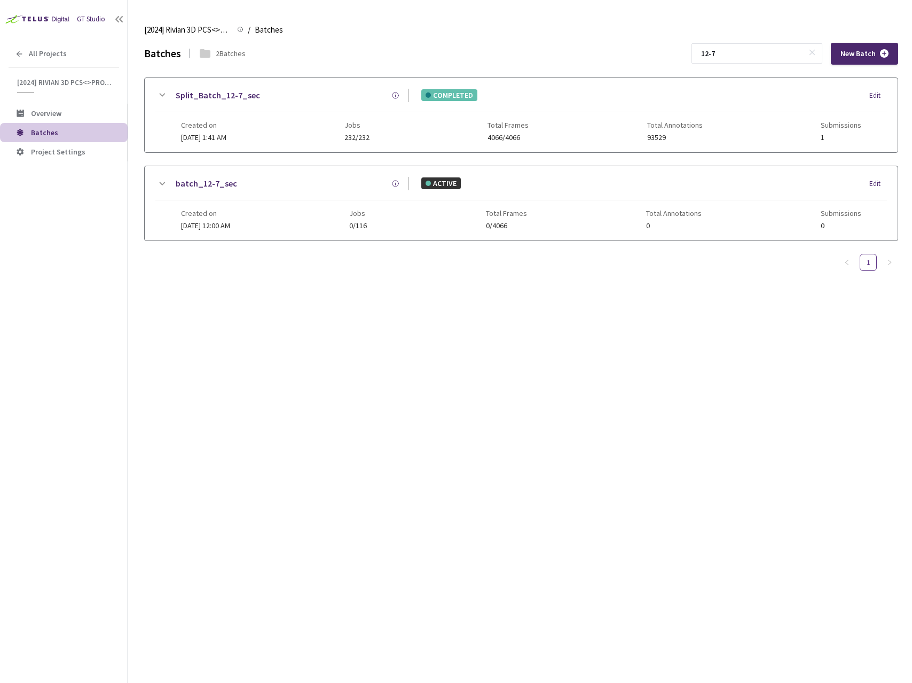
type input "12-7"
click at [161, 94] on icon at bounding box center [163, 94] width 6 height 3
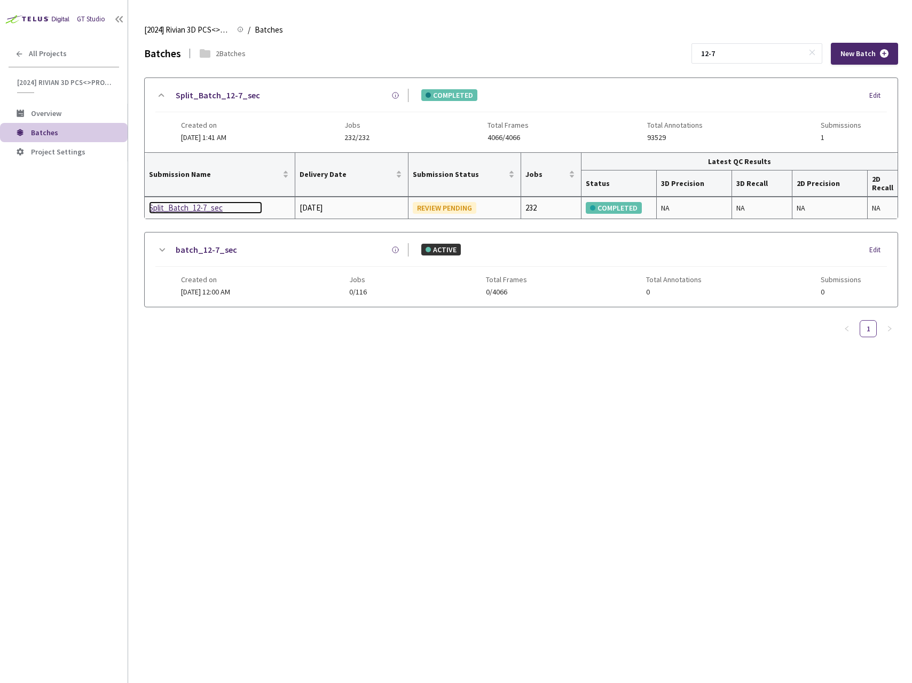
click at [194, 202] on div "Split_Batch_12-7_sec" at bounding box center [205, 207] width 113 height 13
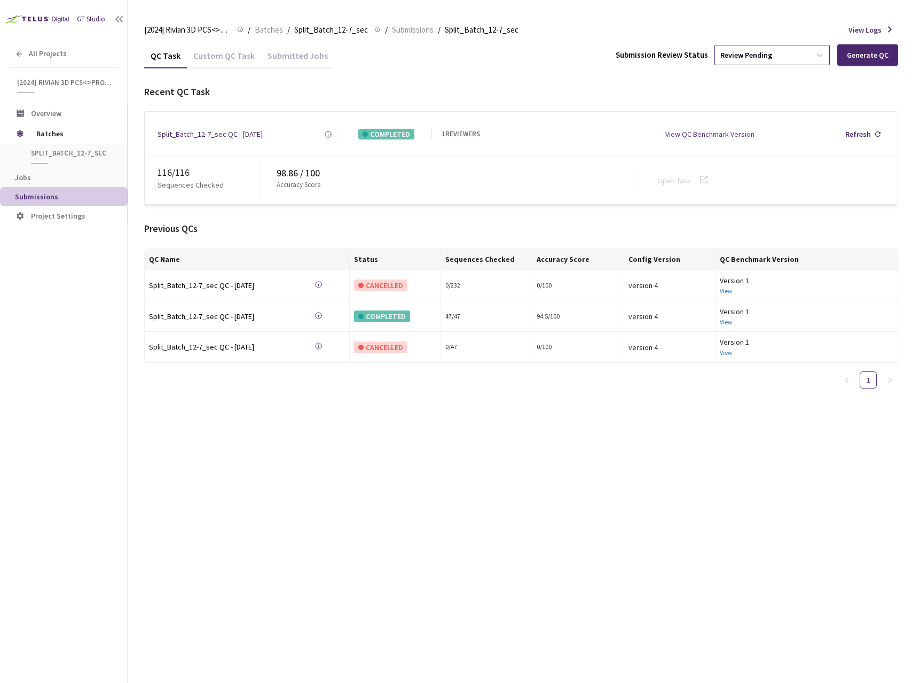
click at [742, 60] on div "Review Pending" at bounding box center [762, 54] width 95 height 17
click at [355, 91] on div "Recent QC Task" at bounding box center [521, 92] width 754 height 14
click at [228, 56] on div "Custom QC Task" at bounding box center [224, 59] width 74 height 18
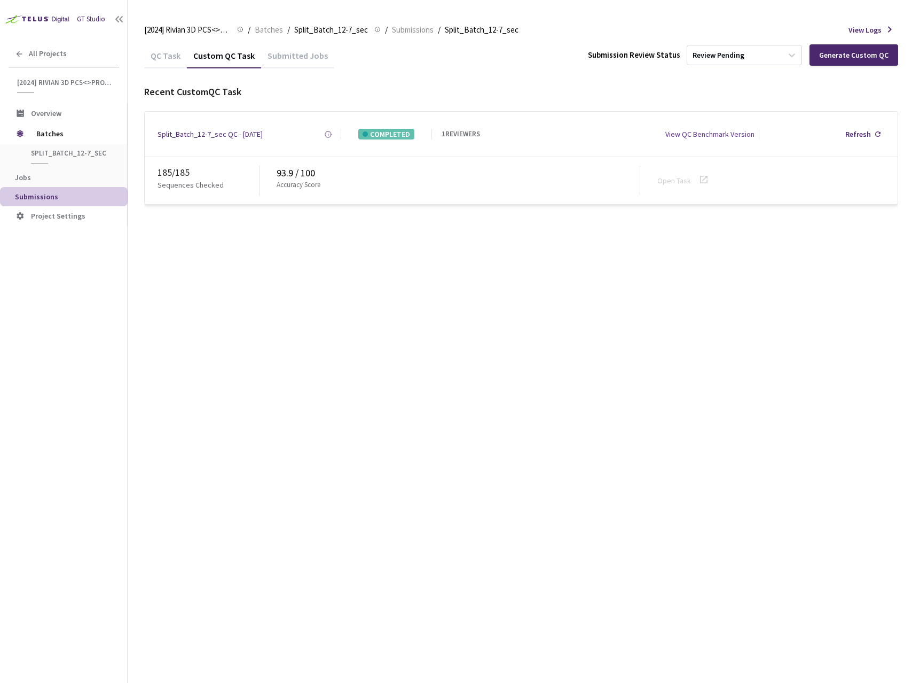
click at [159, 56] on div "QC Task" at bounding box center [165, 59] width 43 height 18
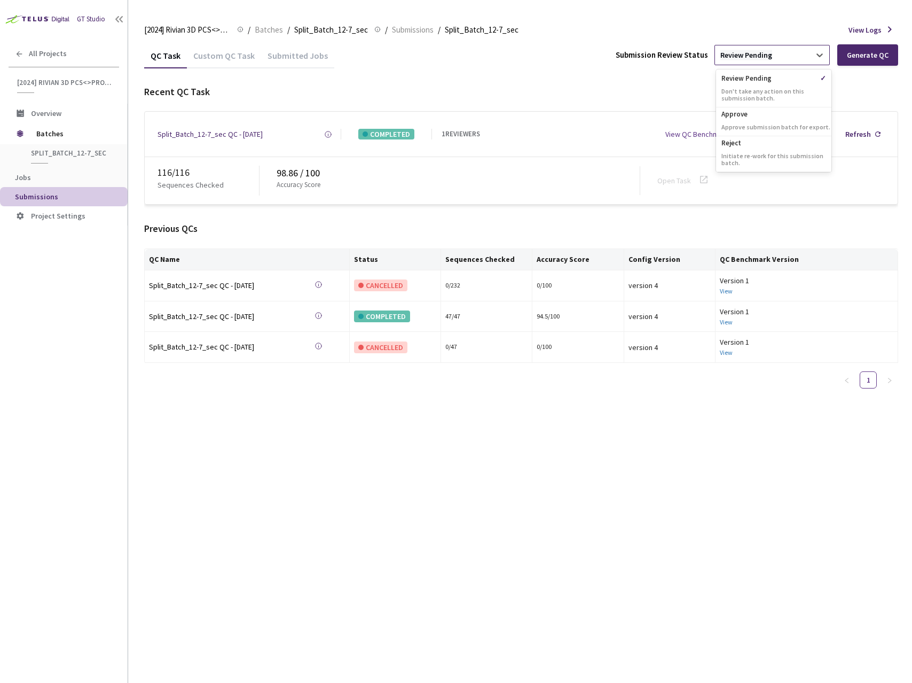
click at [750, 54] on div "Review Pending" at bounding box center [747, 55] width 52 height 10
click at [763, 120] on div "Approve Approve submission batch for export." at bounding box center [773, 121] width 115 height 29
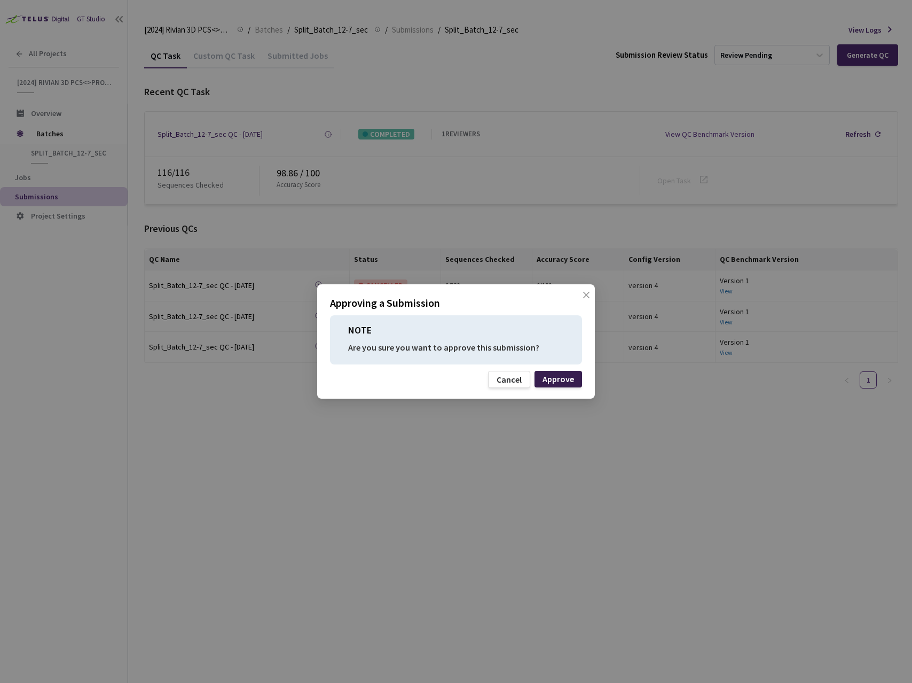
click at [575, 382] on div "Approve" at bounding box center [559, 379] width 48 height 17
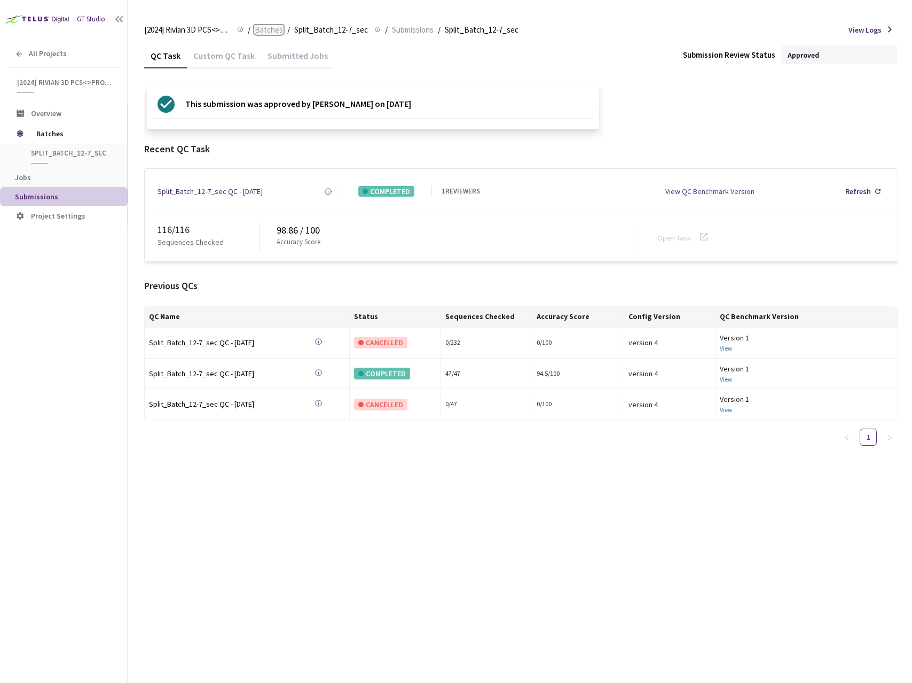
click at [267, 28] on span "Batches" at bounding box center [269, 30] width 28 height 13
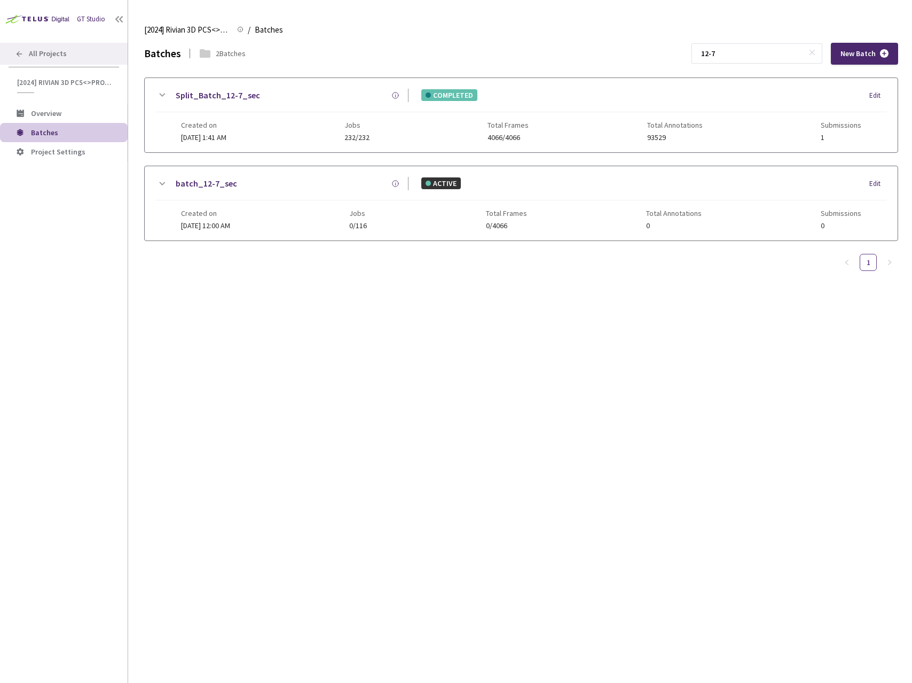
click at [67, 55] on div "All Projects" at bounding box center [64, 54] width 128 height 22
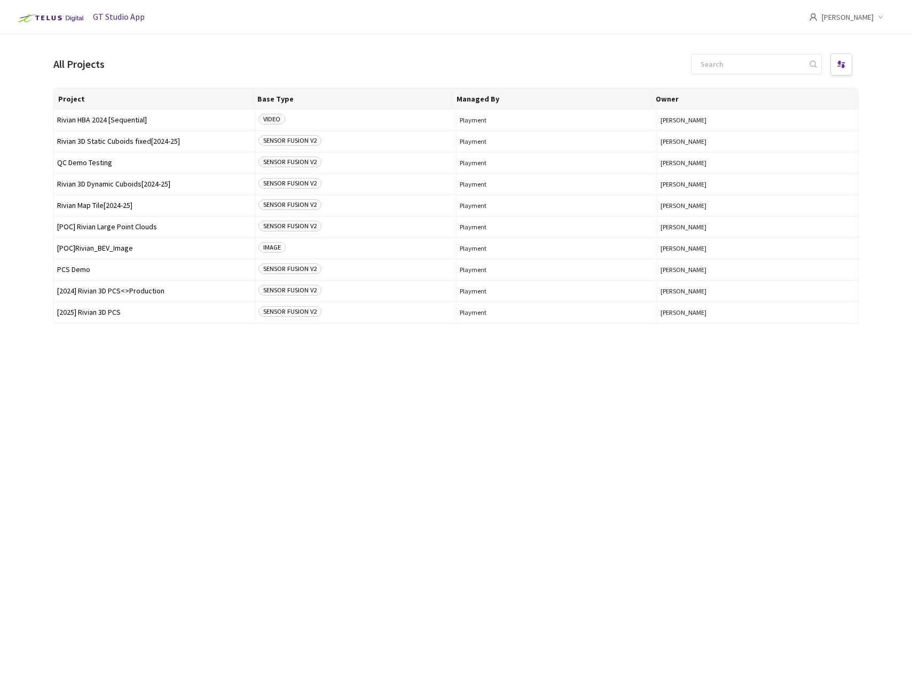
click at [187, 387] on div "Project Base Type Managed By Owner Rivian HBA 2024 [Sequential] VIDEO Playment …" at bounding box center [456, 376] width 806 height 576
click at [150, 404] on div "Project Base Type Managed By Owner Rivian HBA 2024 [Sequential] VIDEO Playment …" at bounding box center [456, 376] width 806 height 576
click at [160, 401] on div "Project Base Type Managed By Owner Rivian HBA 2024 [Sequential] VIDEO Playment …" at bounding box center [456, 376] width 806 height 576
click at [200, 424] on div "Project Base Type Managed By Owner Rivian HBA 2024 [Sequential] VIDEO Playment …" at bounding box center [456, 376] width 806 height 576
click at [116, 290] on span "[2024] Rivian 3D PCS<>Production" at bounding box center [154, 291] width 194 height 8
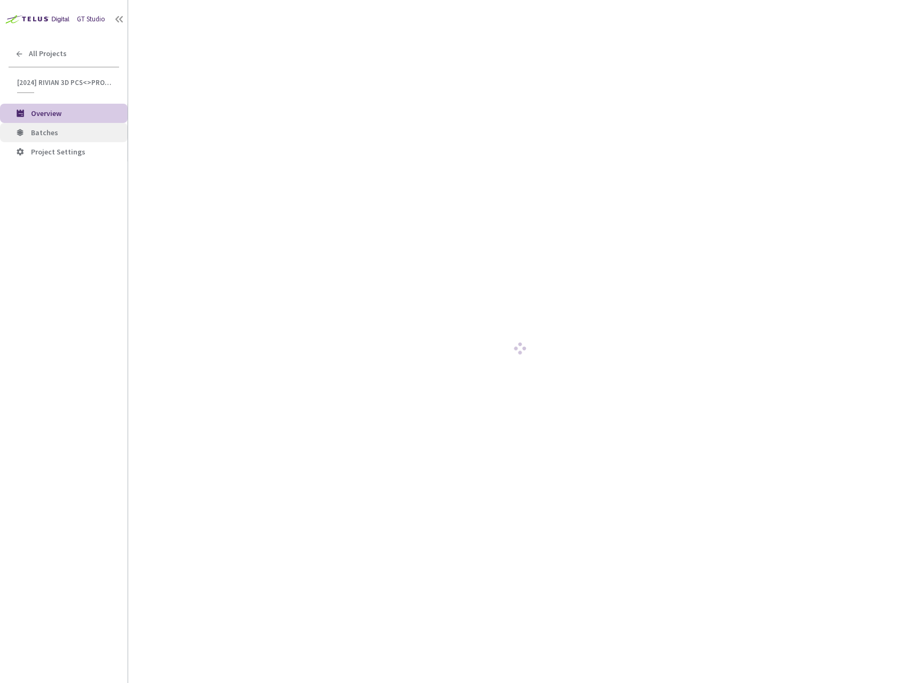
click at [59, 136] on span "Batches" at bounding box center [75, 132] width 88 height 9
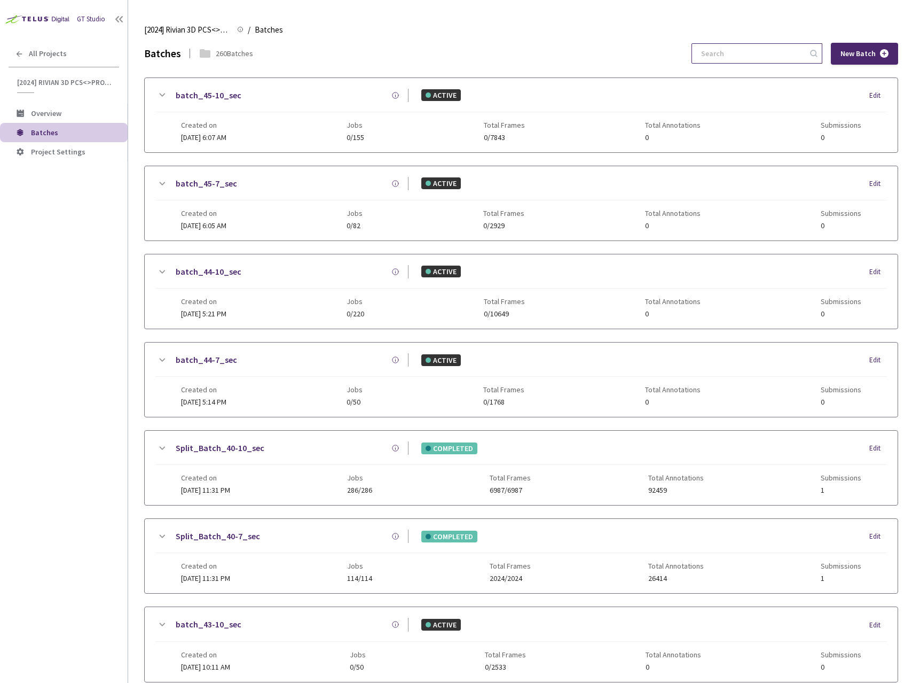
click at [783, 43] on div at bounding box center [757, 53] width 131 height 20
click at [781, 45] on input at bounding box center [752, 53] width 114 height 19
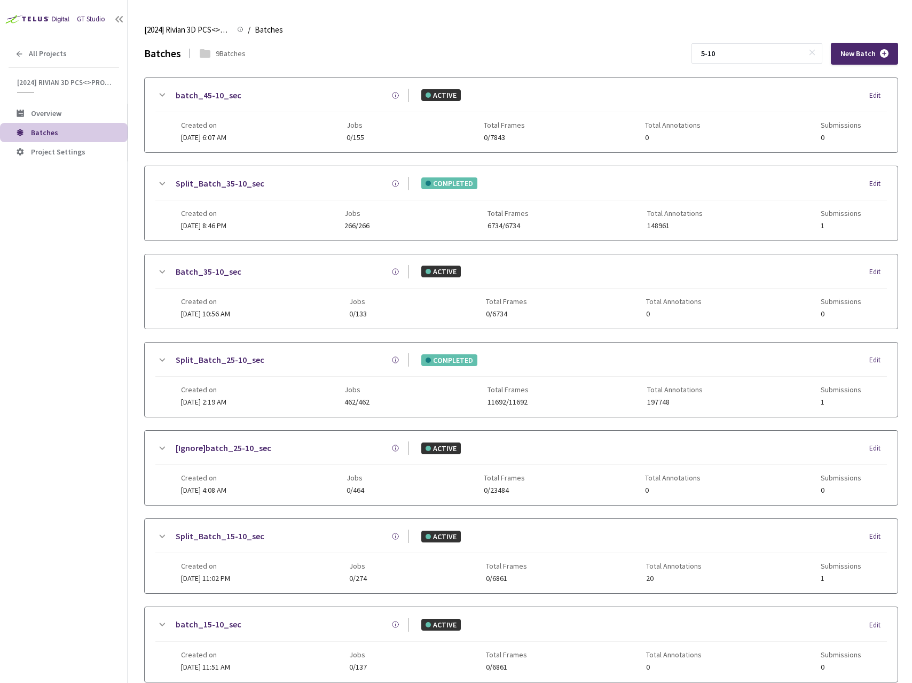
scroll to position [230, 0]
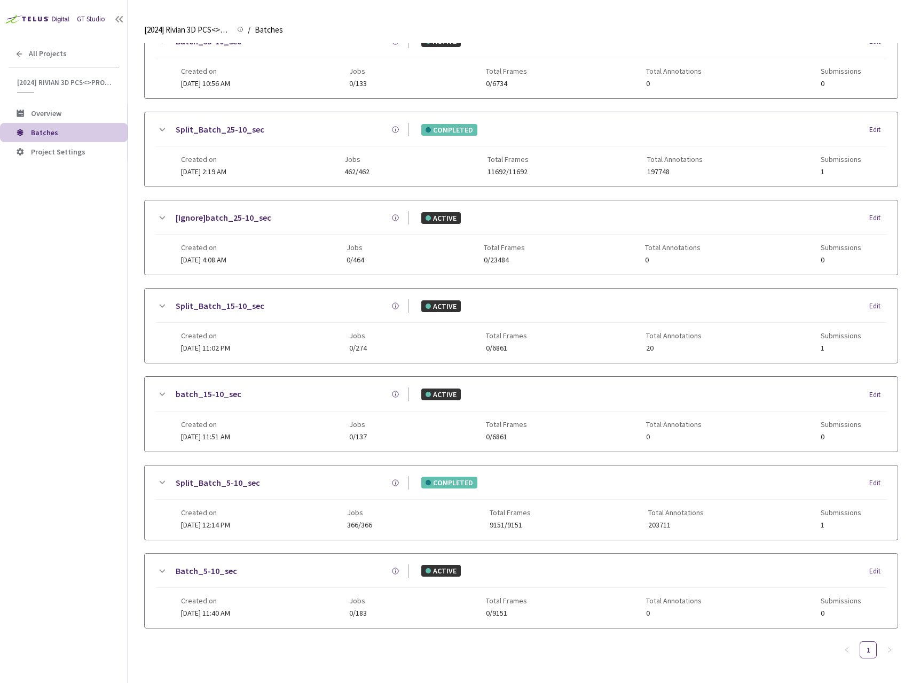
type input "5-10"
click at [65, 275] on div "GT Studio All Projects [2024] Rivian 3D PCS<>Production [2024] Rivian 3D PCS<>P…" at bounding box center [64, 321] width 128 height 642
click at [69, 48] on div "All Projects" at bounding box center [64, 54] width 128 height 22
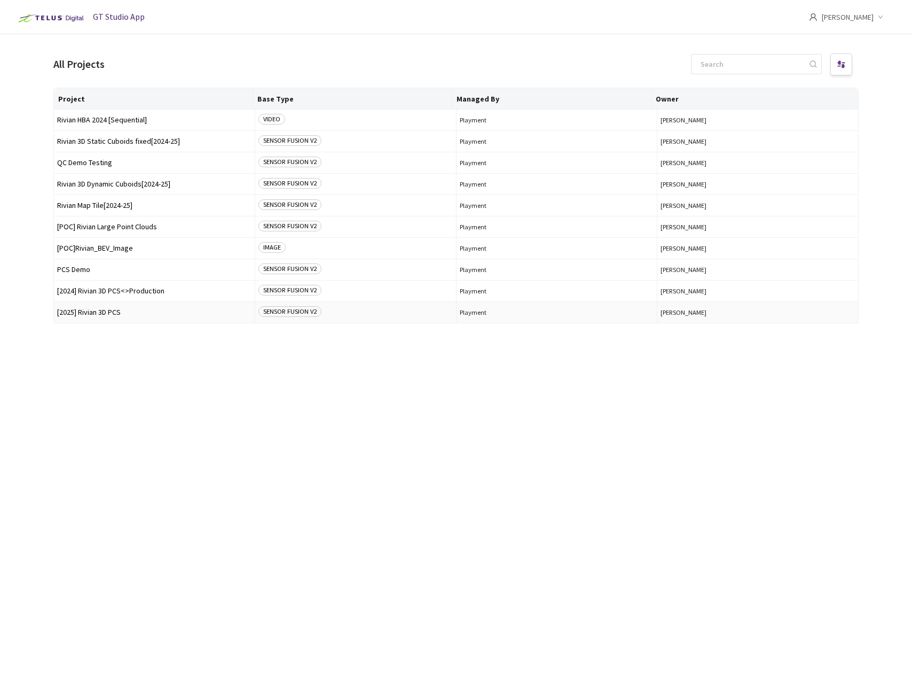
click at [73, 315] on span "[2025] Rivian 3D PCS" at bounding box center [154, 312] width 194 height 8
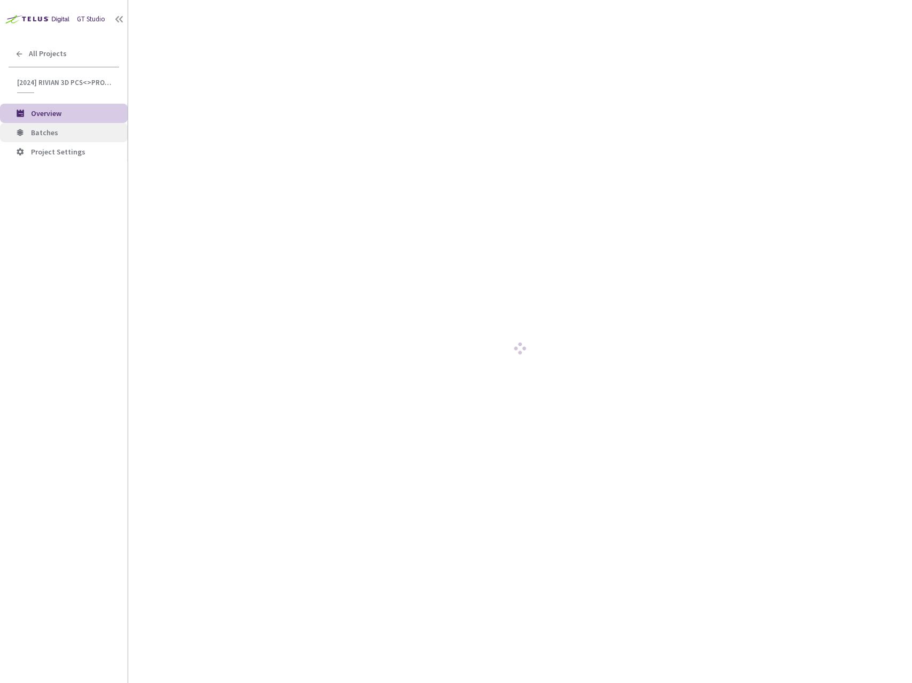
click at [50, 128] on span "Batches" at bounding box center [44, 133] width 27 height 10
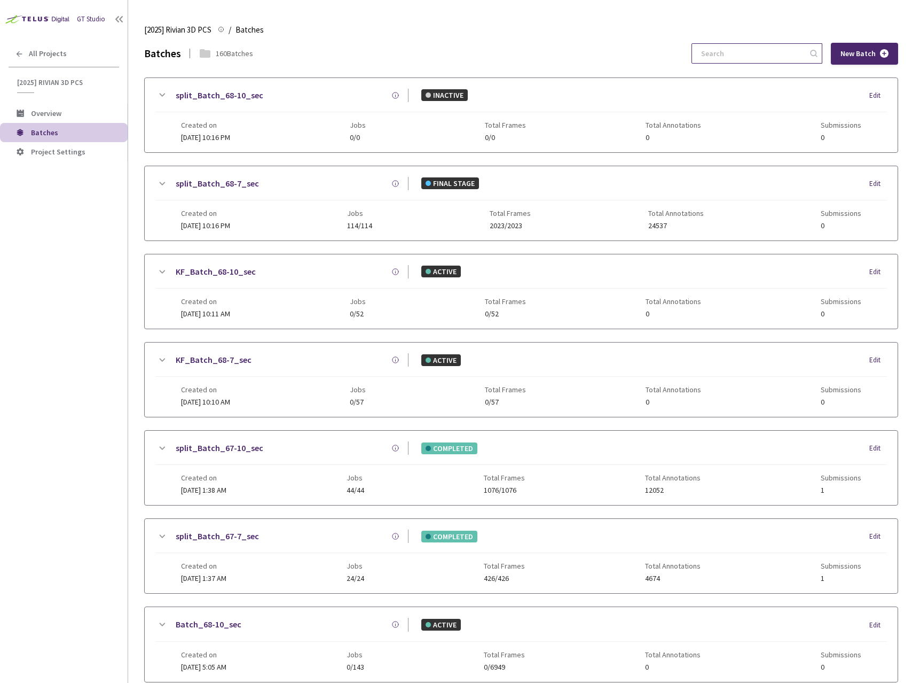
click at [740, 57] on input at bounding box center [752, 53] width 114 height 19
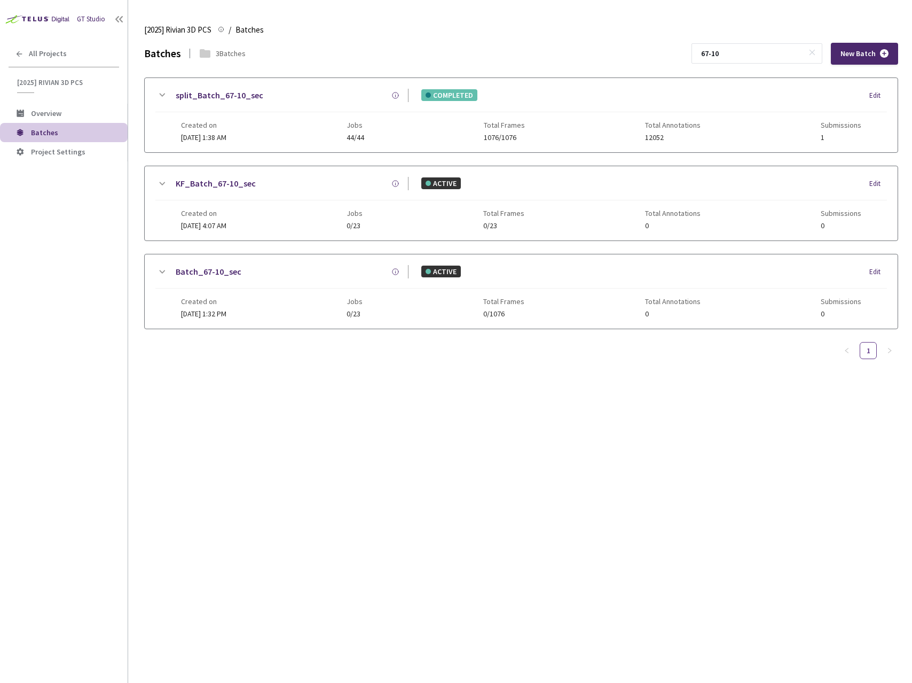
click at [159, 87] on div "split_Batch_67-10_sec COMPLETED Edit Created on 25 Sep, 2025 at 1:38 AM Jobs 44…" at bounding box center [521, 115] width 753 height 74
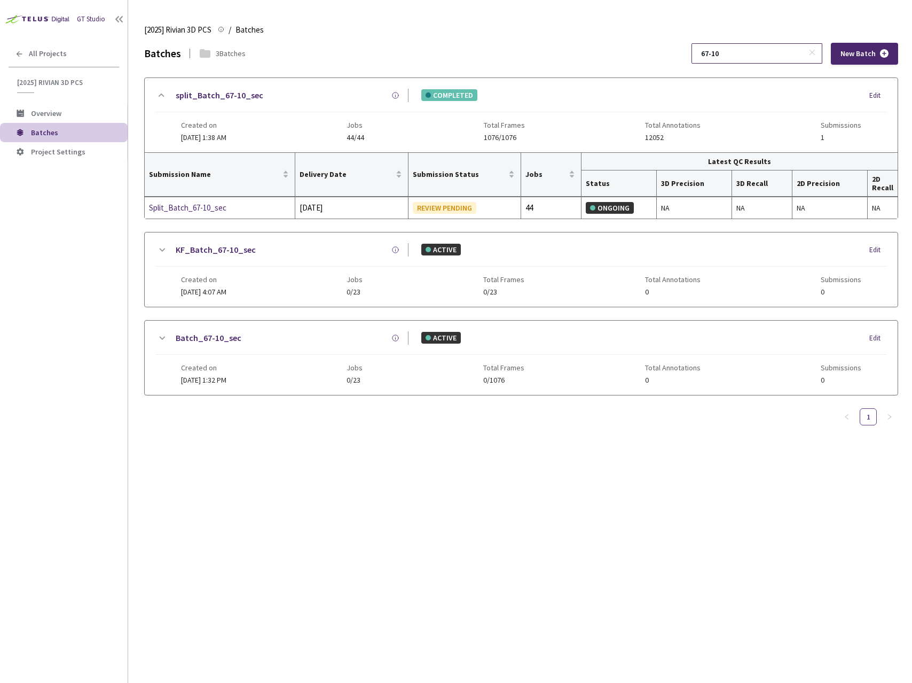
click at [747, 52] on input "67-10" at bounding box center [752, 53] width 114 height 19
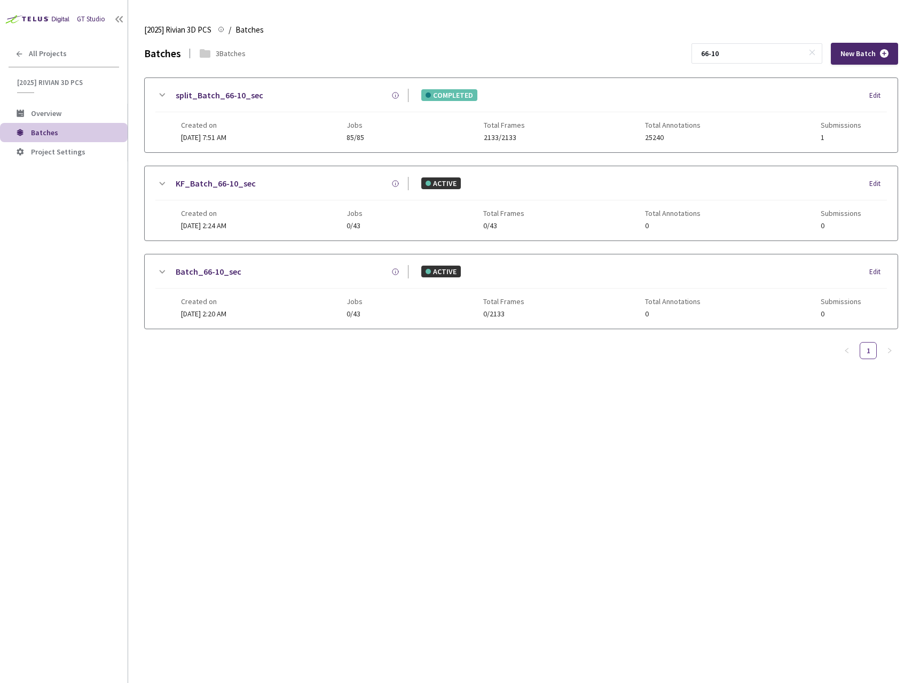
click at [158, 97] on icon at bounding box center [161, 95] width 13 height 13
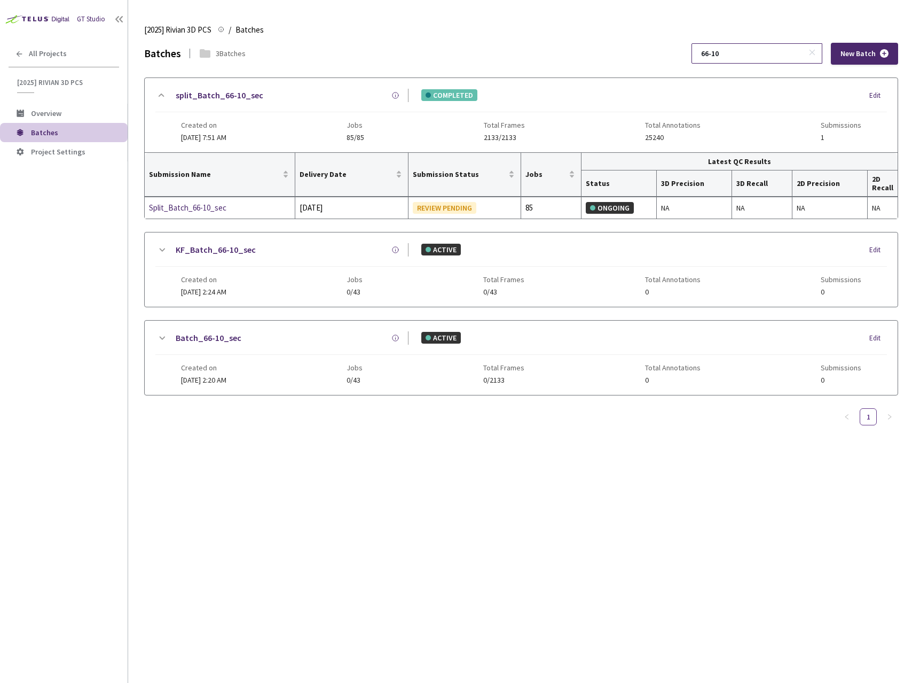
click at [755, 43] on div "66-10" at bounding box center [757, 53] width 131 height 20
click at [757, 48] on input "66-10" at bounding box center [752, 53] width 114 height 19
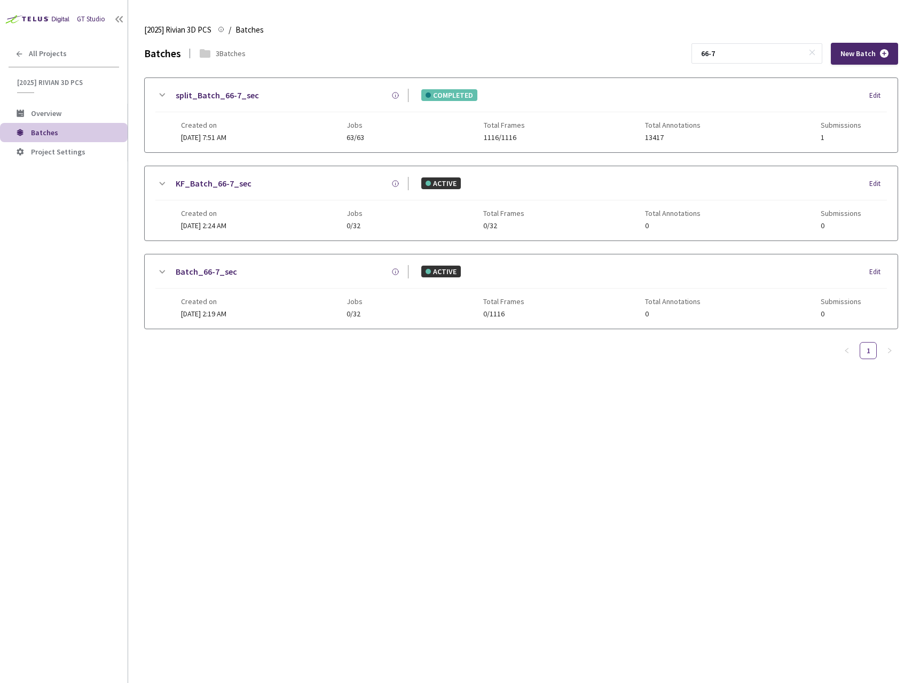
click at [165, 92] on icon at bounding box center [161, 95] width 13 height 13
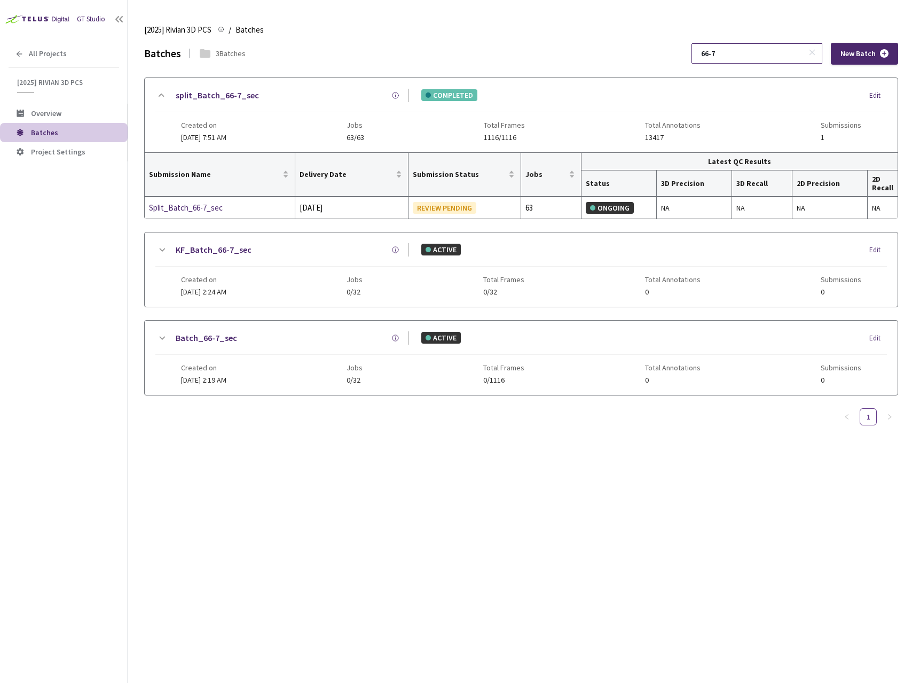
click at [749, 61] on input "66-7" at bounding box center [752, 53] width 114 height 19
type input "66-10"
drag, startPoint x: 191, startPoint y: 217, endPoint x: 151, endPoint y: 205, distance: 41.6
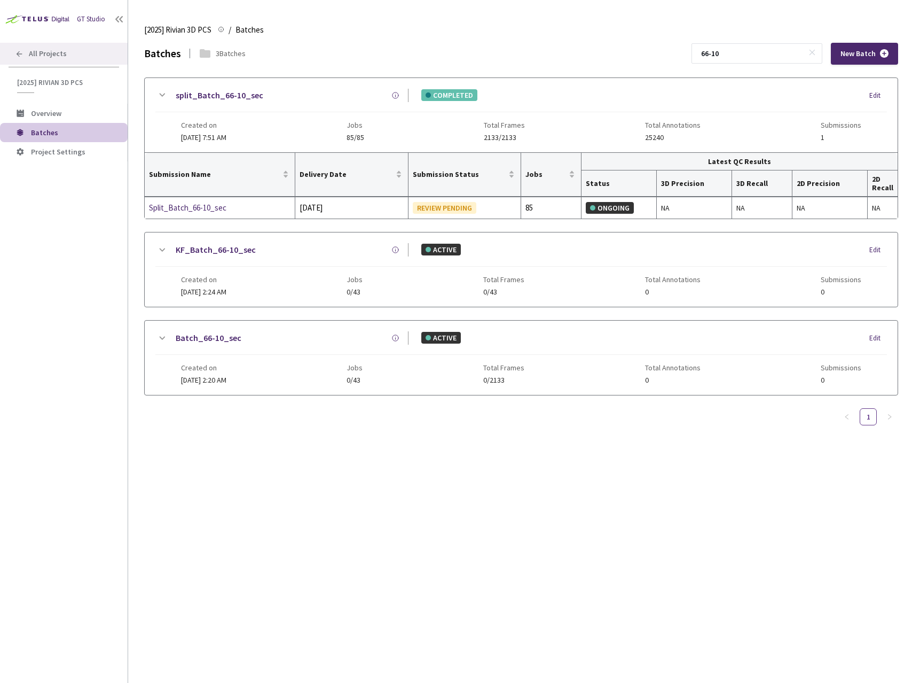
click at [60, 56] on span "All Projects" at bounding box center [48, 53] width 38 height 9
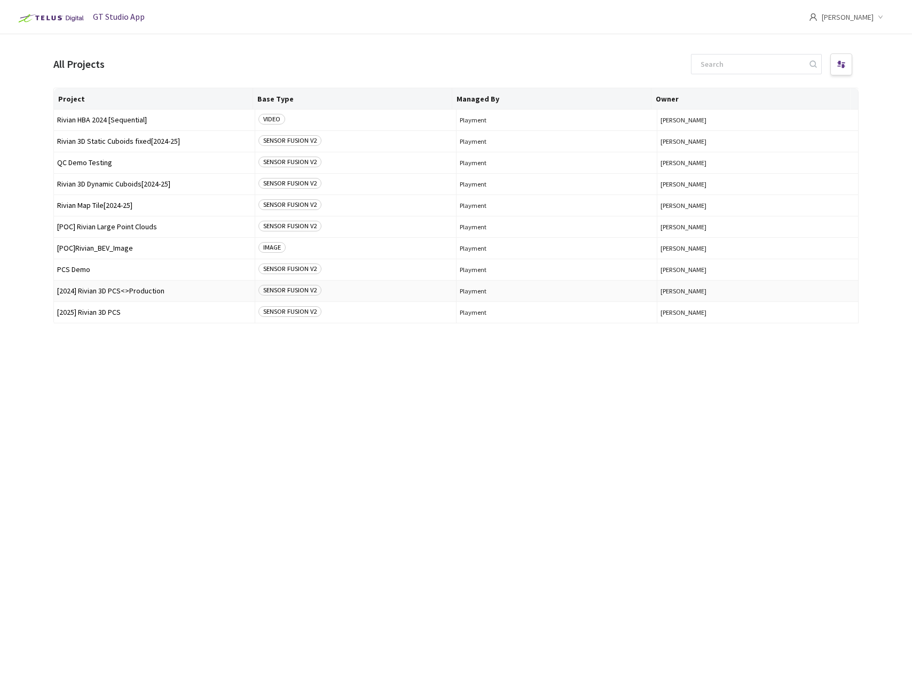
click at [108, 293] on span "[2024] Rivian 3D PCS<>Production" at bounding box center [154, 291] width 194 height 8
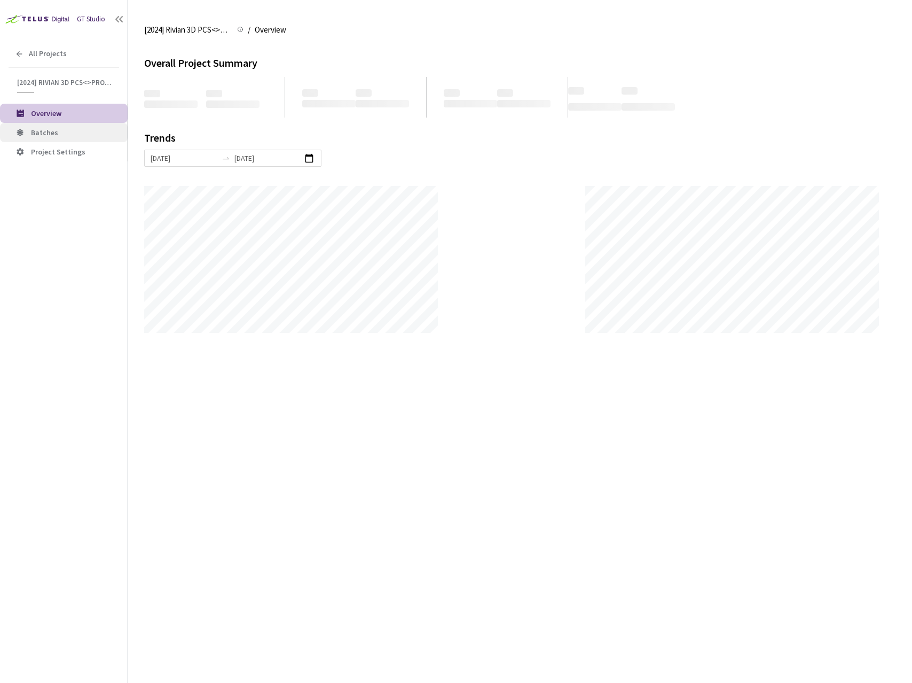
click at [48, 132] on span "Batches" at bounding box center [44, 133] width 27 height 10
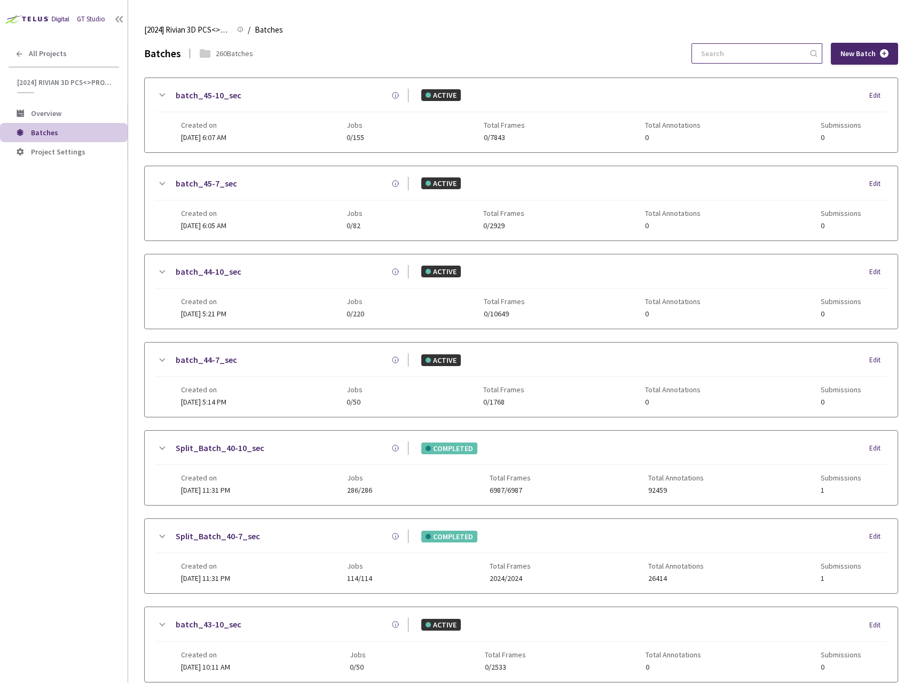
click at [755, 58] on input at bounding box center [752, 53] width 114 height 19
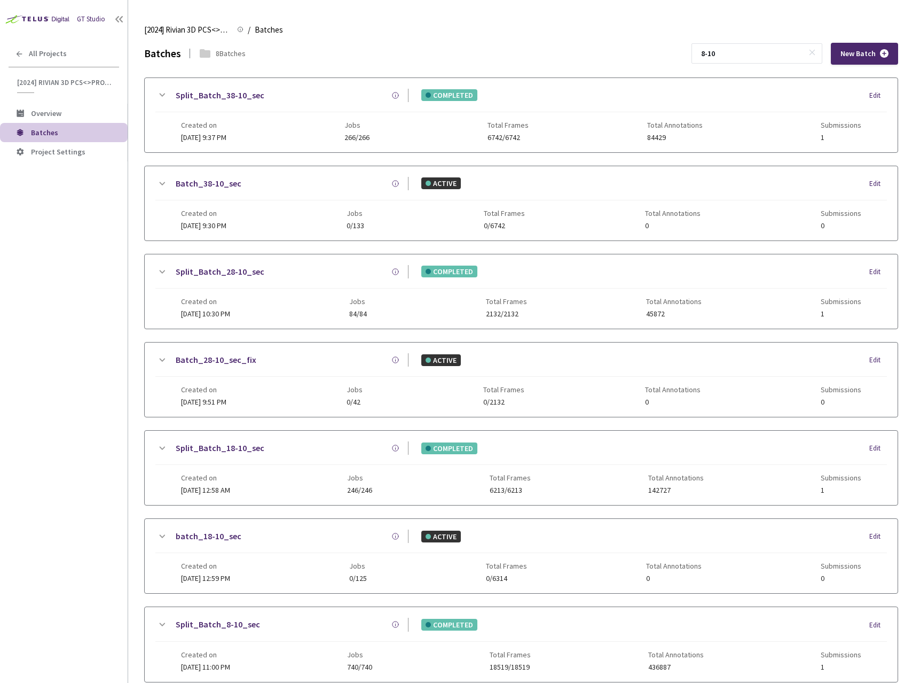
scroll to position [142, 0]
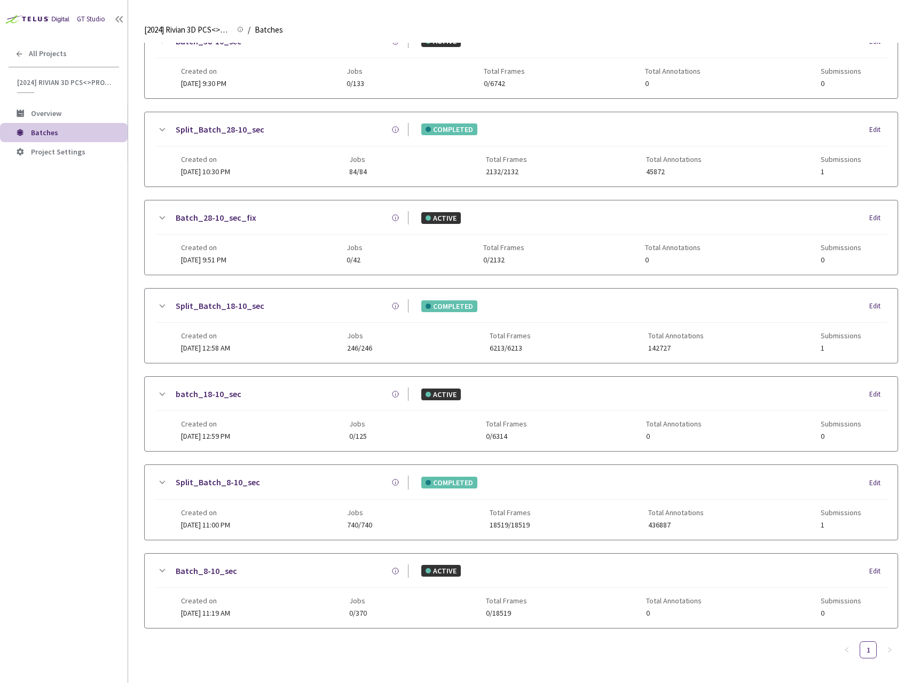
type input "8-10"
click at [163, 480] on icon at bounding box center [161, 482] width 13 height 13
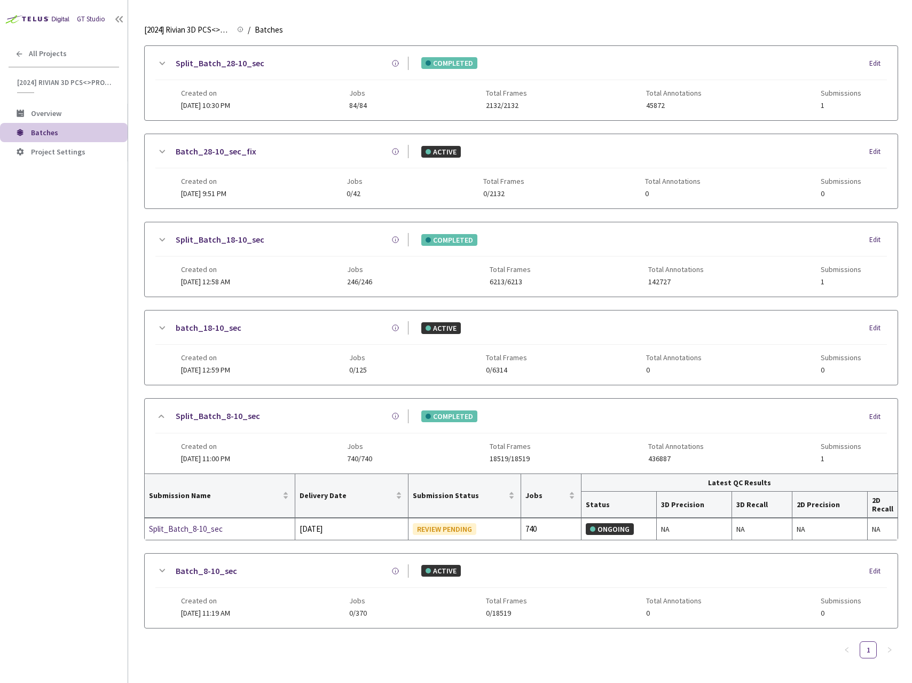
scroll to position [208, 0]
click at [69, 47] on div "All Projects" at bounding box center [64, 54] width 128 height 22
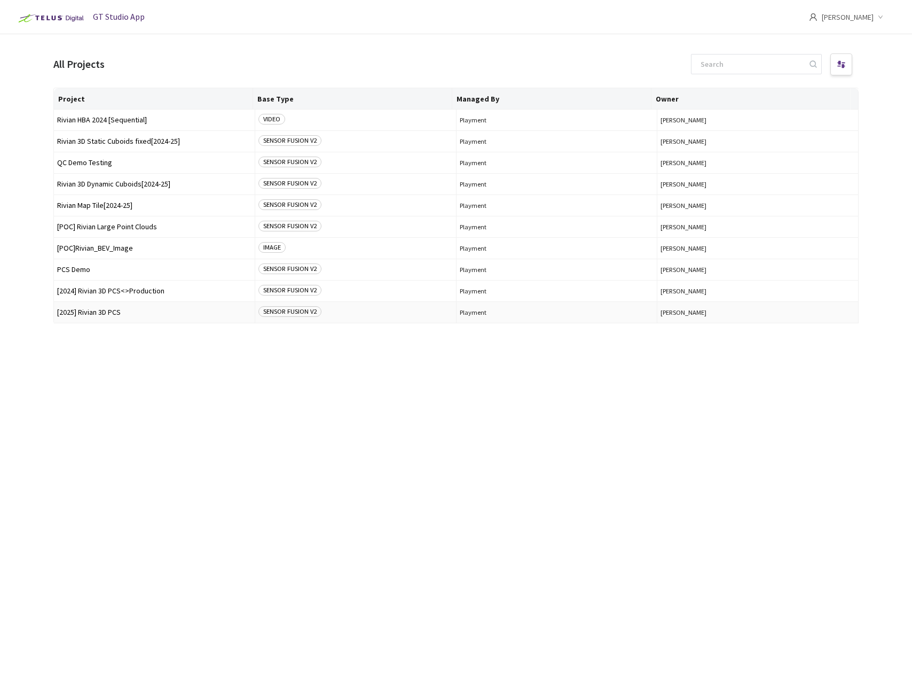
click at [107, 320] on td "[2025] Rivian 3D PCS" at bounding box center [154, 312] width 201 height 21
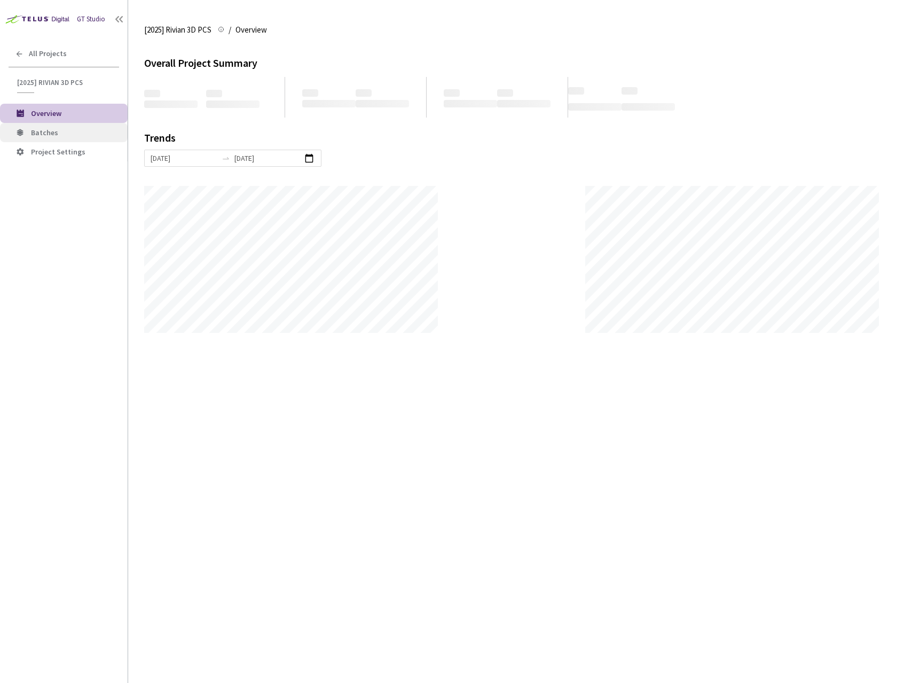
scroll to position [683, 912]
click at [50, 132] on span "Batches" at bounding box center [44, 133] width 27 height 10
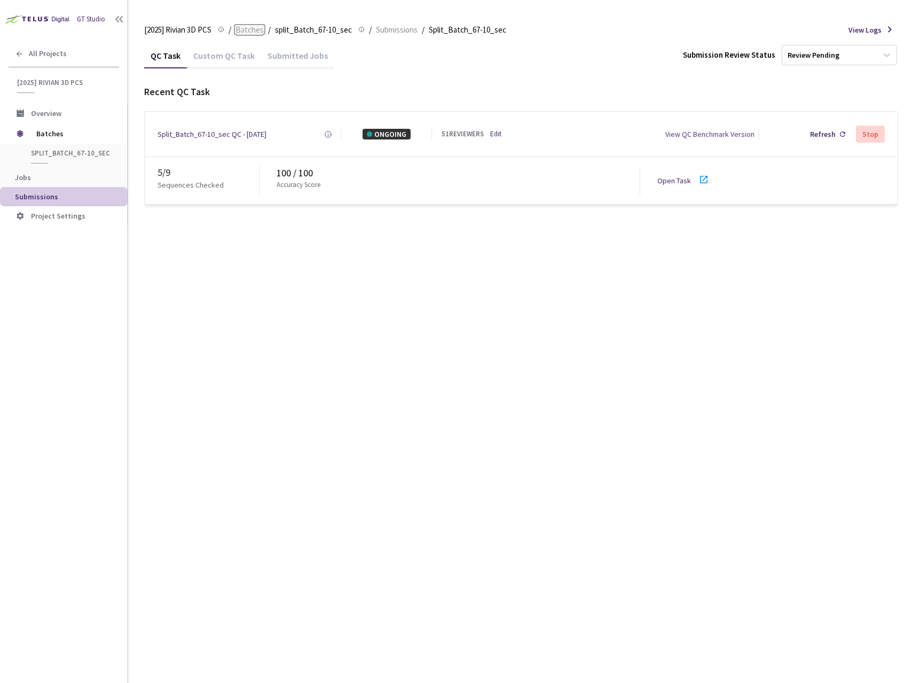
click at [255, 29] on span "Batches" at bounding box center [250, 30] width 28 height 13
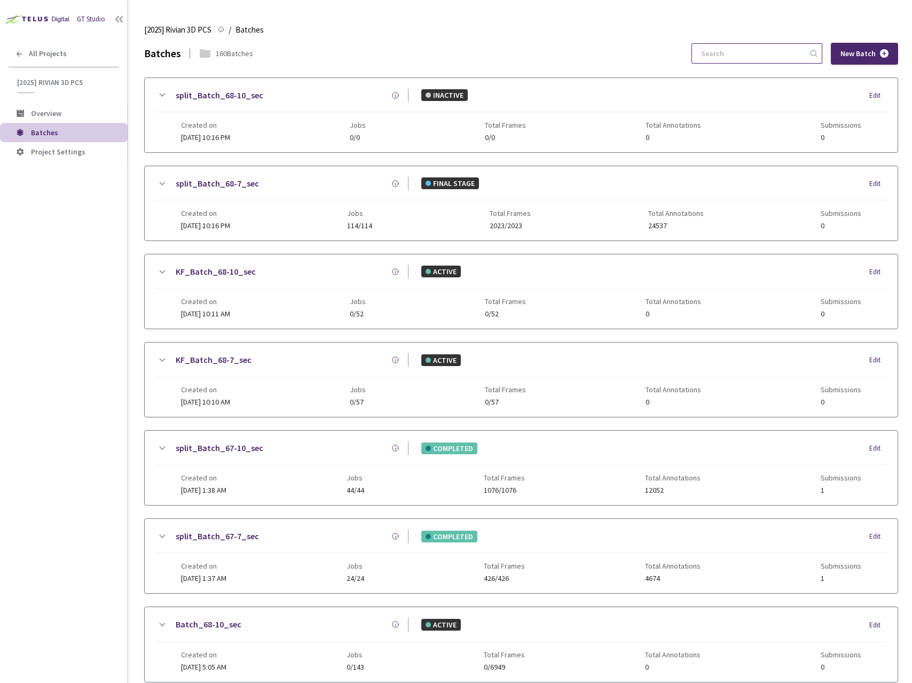
click at [749, 56] on input at bounding box center [752, 53] width 114 height 19
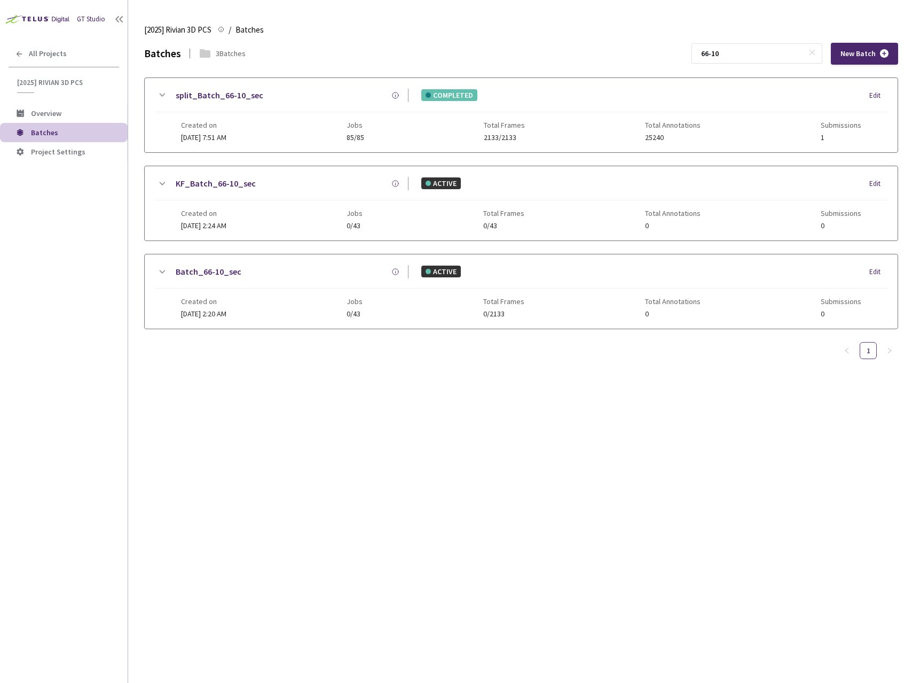
type input "66-10"
drag, startPoint x: 156, startPoint y: 87, endPoint x: 173, endPoint y: 100, distance: 21.6
click at [157, 87] on div "split_Batch_66-10_sec COMPLETED Edit Created on 19 Sep, 2025 at 7:51 AM Jobs 85…" at bounding box center [521, 115] width 753 height 74
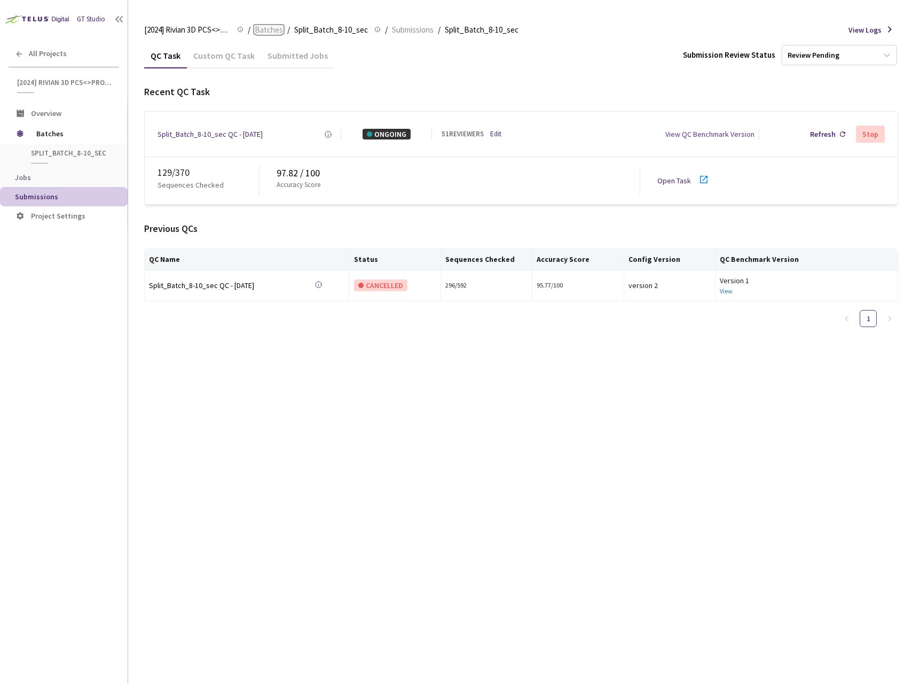
click at [273, 25] on span "Batches" at bounding box center [269, 30] width 28 height 13
